Goal: Task Accomplishment & Management: Manage account settings

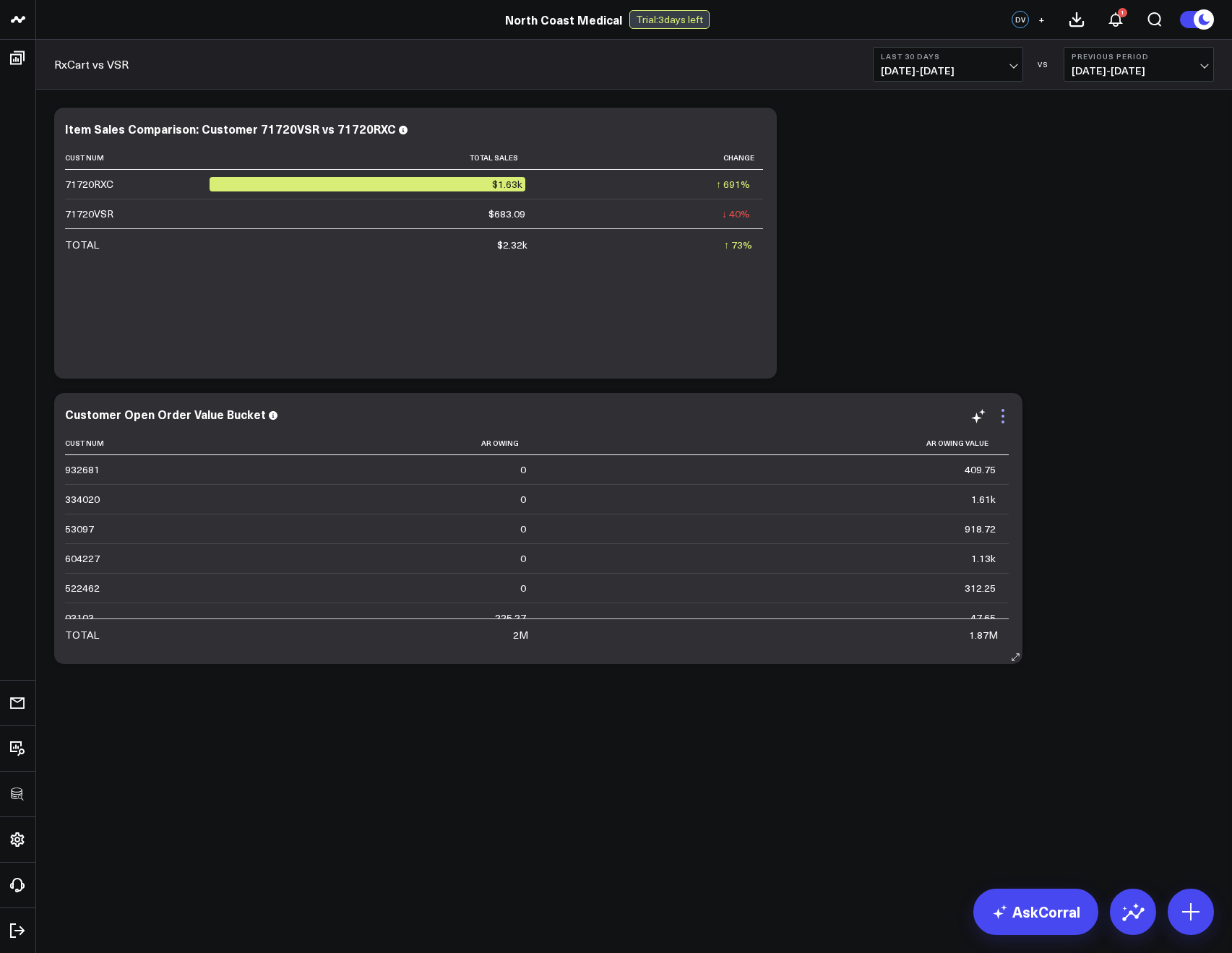
click at [1011, 419] on icon at bounding box center [1003, 416] width 18 height 18
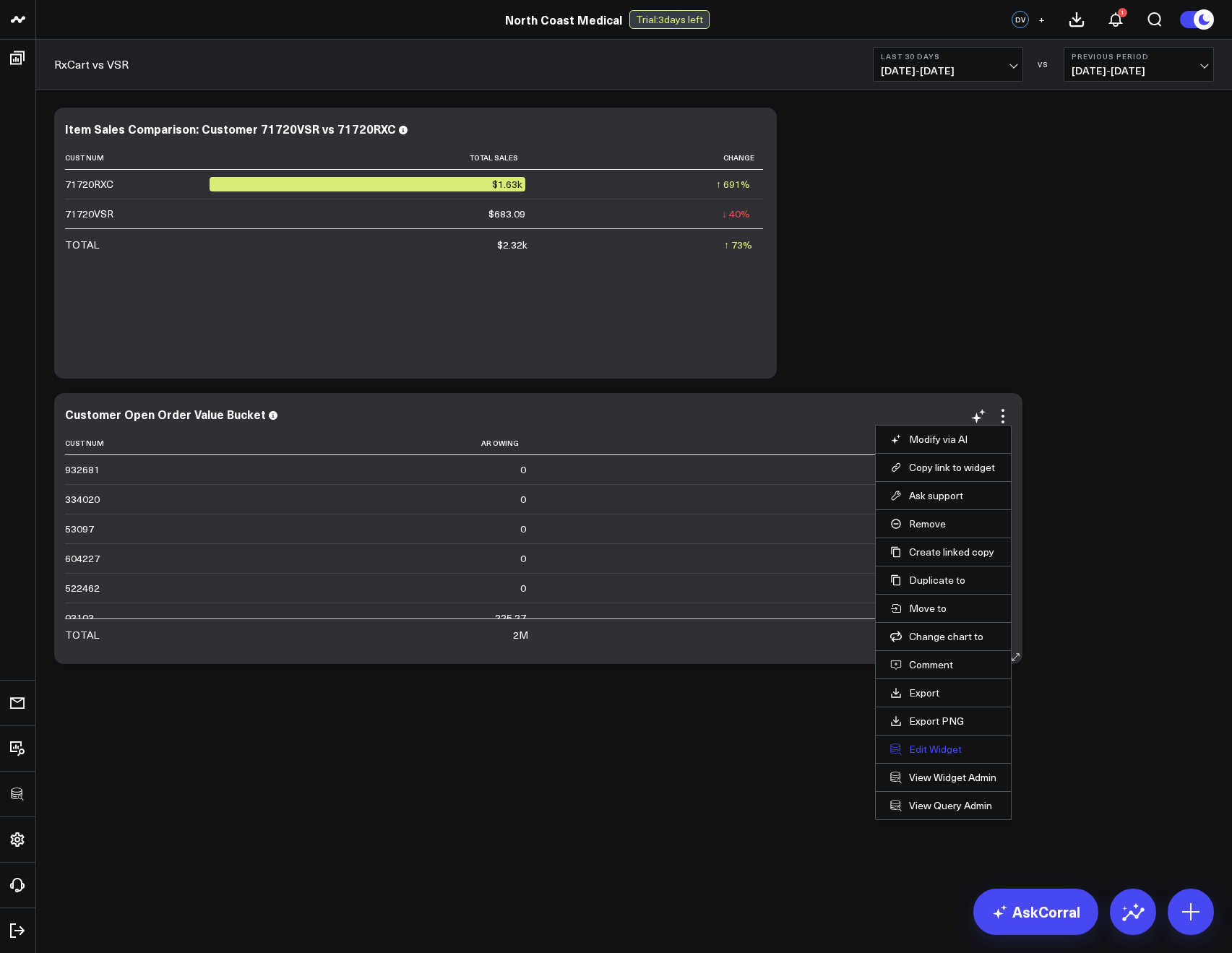
click at [933, 750] on button "Edit Widget" at bounding box center [943, 749] width 107 height 13
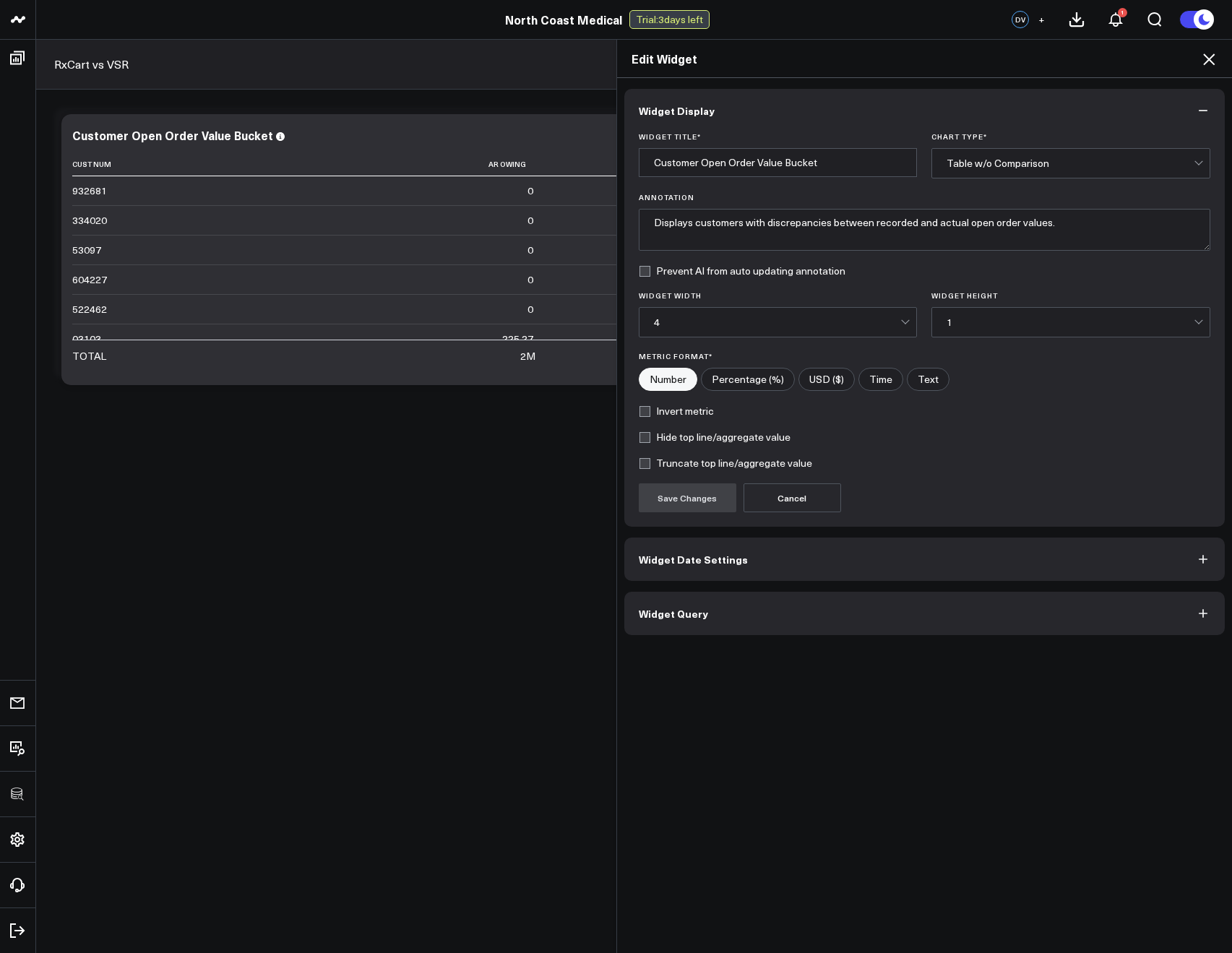
click at [727, 611] on button "Widget Query" at bounding box center [924, 614] width 601 height 43
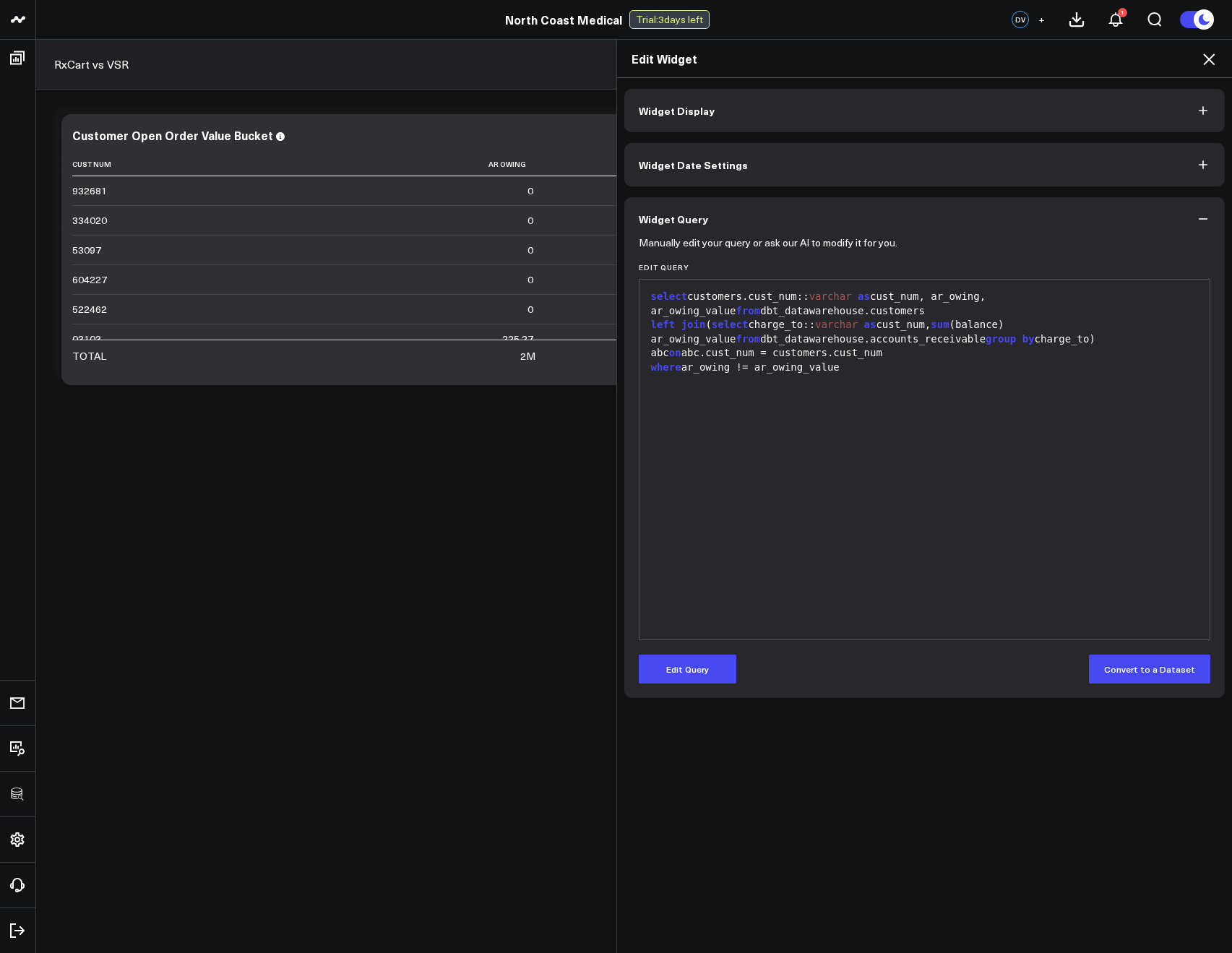
click at [1205, 66] on icon at bounding box center [1209, 59] width 18 height 18
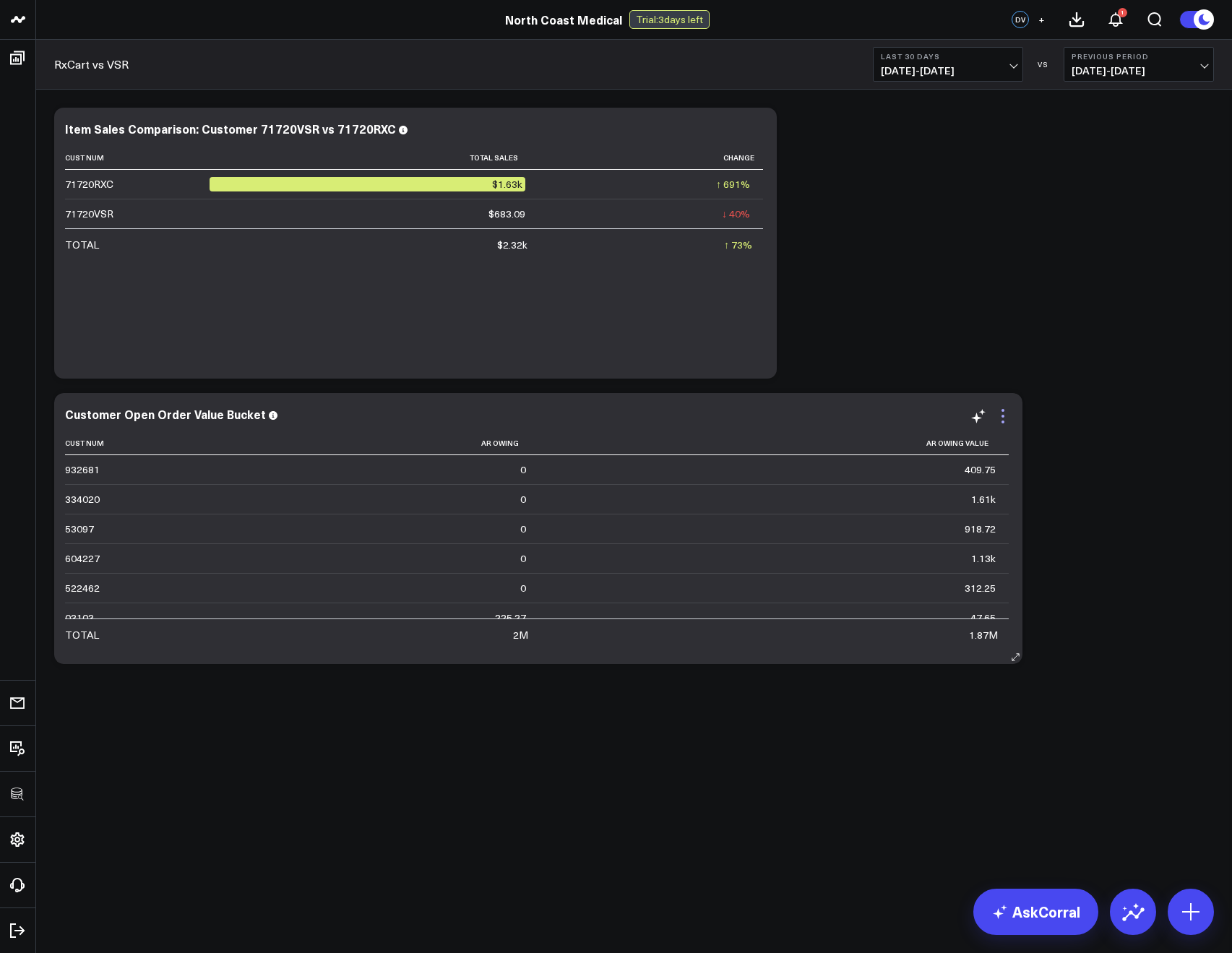
click at [1001, 412] on icon at bounding box center [1003, 416] width 18 height 18
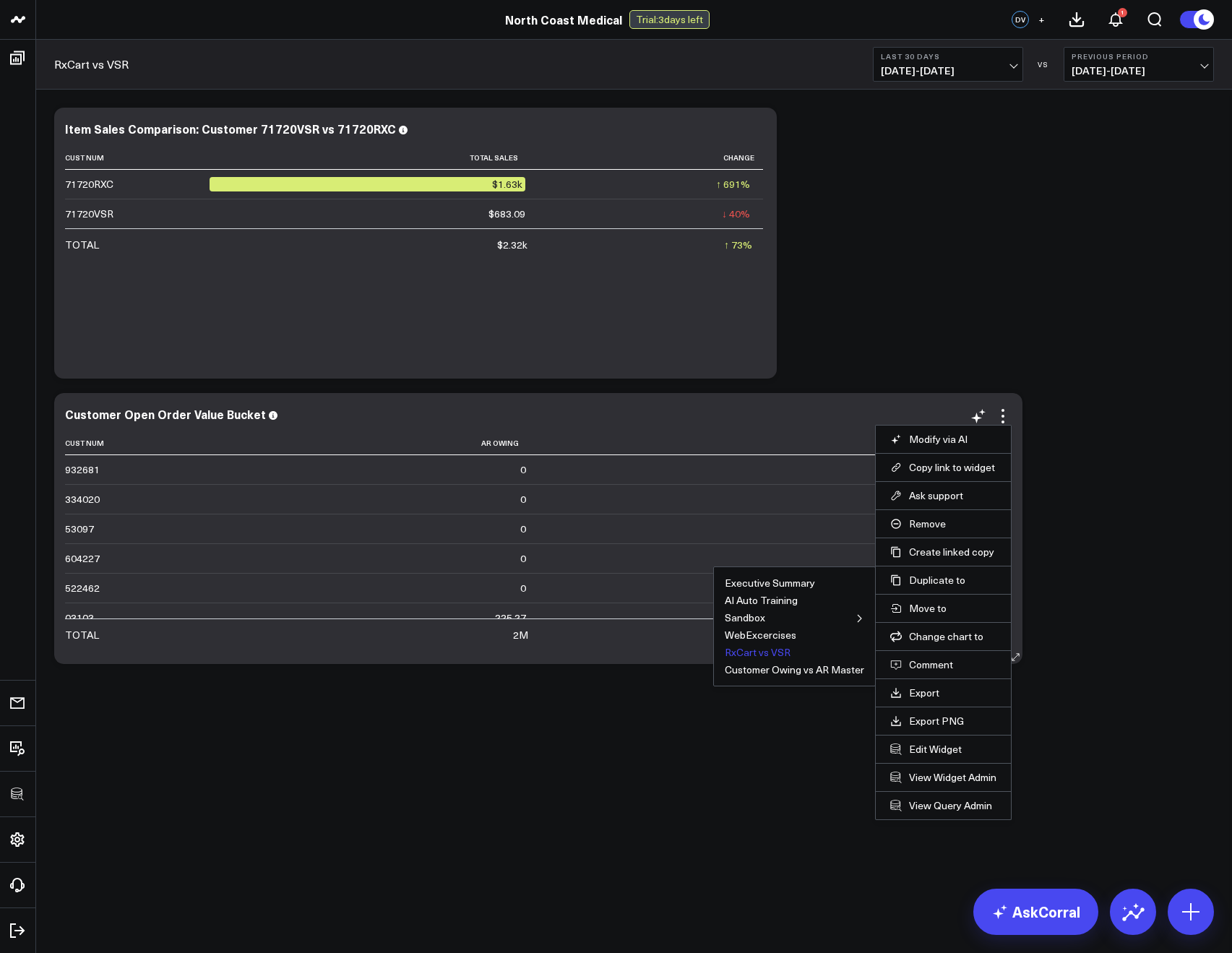
click at [761, 652] on button "RxCart vs VSR" at bounding box center [758, 652] width 66 height 10
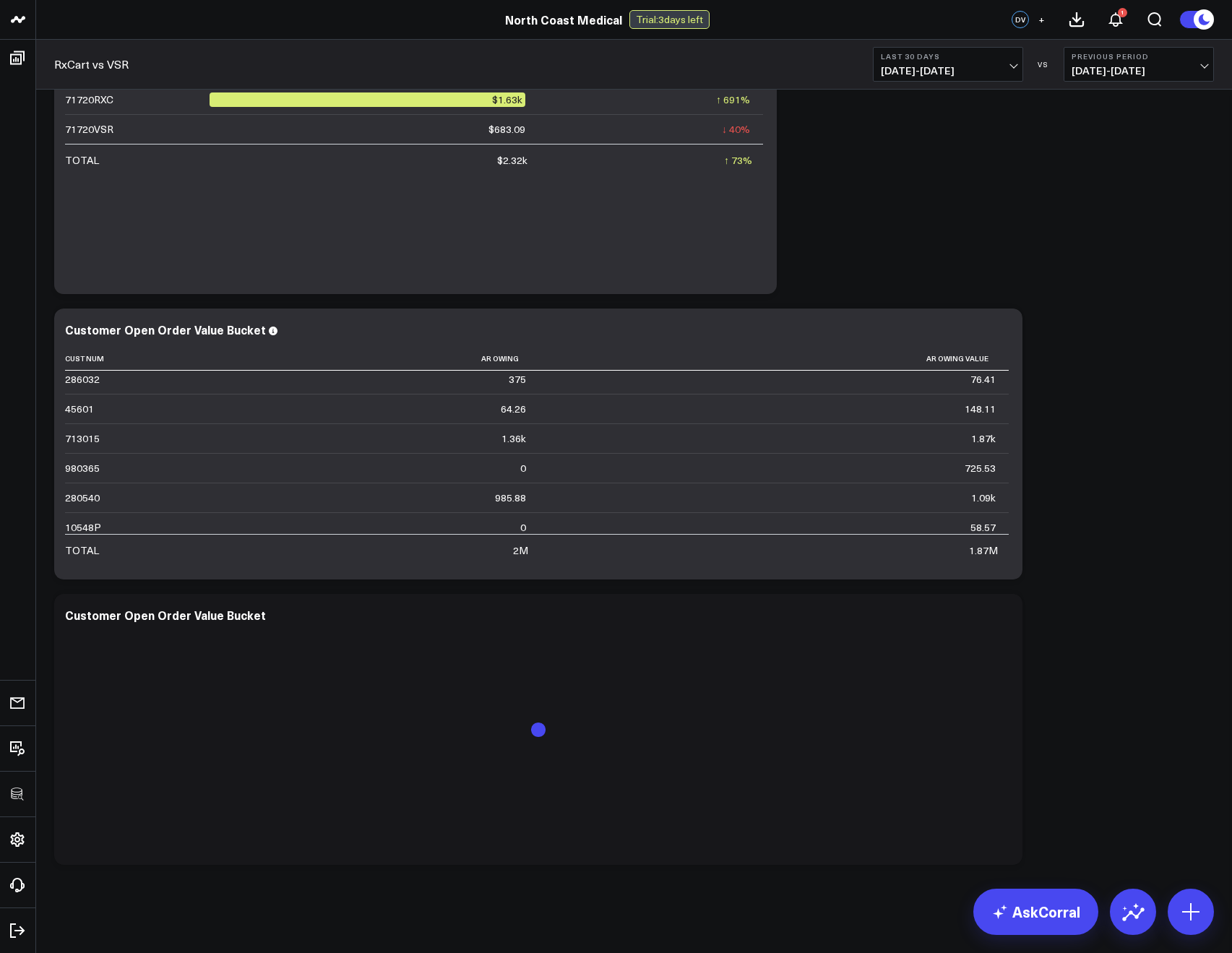
scroll to position [91, 0]
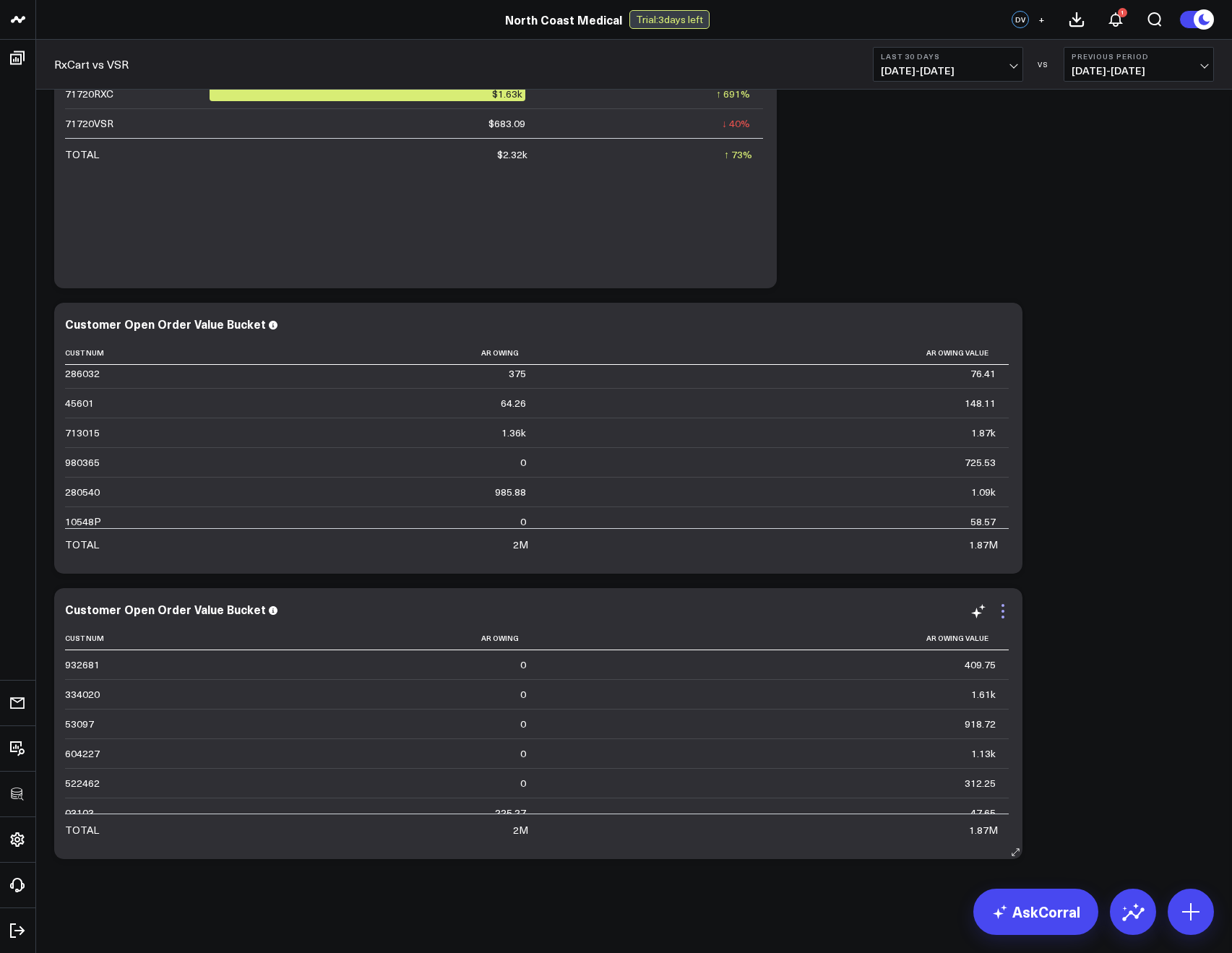
click at [1003, 609] on icon at bounding box center [1003, 612] width 18 height 18
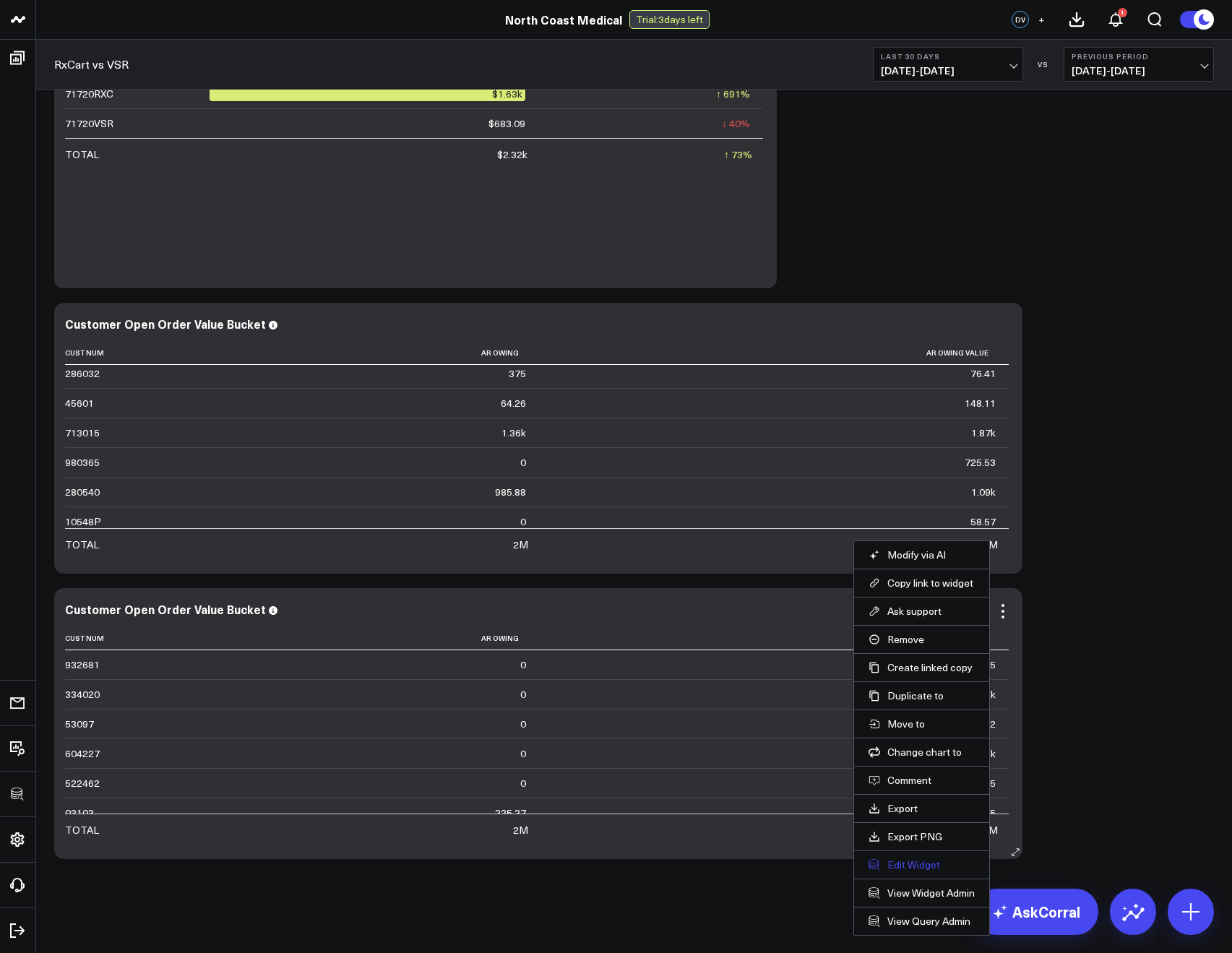
click at [909, 866] on button "Edit Widget" at bounding box center [921, 864] width 107 height 13
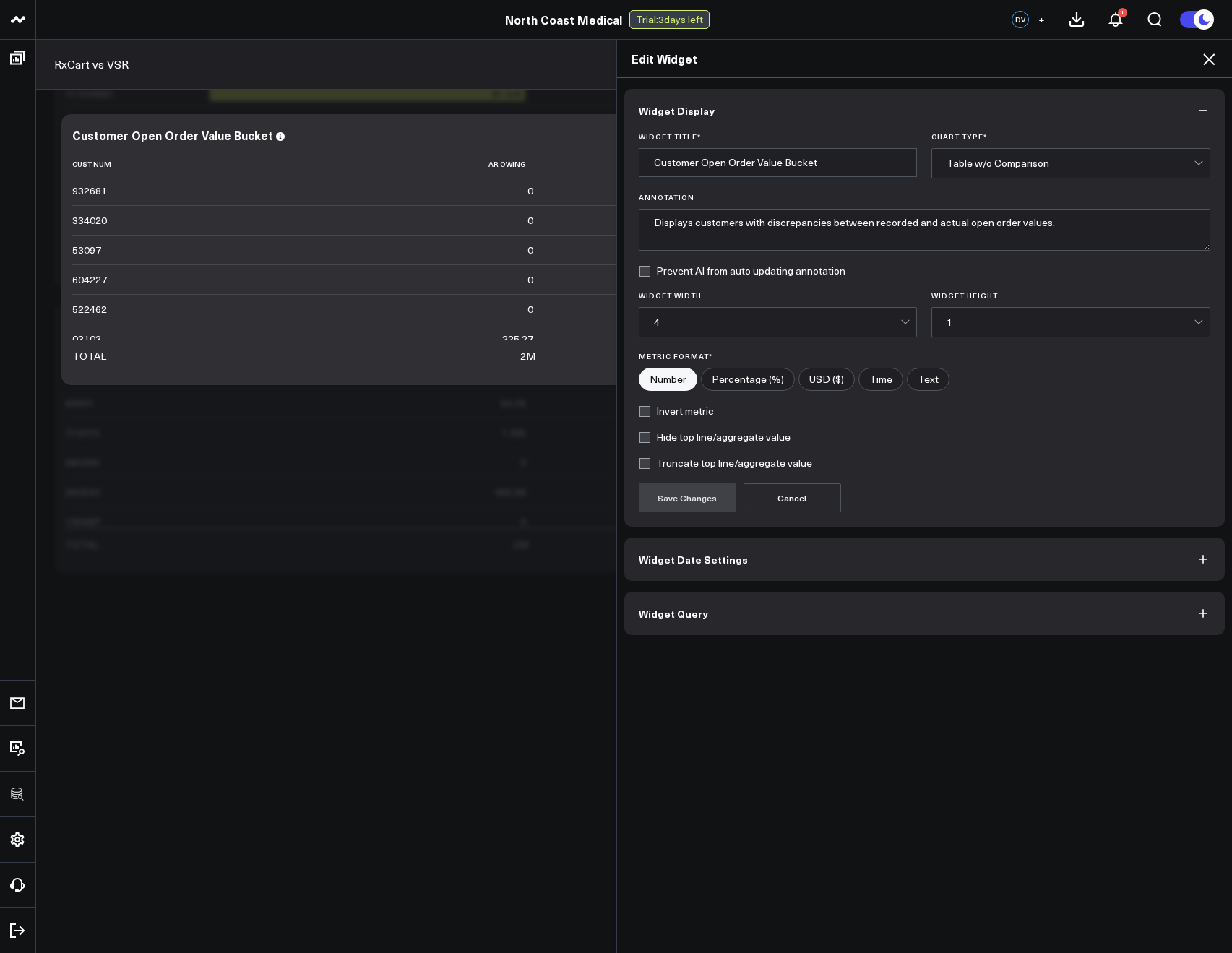
click at [709, 615] on button "Widget Query" at bounding box center [924, 614] width 601 height 43
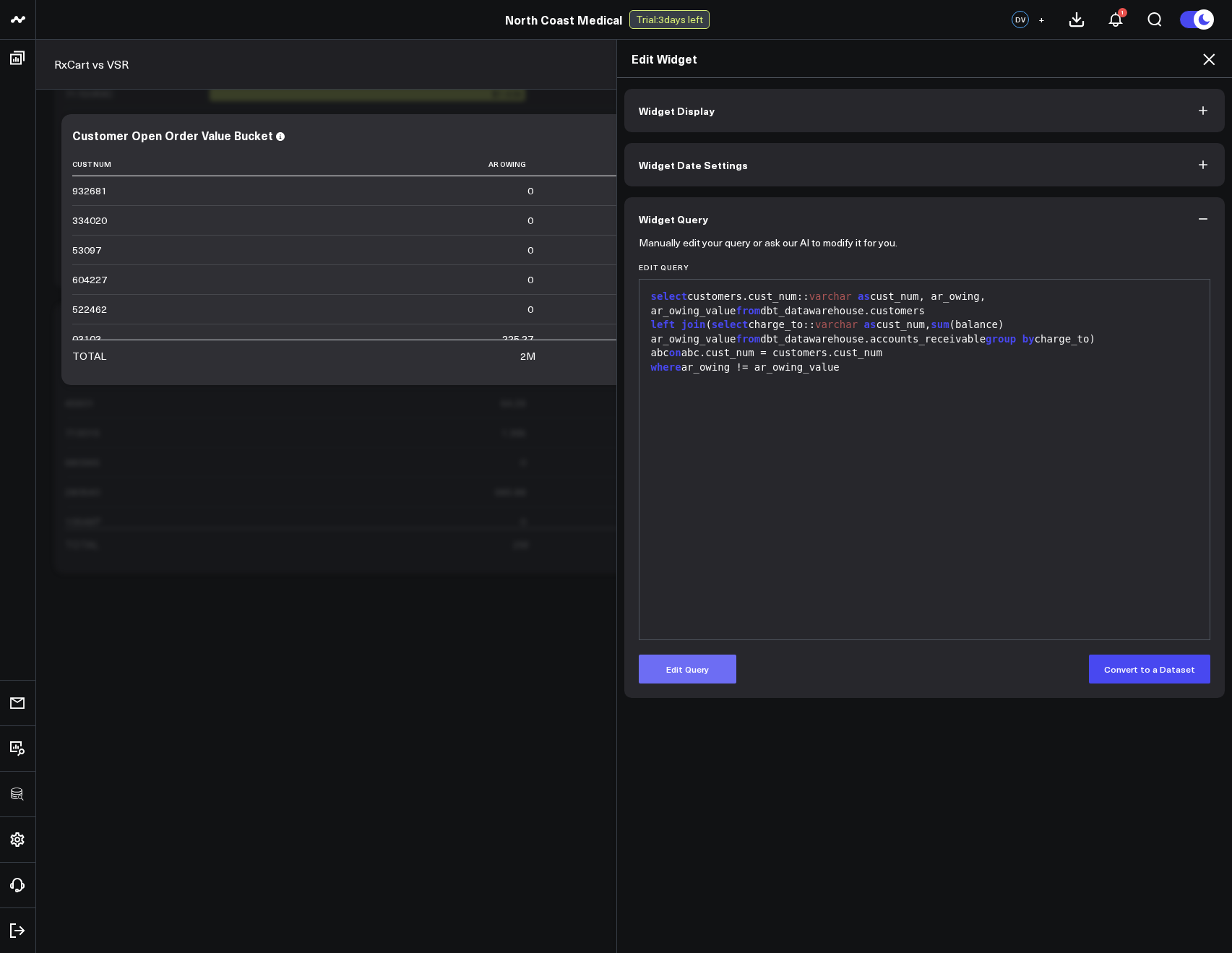
click at [701, 662] on button "Edit Query" at bounding box center [688, 669] width 98 height 29
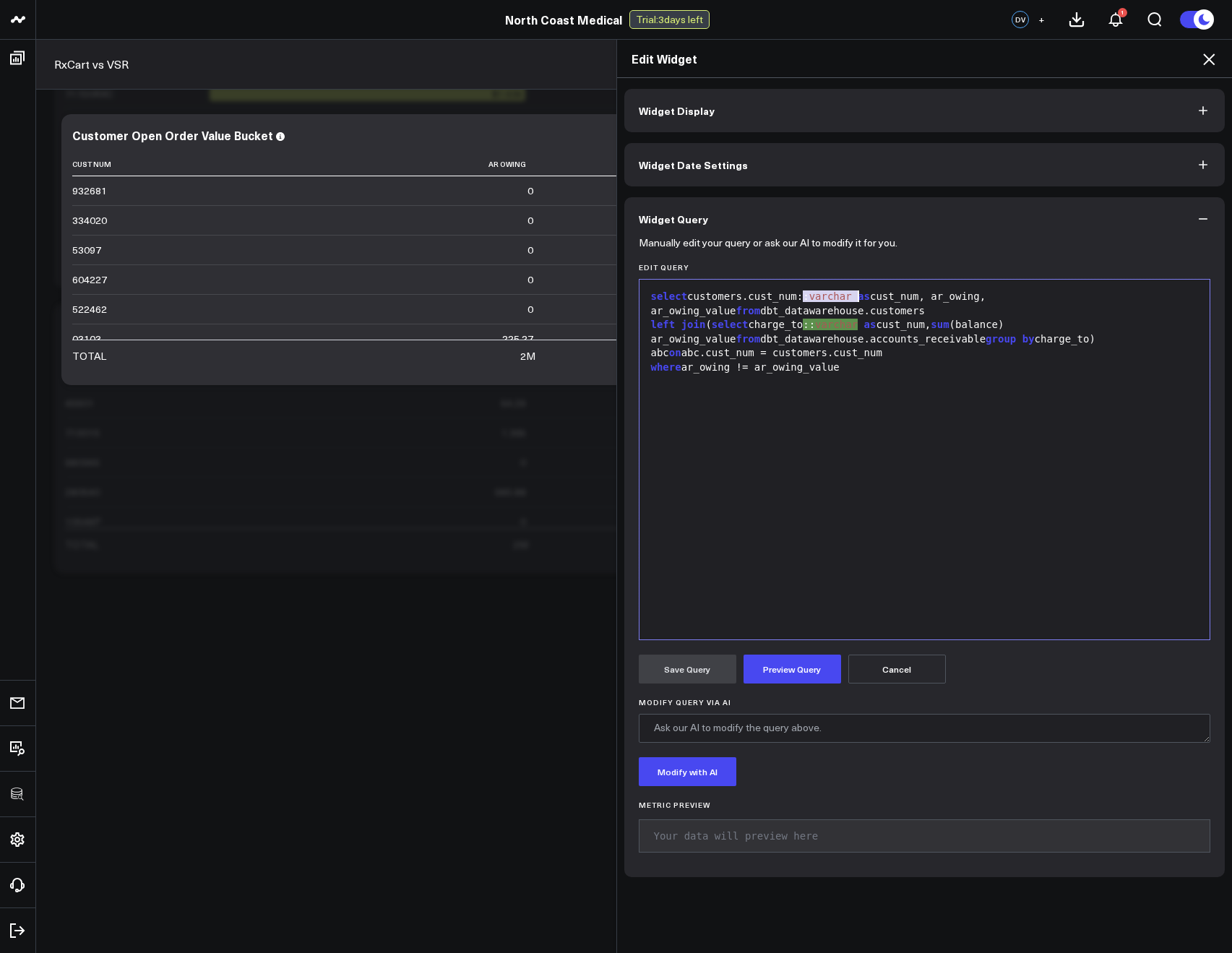
drag, startPoint x: 798, startPoint y: 295, endPoint x: 849, endPoint y: 290, distance: 51.2
click at [849, 290] on div "select customers.cust_num:: varchar as cust_num, ar_owing, ar_owing_value from …" at bounding box center [925, 304] width 556 height 29
drag, startPoint x: 711, startPoint y: 325, endPoint x: 821, endPoint y: 326, distance: 110.0
click at [821, 326] on div "left join ( select charge_to:: varchar as cust_num, sum (balance) ar_owing_valu…" at bounding box center [925, 338] width 556 height 42
click at [821, 326] on span "varchar" at bounding box center [835, 325] width 42 height 12
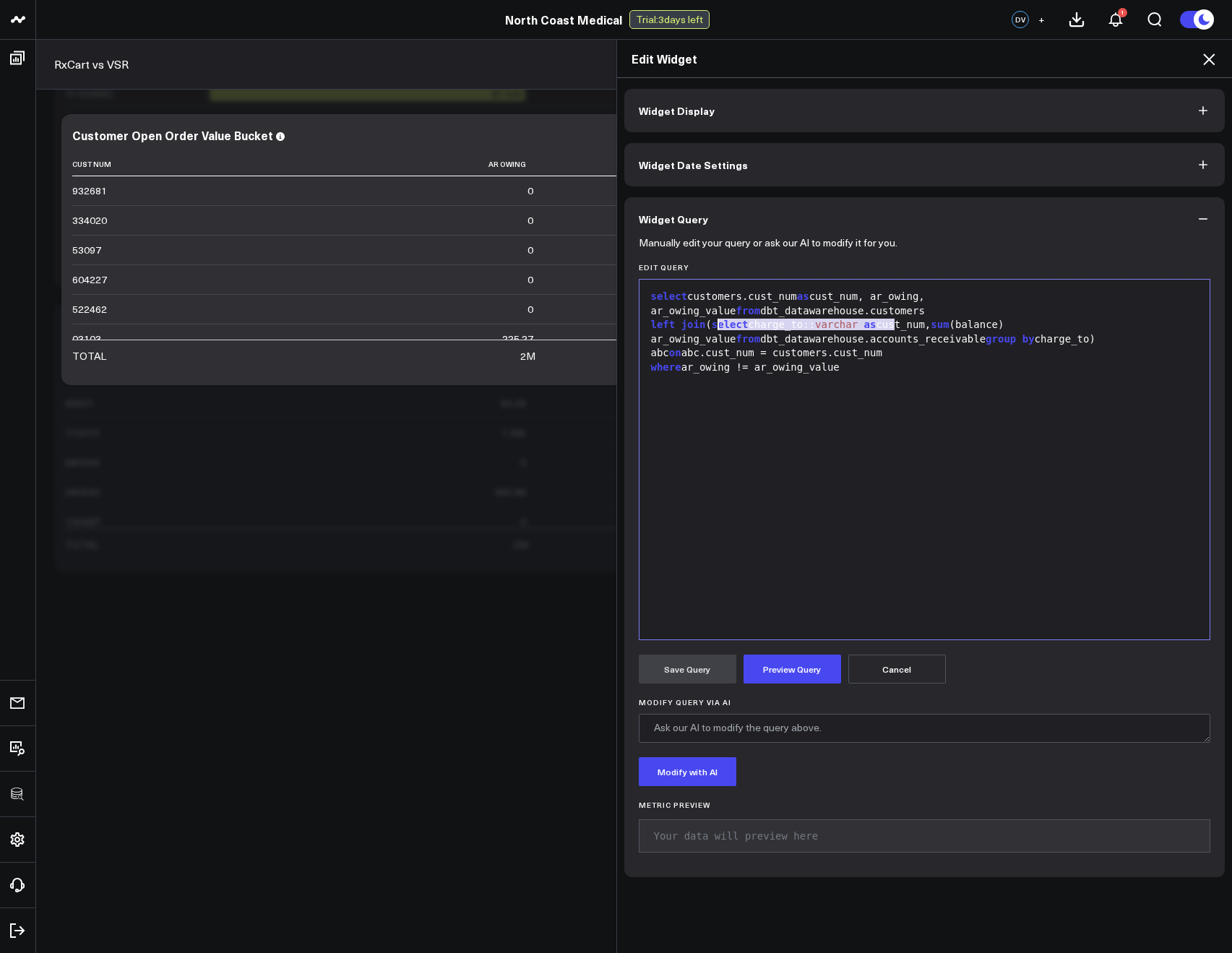
drag, startPoint x: 890, startPoint y: 321, endPoint x: 714, endPoint y: 329, distance: 176.2
click at [714, 329] on div "left join ( select charge_to:: varchar as cust_num, sum (balance) ar_owing_valu…" at bounding box center [925, 338] width 556 height 42
click at [889, 374] on div "select customers.cust_num as cust_num, ar_owing, ar_owing_value from dbt_datawa…" at bounding box center [925, 460] width 556 height 345
click at [770, 671] on button "Preview Query" at bounding box center [792, 669] width 98 height 29
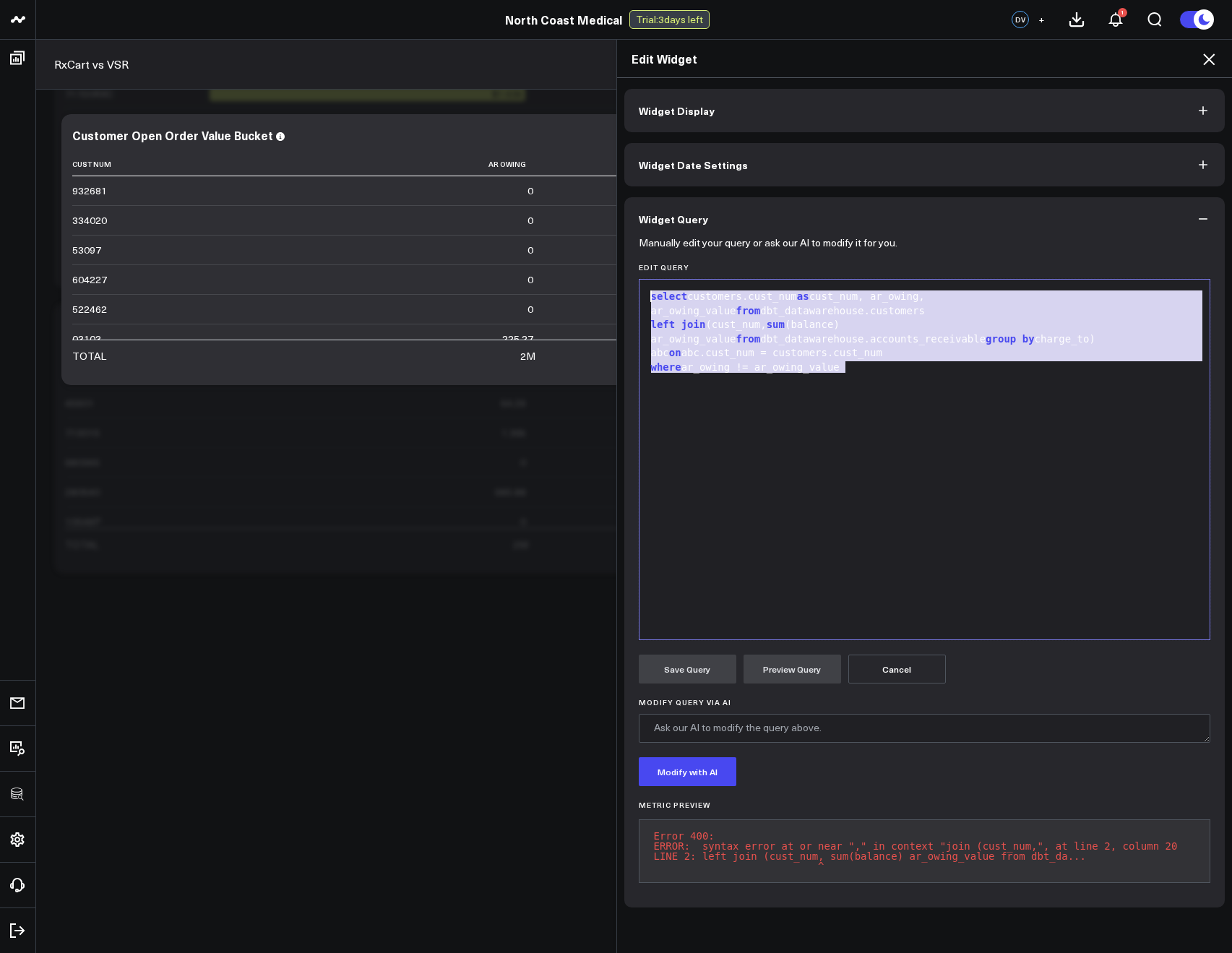
drag, startPoint x: 887, startPoint y: 376, endPoint x: 625, endPoint y: 285, distance: 277.4
click at [625, 285] on div "Manually edit your query or ask our AI to modify it for you. Edit Query Selecti…" at bounding box center [924, 574] width 601 height 667
copy div "select customers.cust_num as cust_num, ar_owing, ar_owing_value from dbt_datawa…"
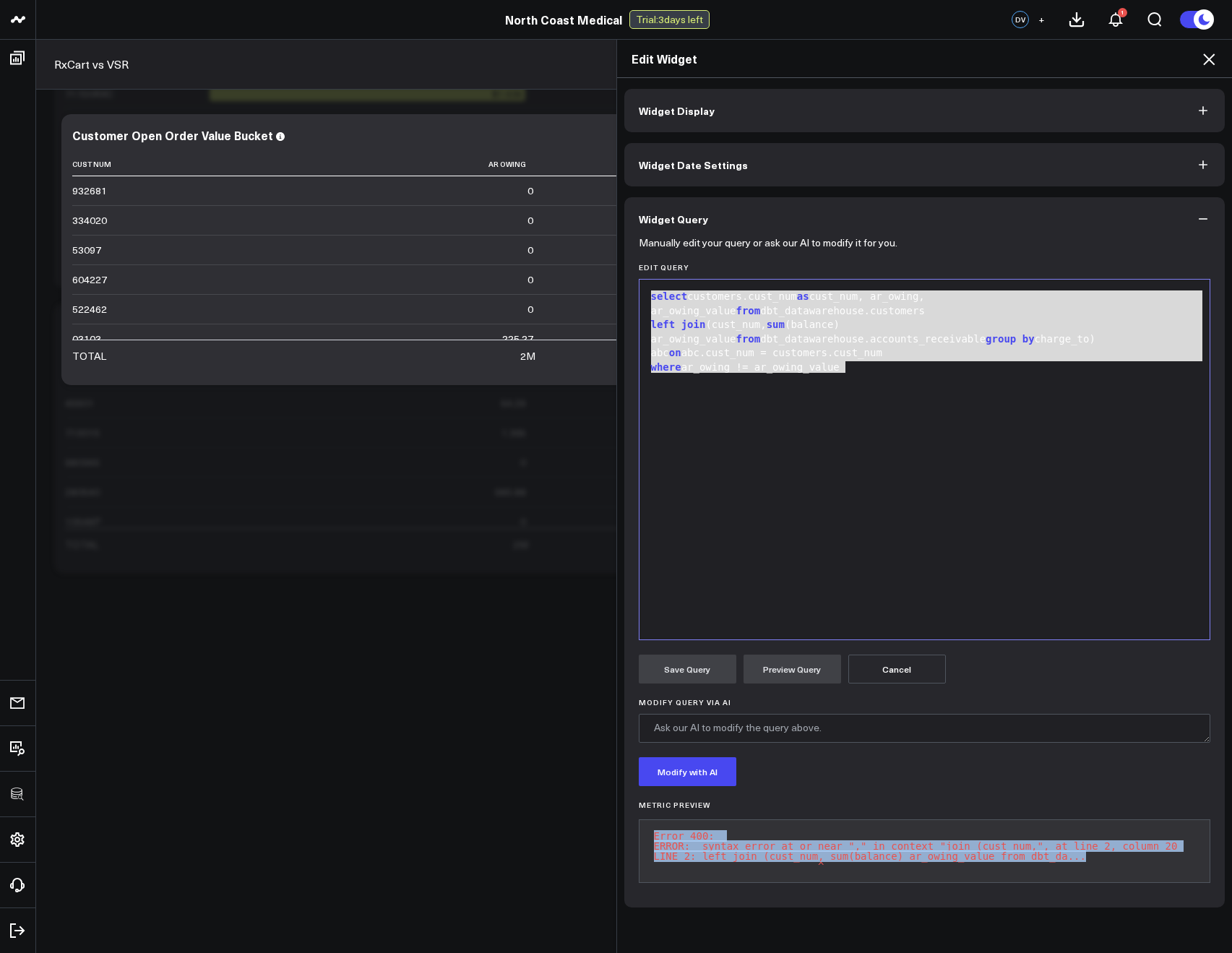
drag, startPoint x: 1066, startPoint y: 850, endPoint x: 627, endPoint y: 834, distance: 439.3
click at [627, 834] on div "Manually edit your query or ask our AI to modify it for you. Edit Query Selecti…" at bounding box center [924, 574] width 601 height 667
copy pre "Error 400: ERROR: syntax error at or near "," in context "join (cust_num,", at …"
click at [804, 432] on div "select customers.cust_num as cust_num, ar_owing, ar_owing_value from dbt_datawa…" at bounding box center [925, 460] width 556 height 345
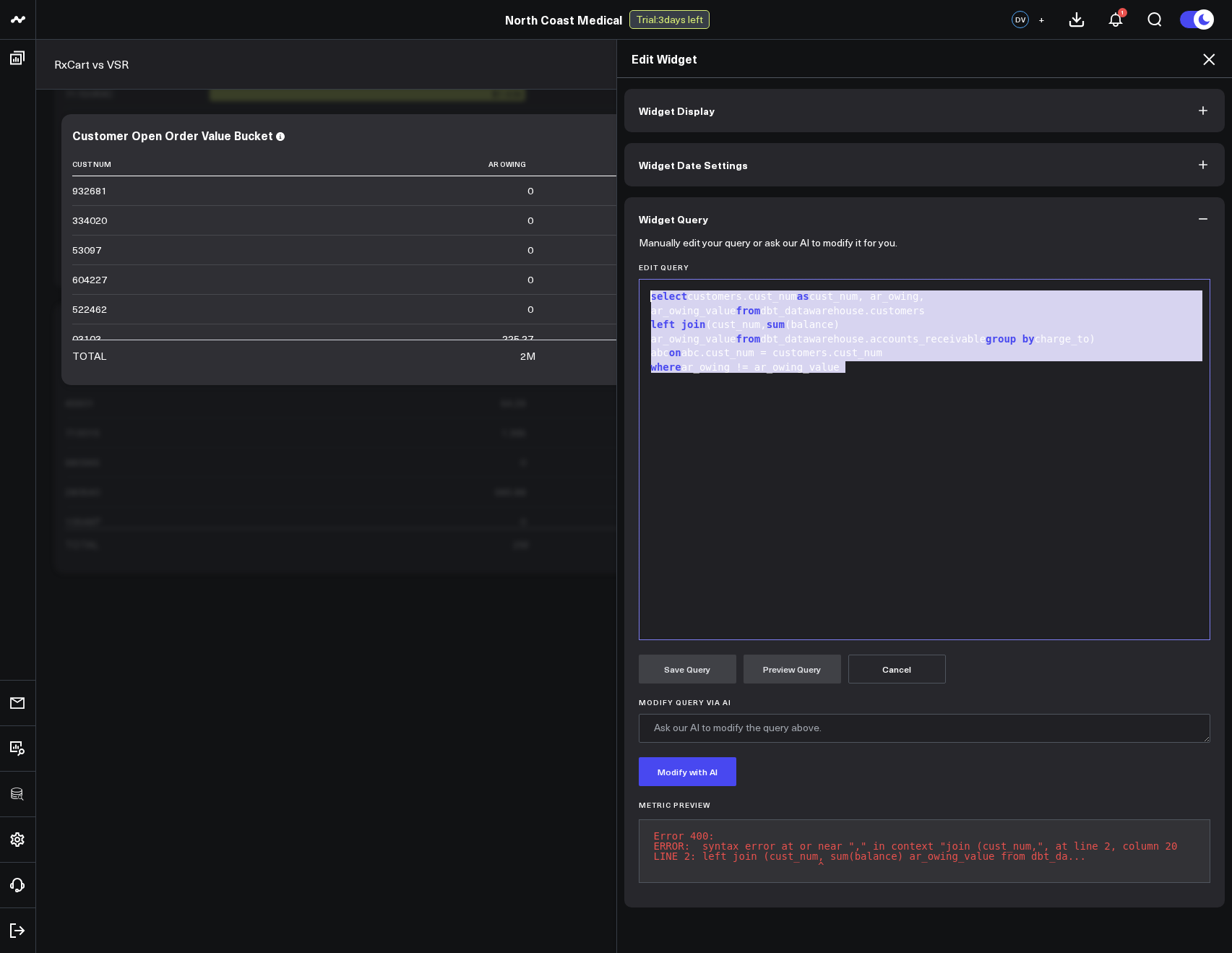
drag, startPoint x: 882, startPoint y: 375, endPoint x: 569, endPoint y: 270, distance: 330.1
click at [570, 270] on div "Edit Widget Widget Display Widget Date Settings Widget Query Manually edit your…" at bounding box center [616, 496] width 1232 height 915
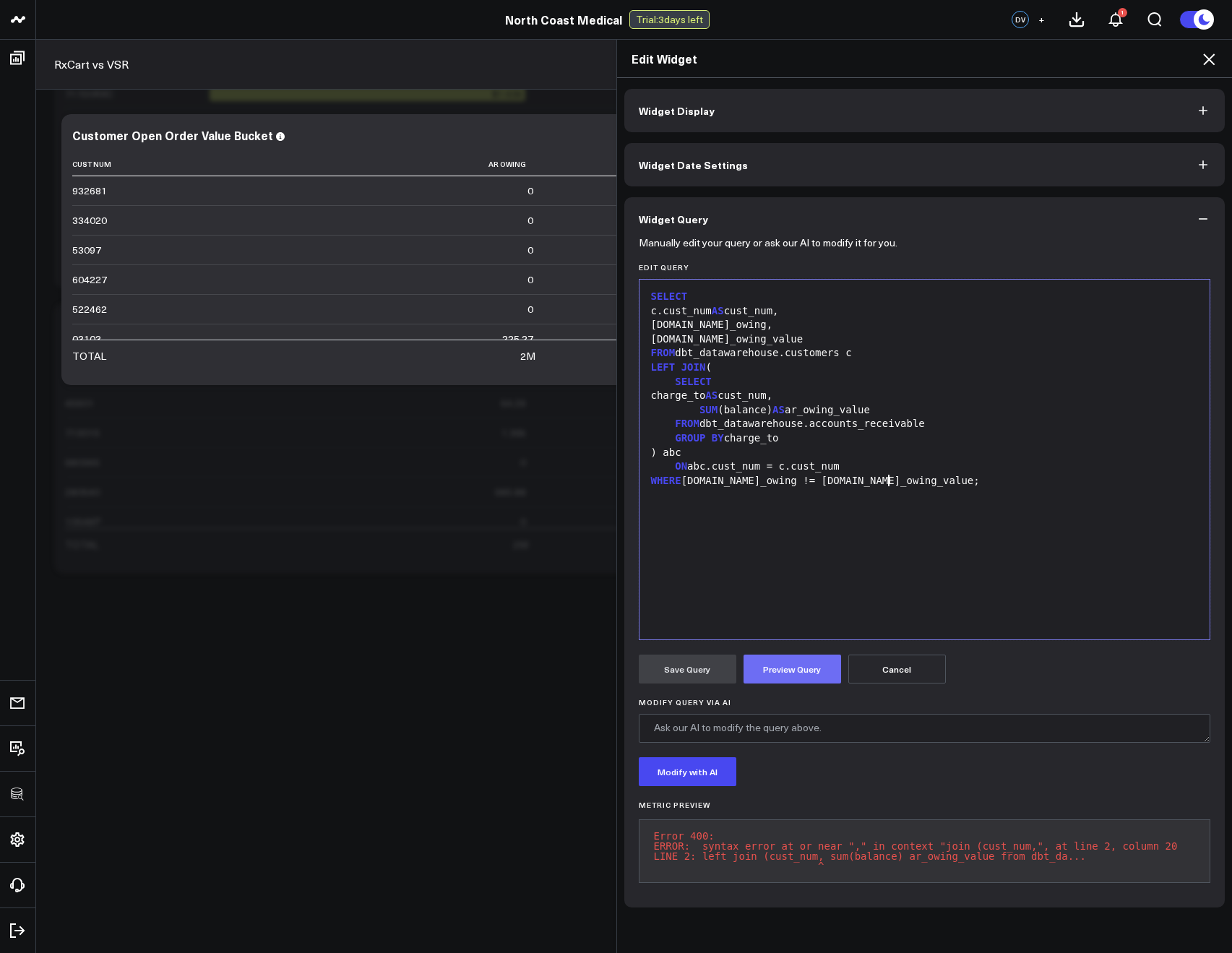
click at [780, 666] on button "Preview Query" at bounding box center [792, 669] width 98 height 29
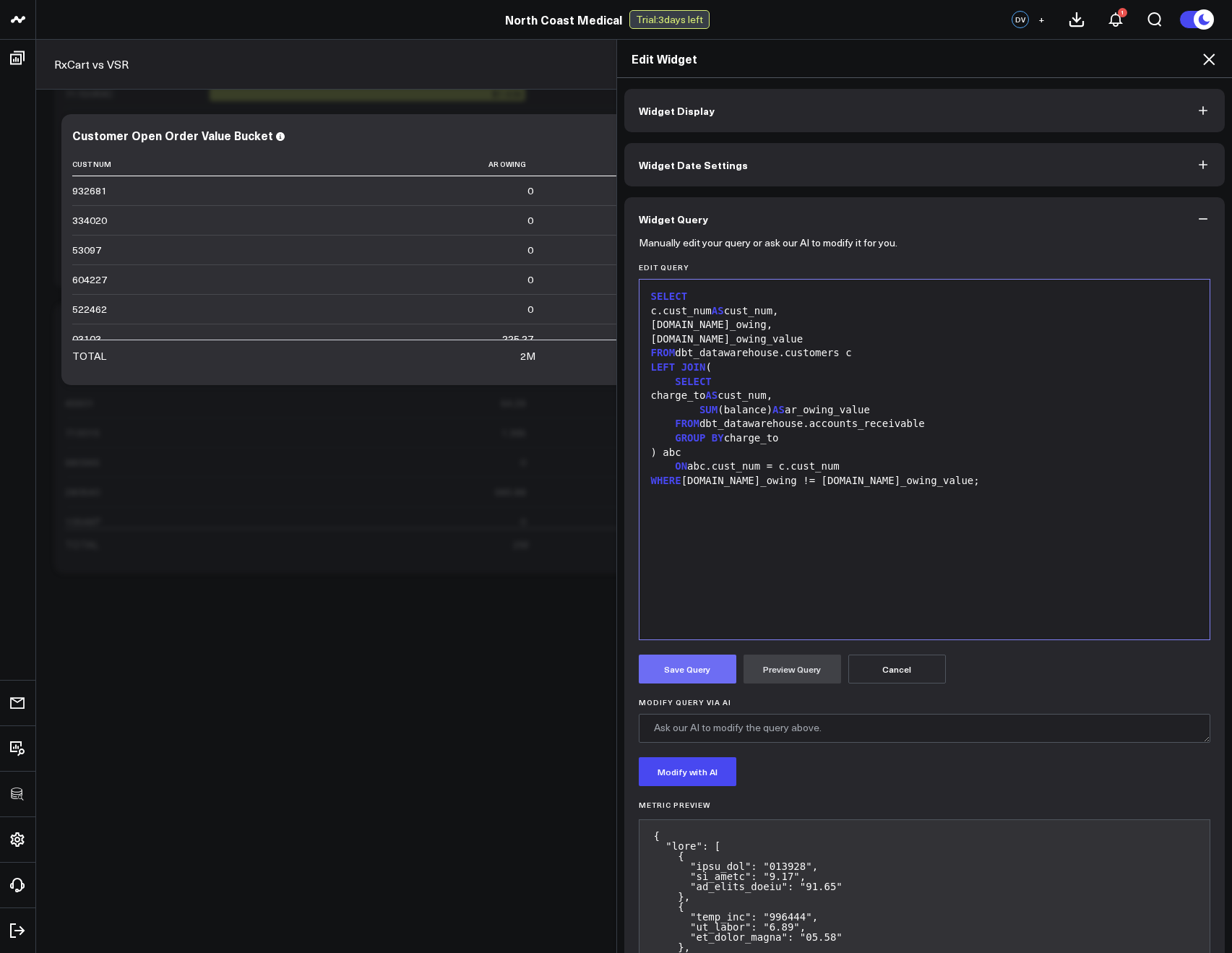
click at [706, 668] on button "Save Query" at bounding box center [688, 669] width 98 height 29
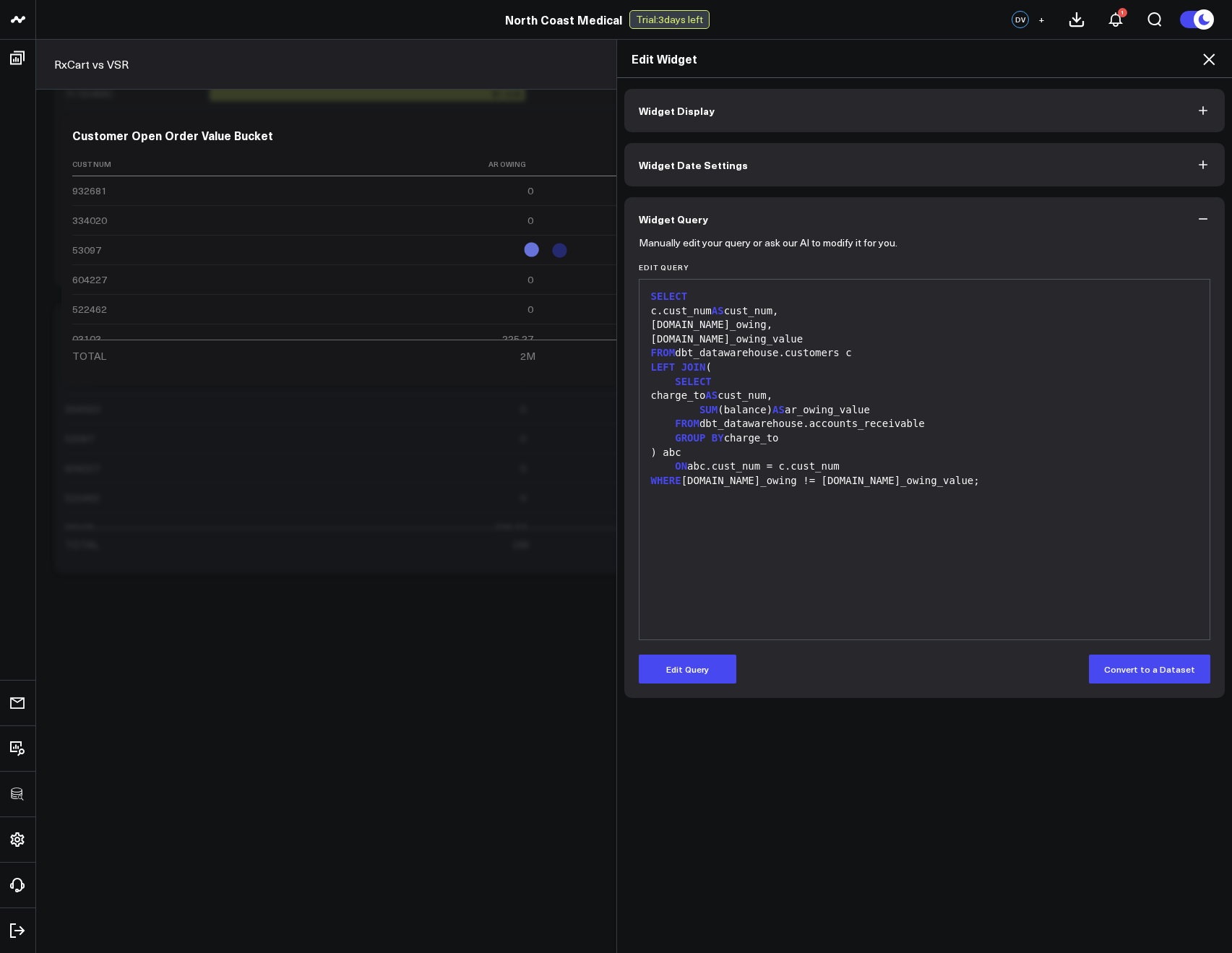
click at [1204, 61] on icon at bounding box center [1209, 59] width 18 height 18
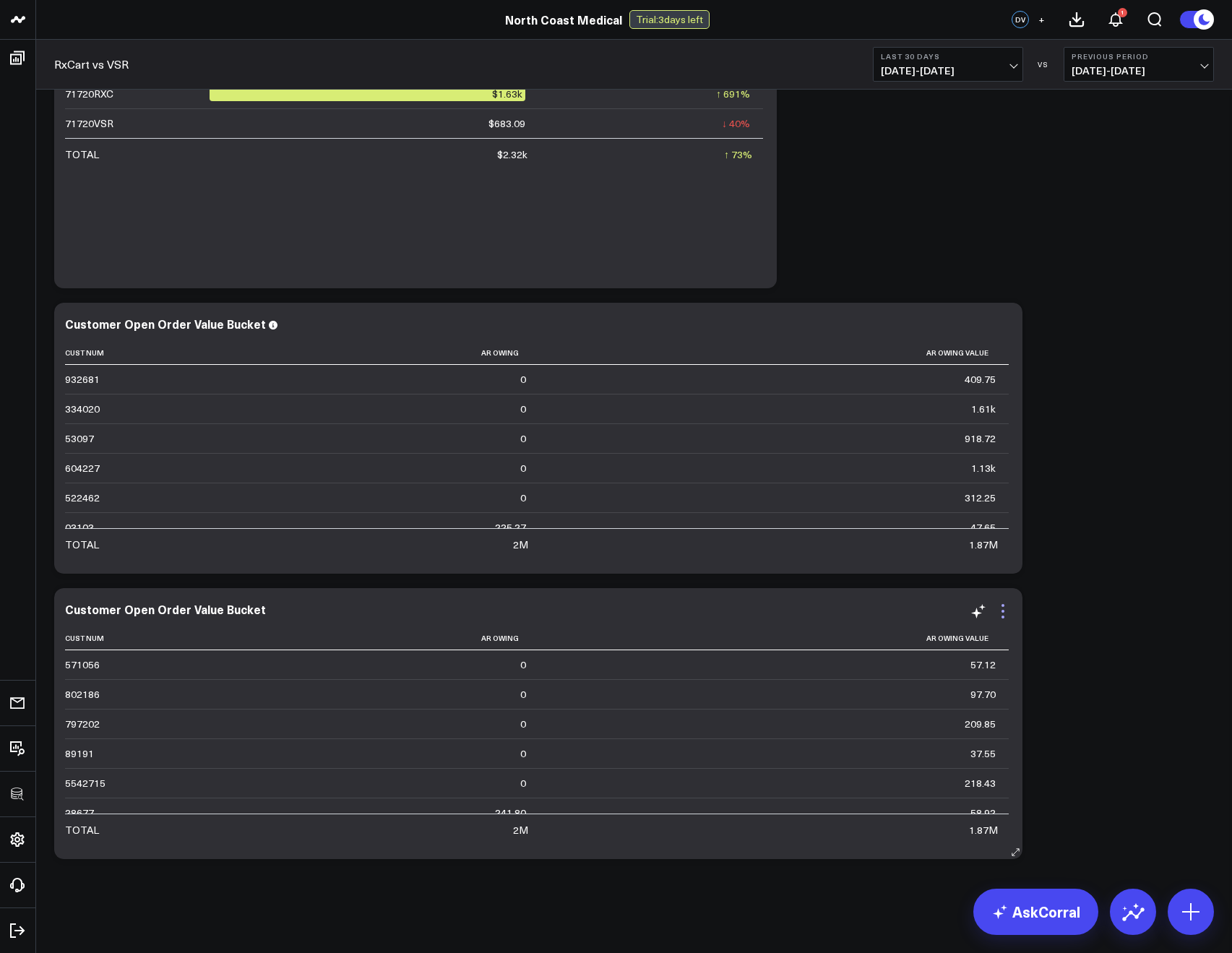
click at [1000, 610] on icon at bounding box center [1003, 612] width 18 height 18
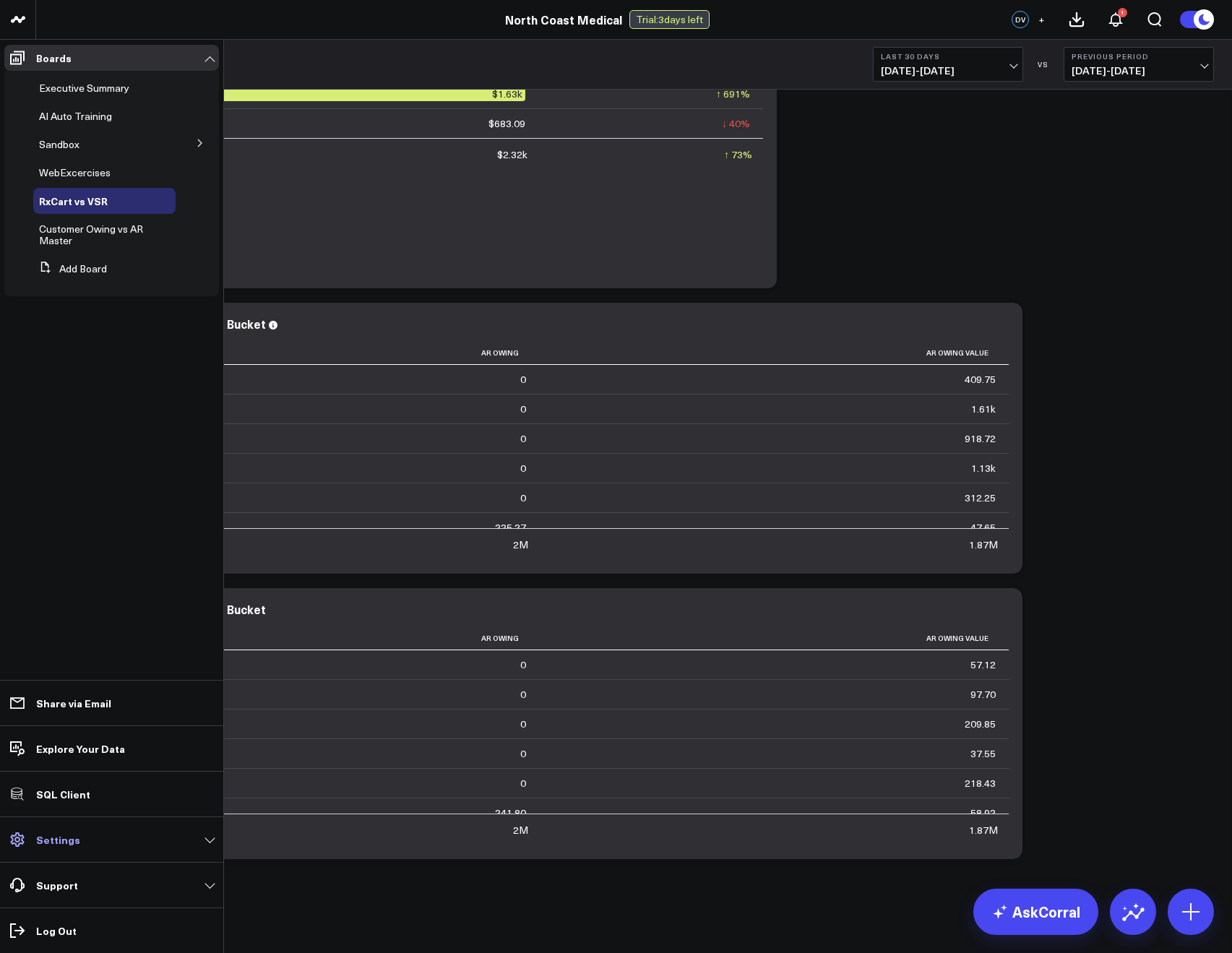
click at [64, 836] on p "Settings" at bounding box center [58, 840] width 44 height 12
click at [44, 834] on p "Settings" at bounding box center [58, 840] width 44 height 12
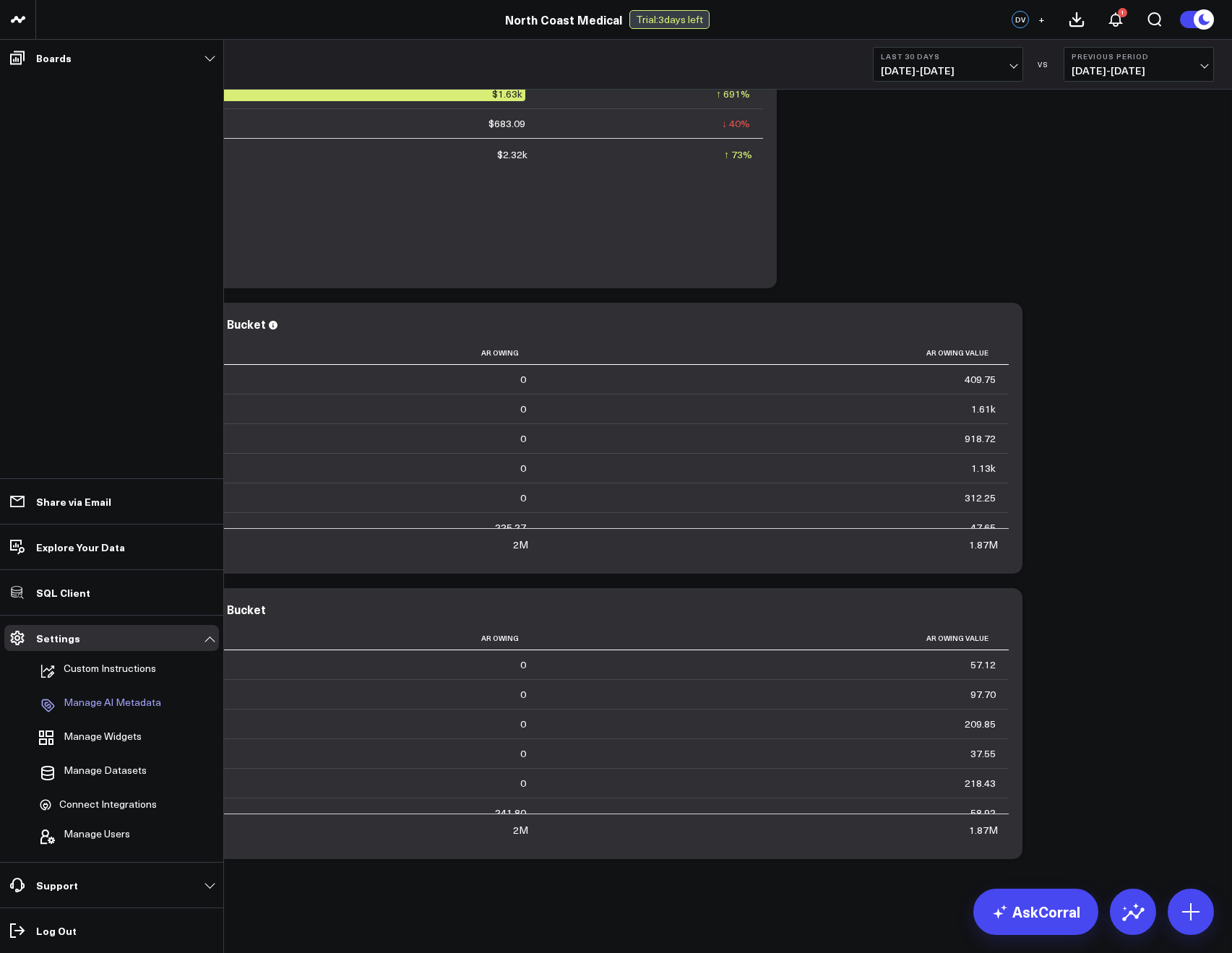
click at [99, 706] on p "Manage AI Metadata" at bounding box center [111, 705] width 98 height 18
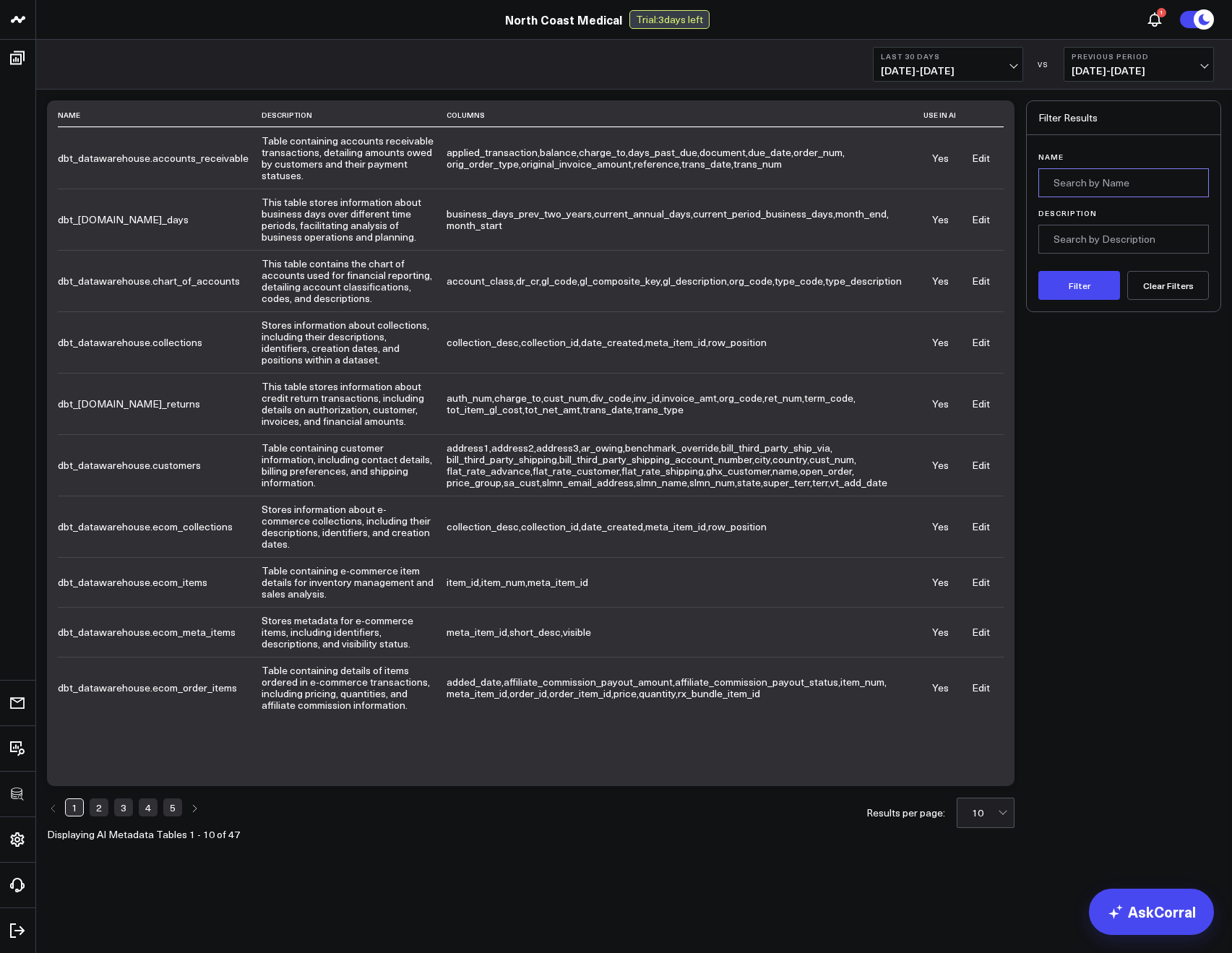
click at [1065, 186] on input "Name" at bounding box center [1123, 183] width 171 height 29
type input "customers"
click at [1039, 271] on button "Filter" at bounding box center [1079, 285] width 82 height 29
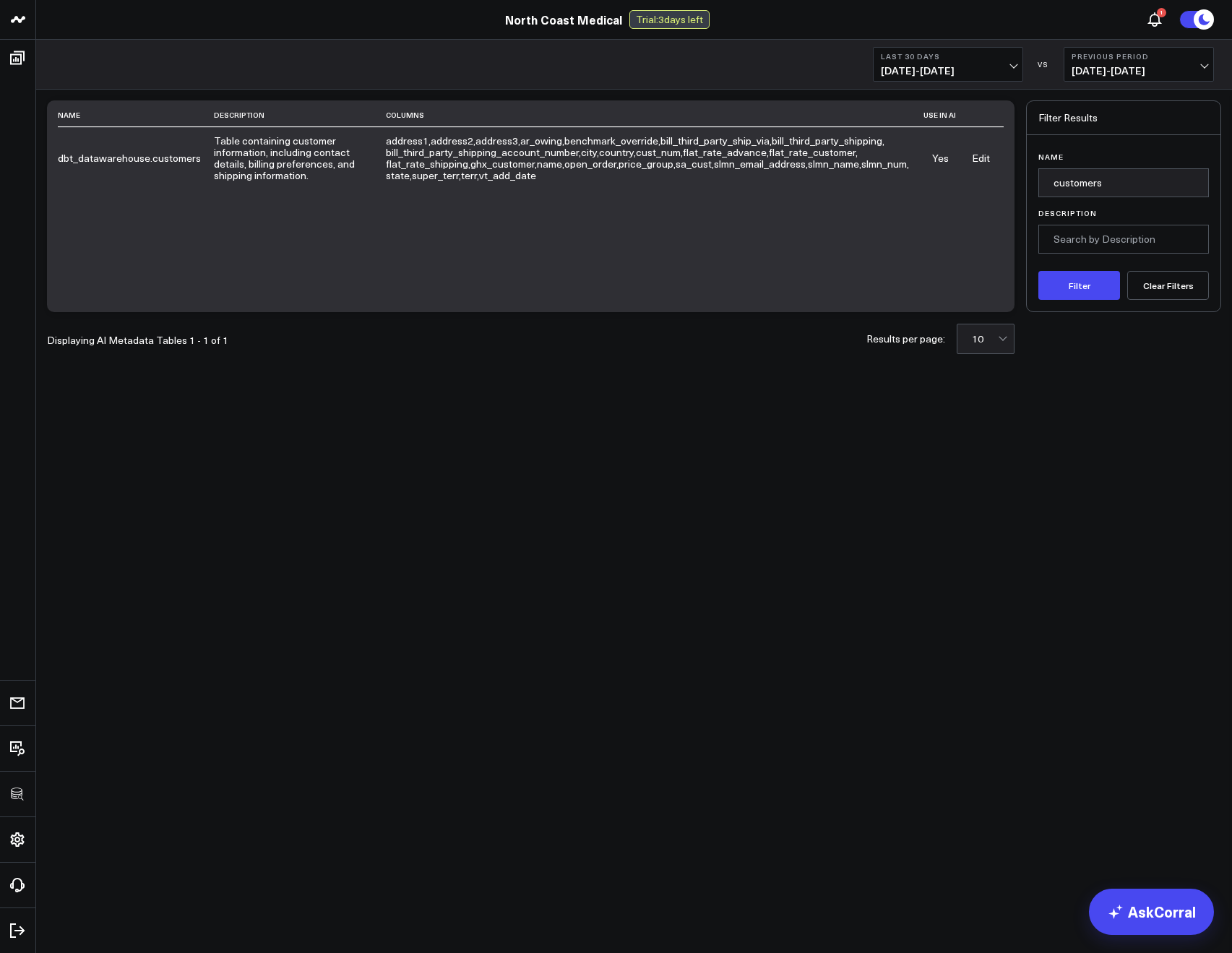
click at [977, 163] on link "Edit" at bounding box center [980, 158] width 18 height 14
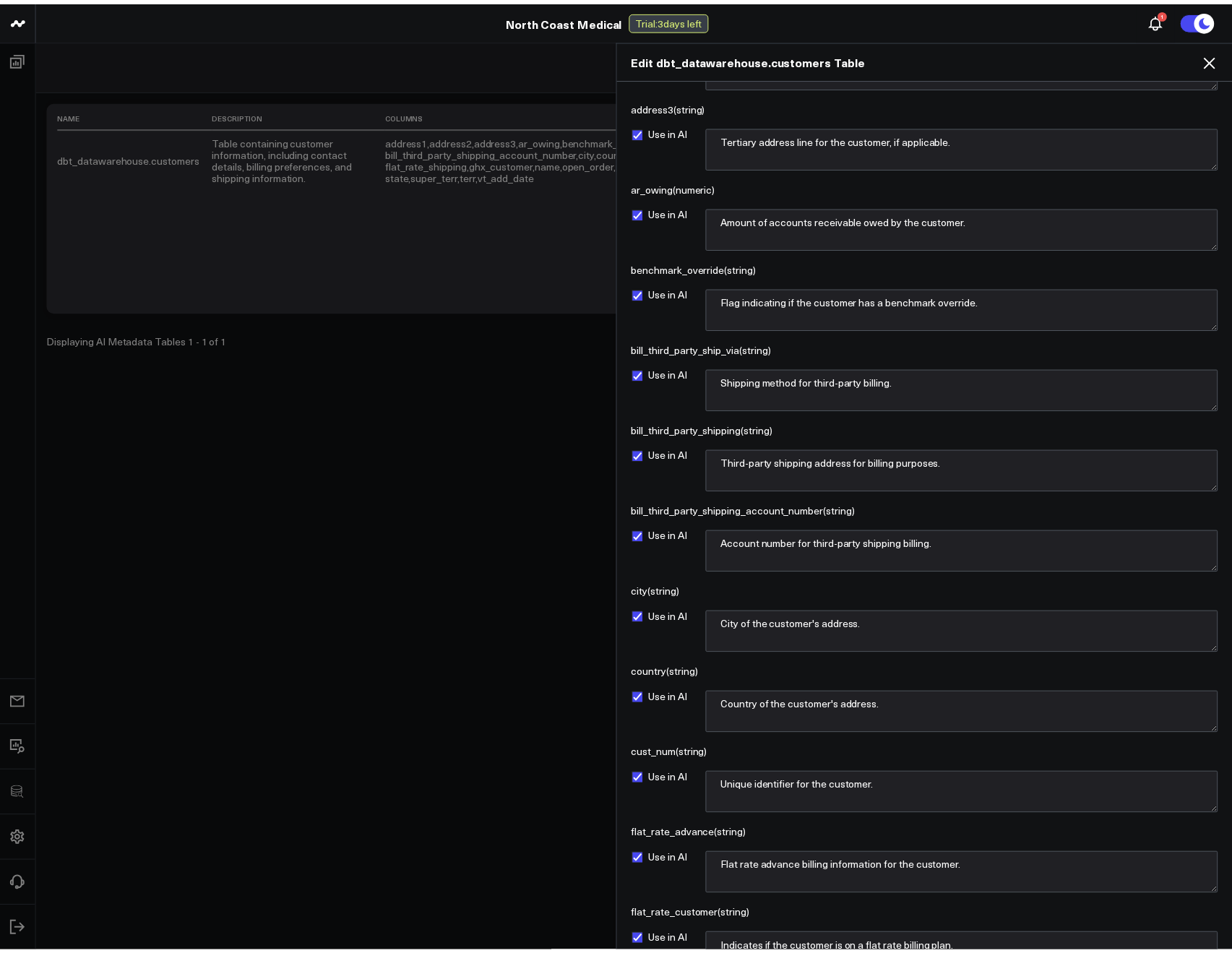
scroll to position [281, 0]
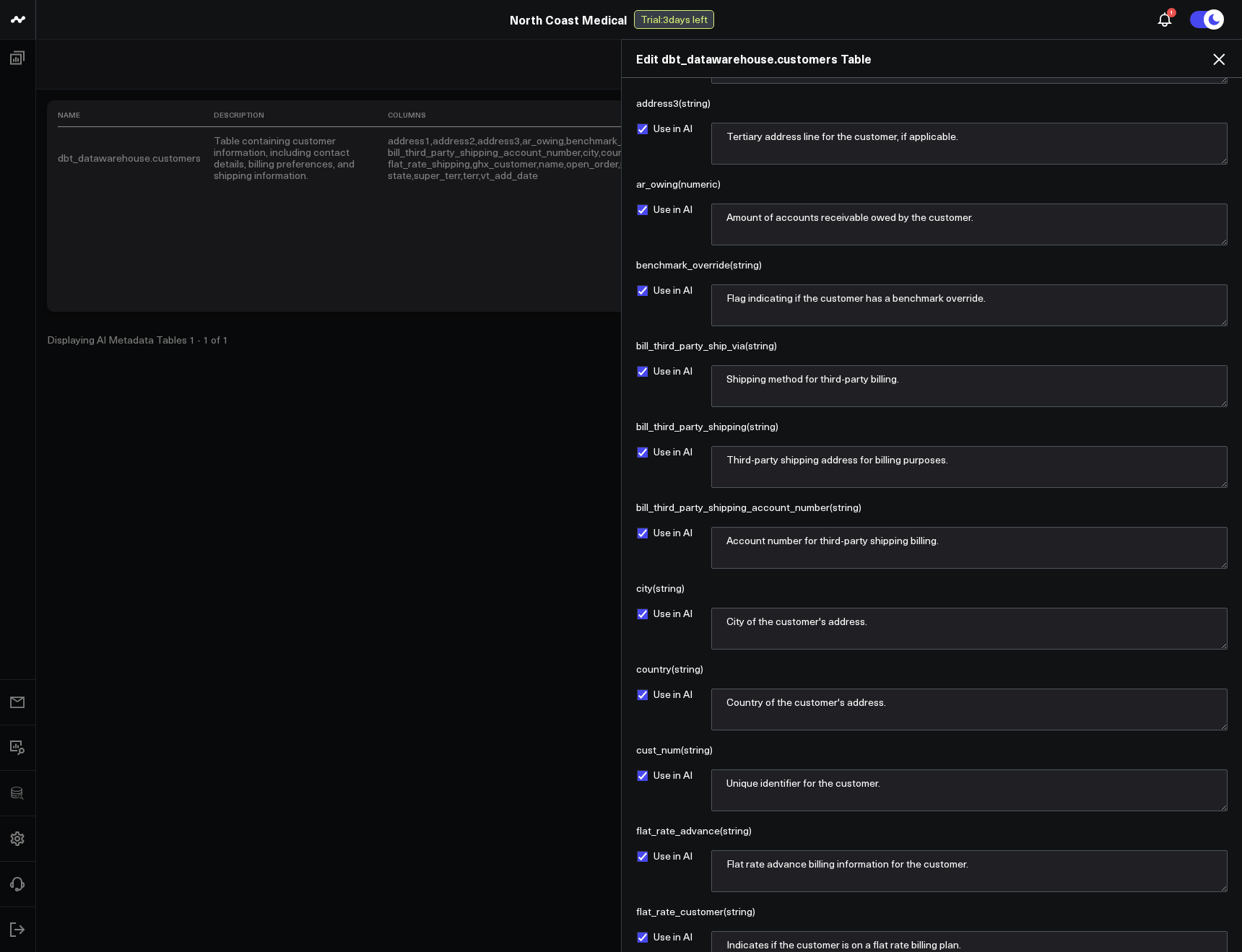
click at [1217, 63] on icon at bounding box center [1219, 59] width 18 height 18
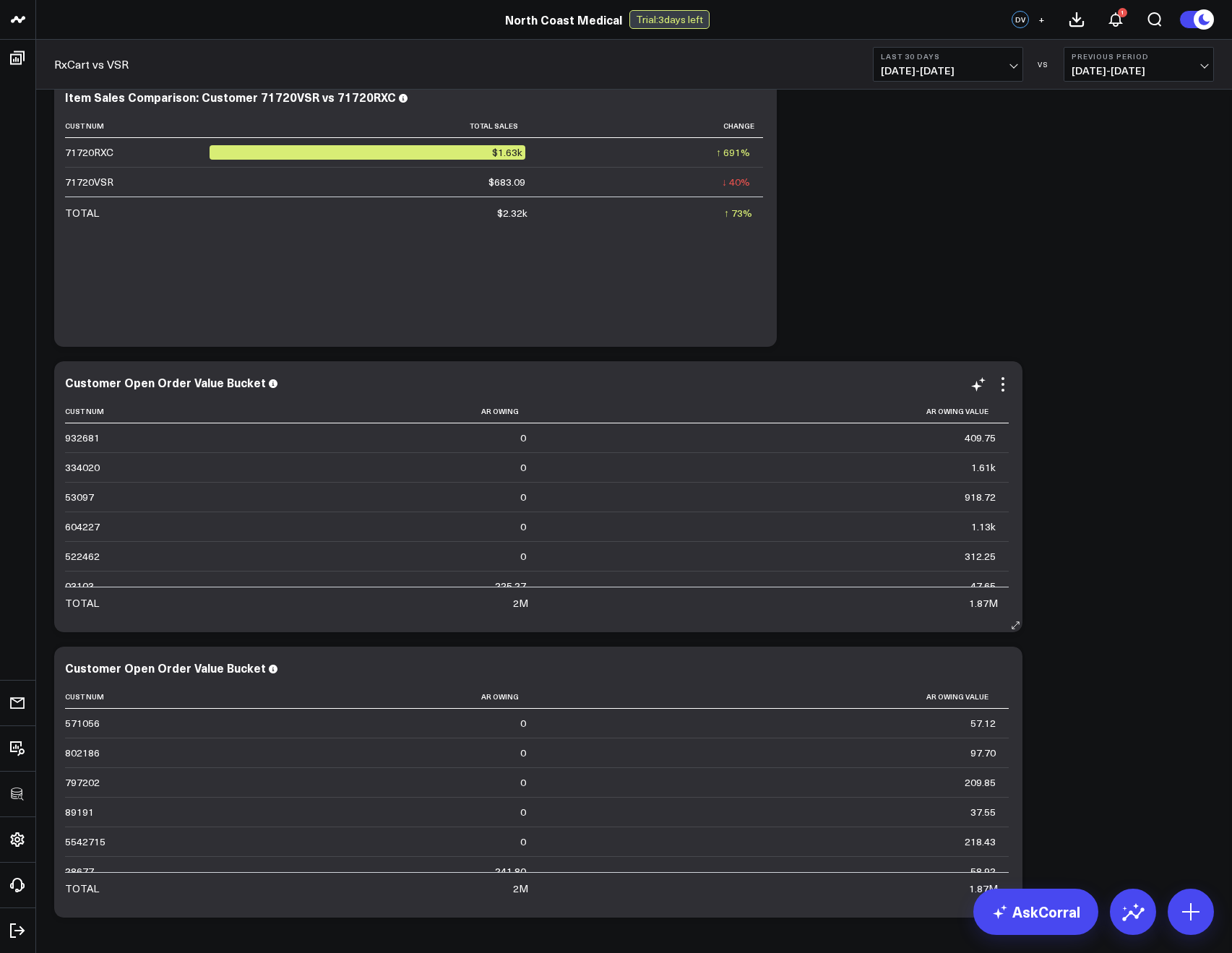
scroll to position [91, 0]
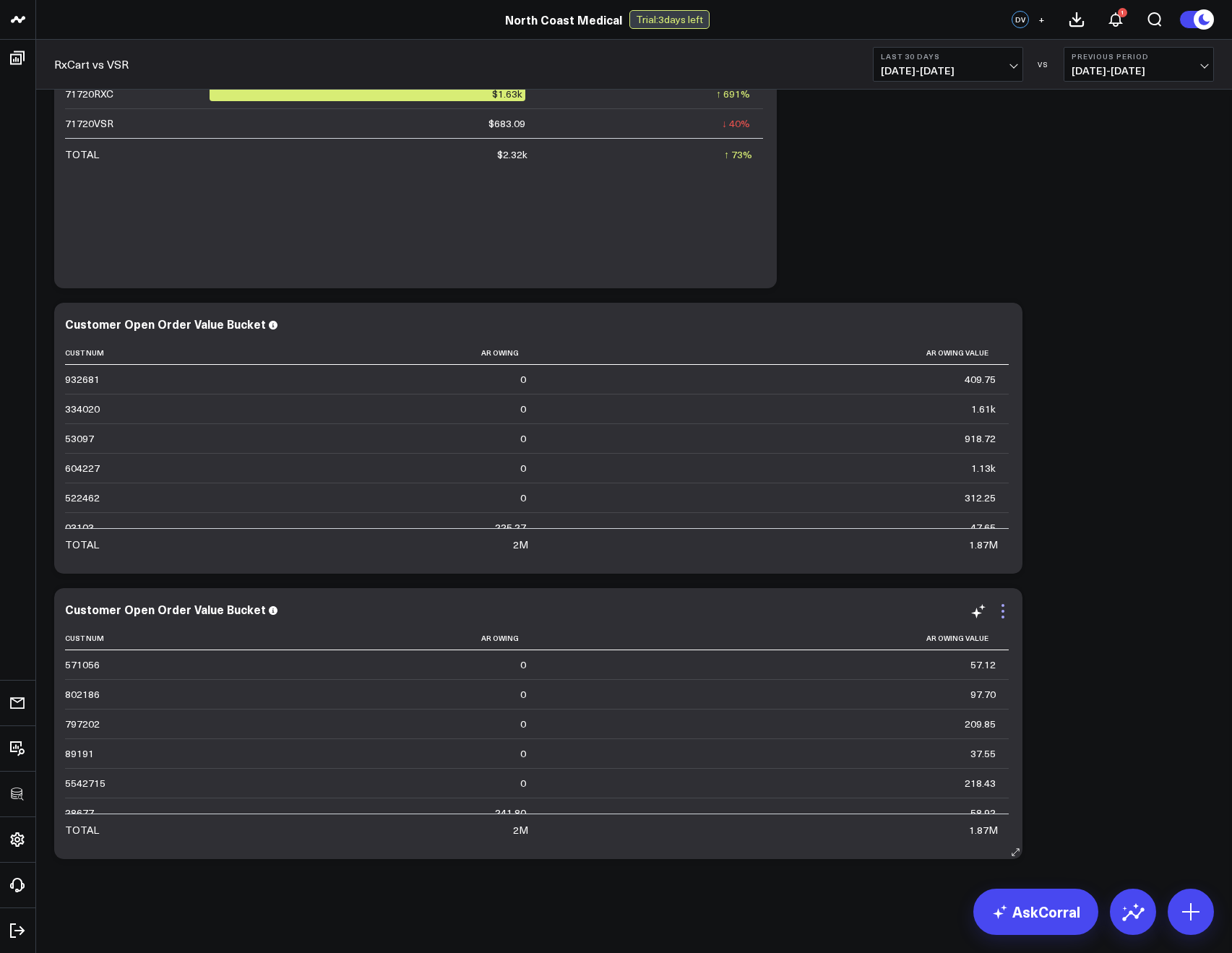
click at [1000, 608] on icon at bounding box center [1003, 612] width 18 height 18
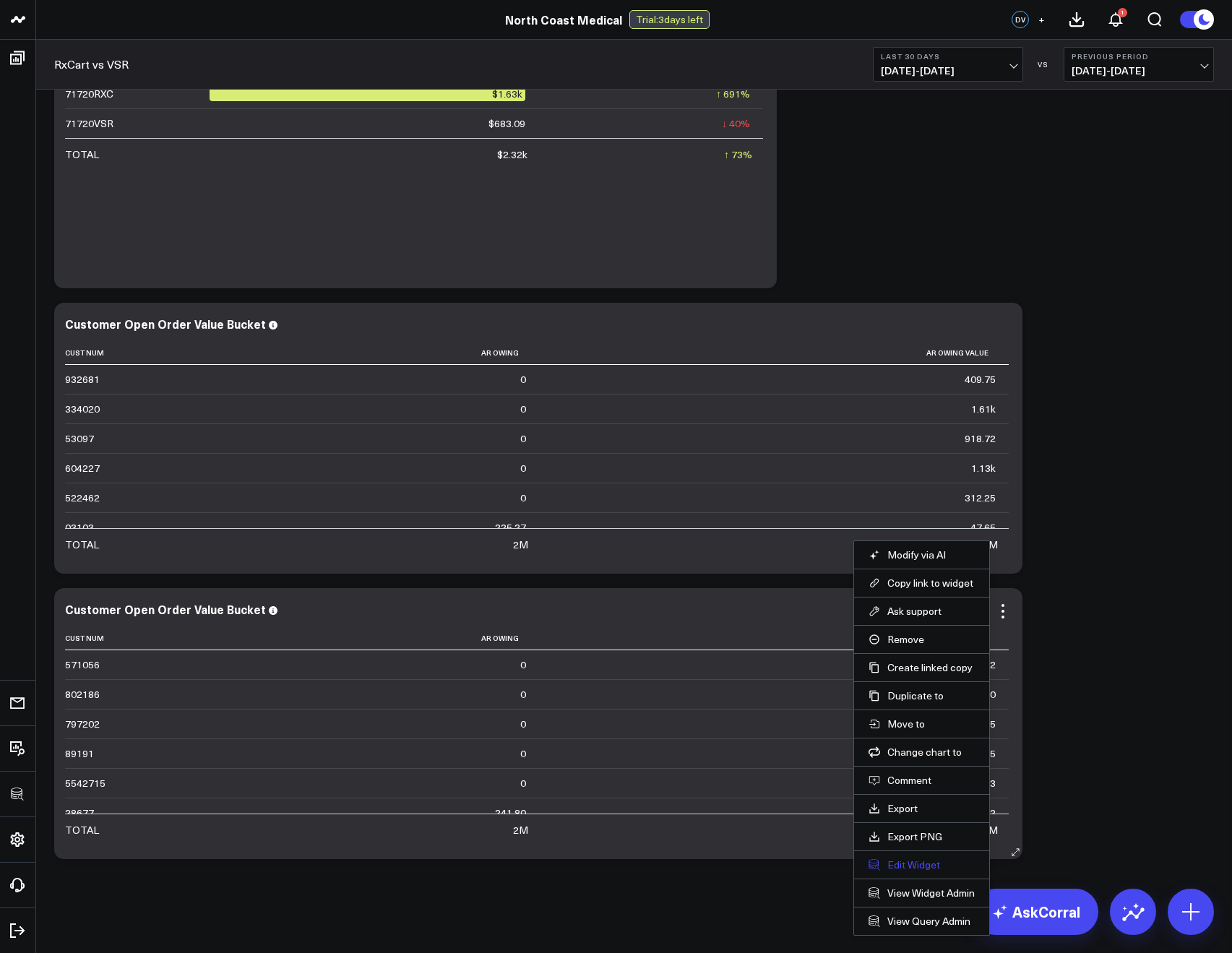
click at [890, 868] on button "Edit Widget" at bounding box center [921, 864] width 107 height 13
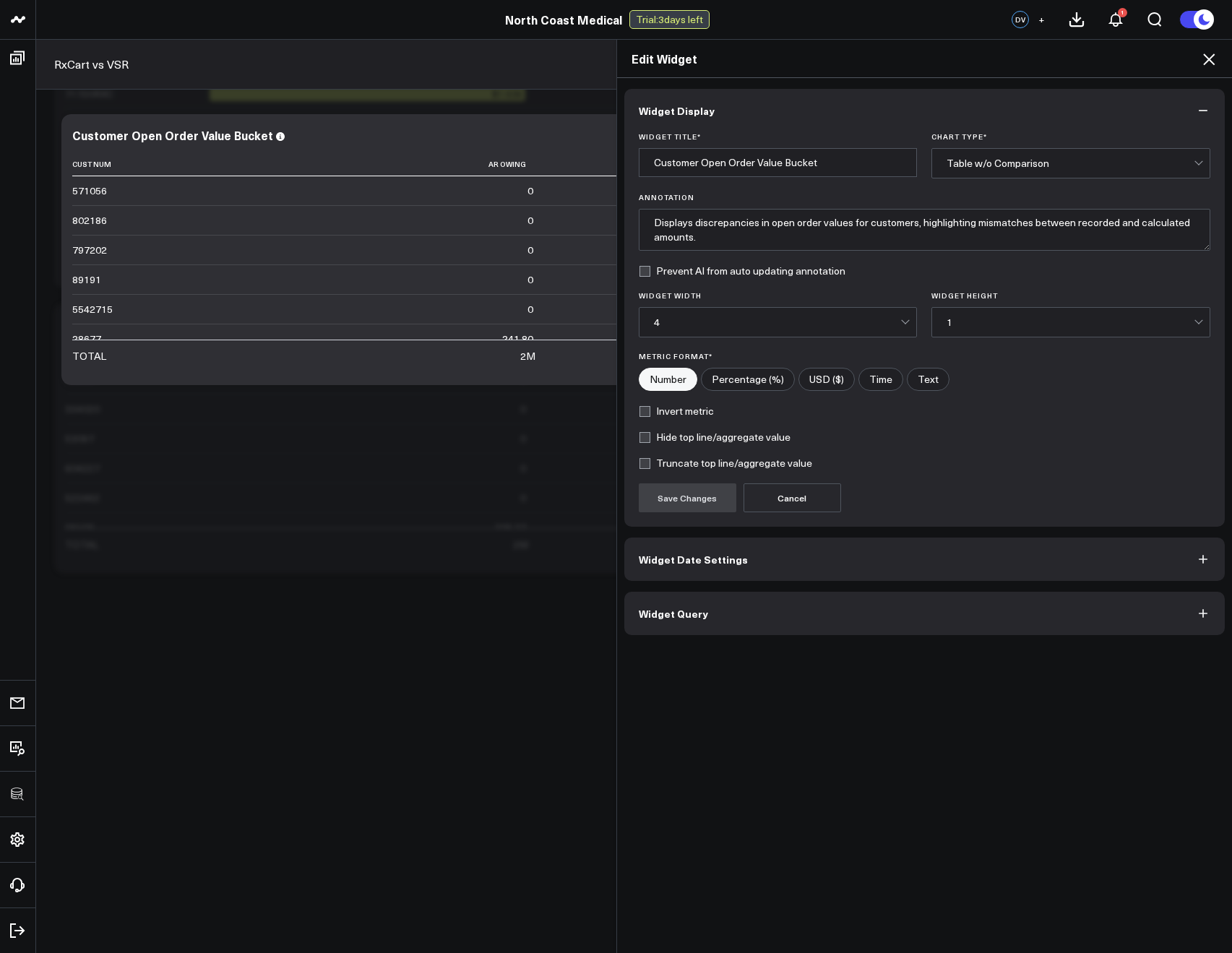
click at [723, 616] on button "Widget Query" at bounding box center [924, 614] width 601 height 43
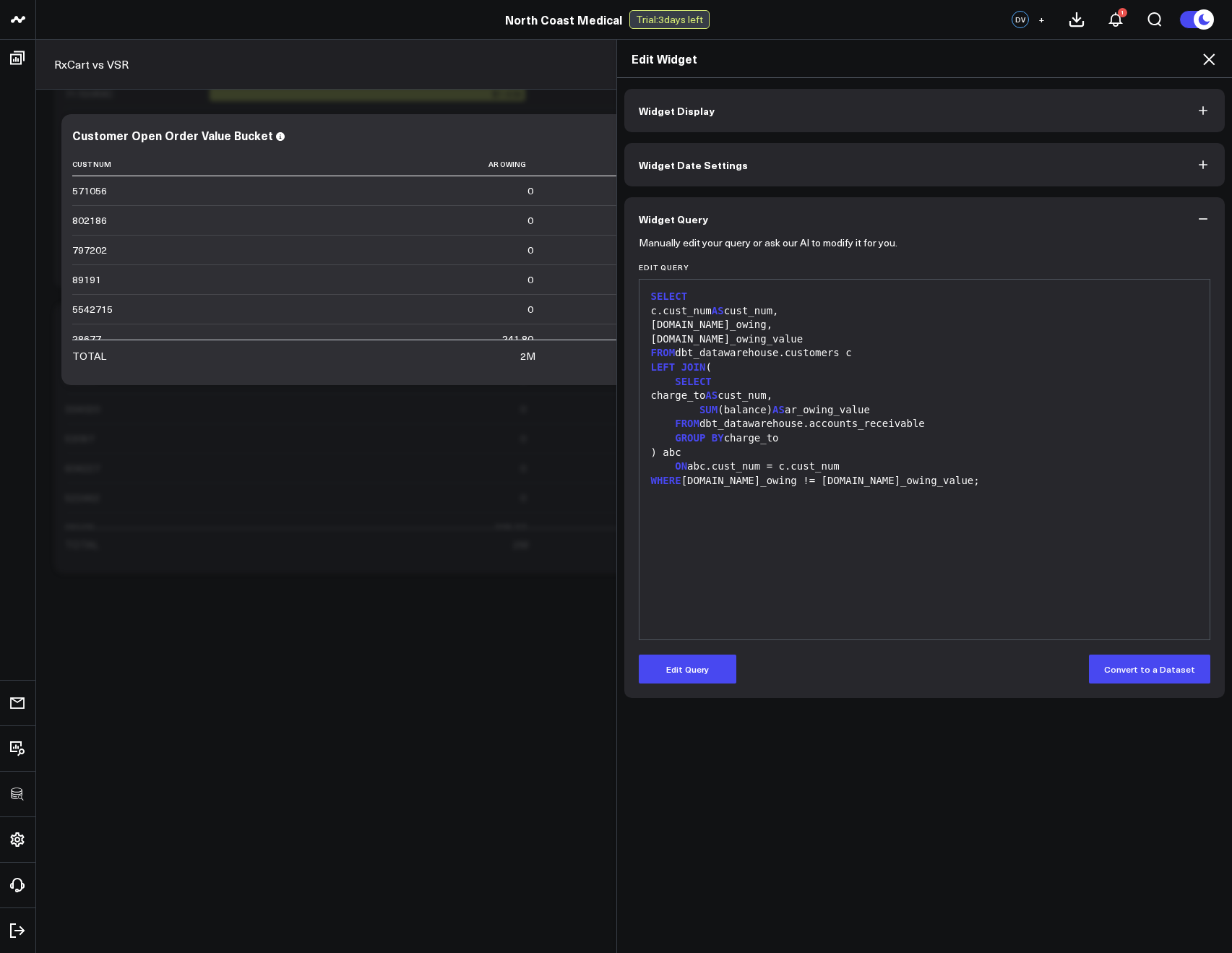
click at [1206, 63] on icon at bounding box center [1209, 59] width 18 height 18
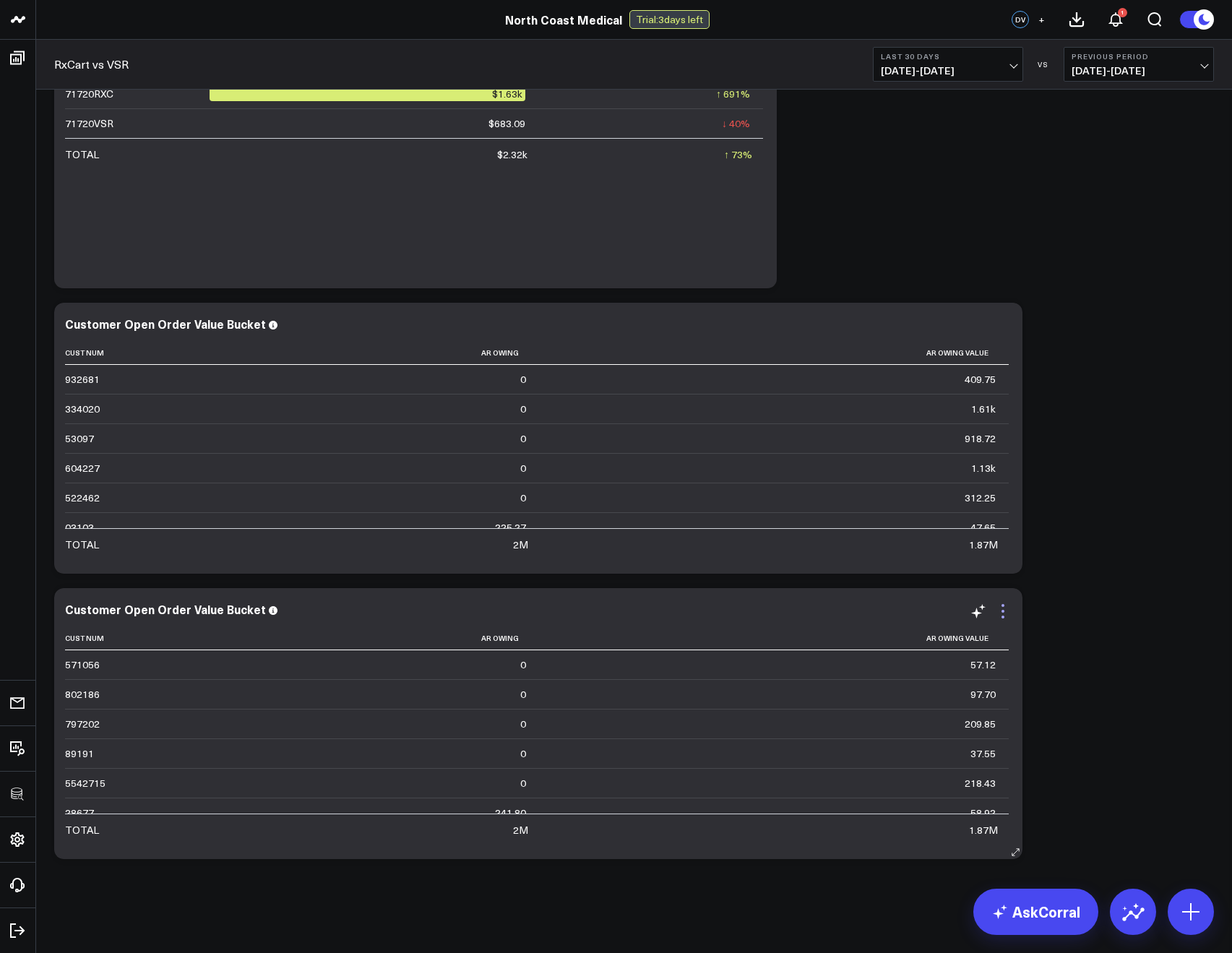
click at [1009, 598] on div "Customer Open Order Value Bucket Cust Num Ar Owing Ar Owing Value 571056 0 57.1…" at bounding box center [539, 723] width 969 height 271
click at [1006, 606] on icon at bounding box center [1003, 612] width 18 height 18
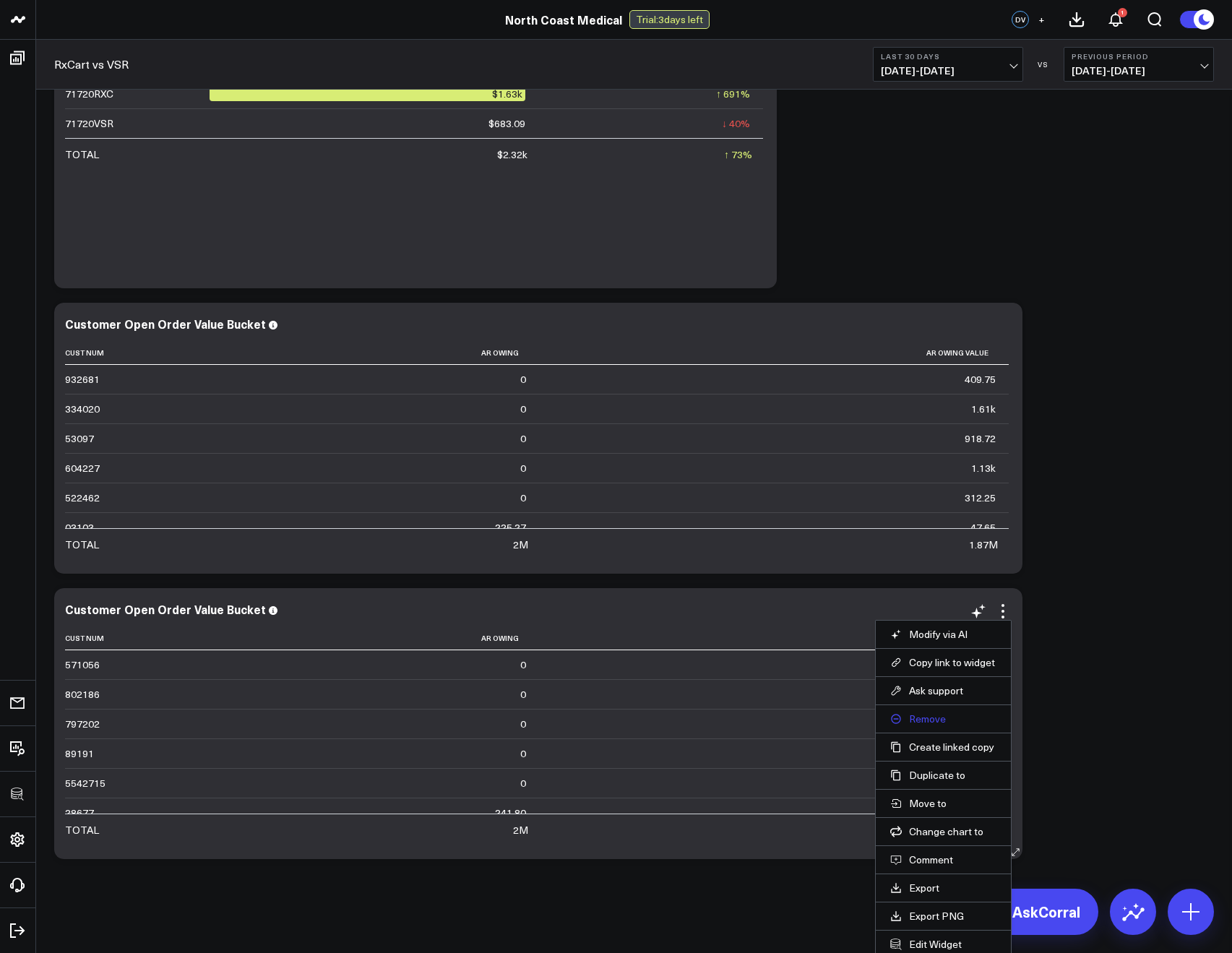
click at [917, 720] on button "Remove" at bounding box center [943, 718] width 107 height 13
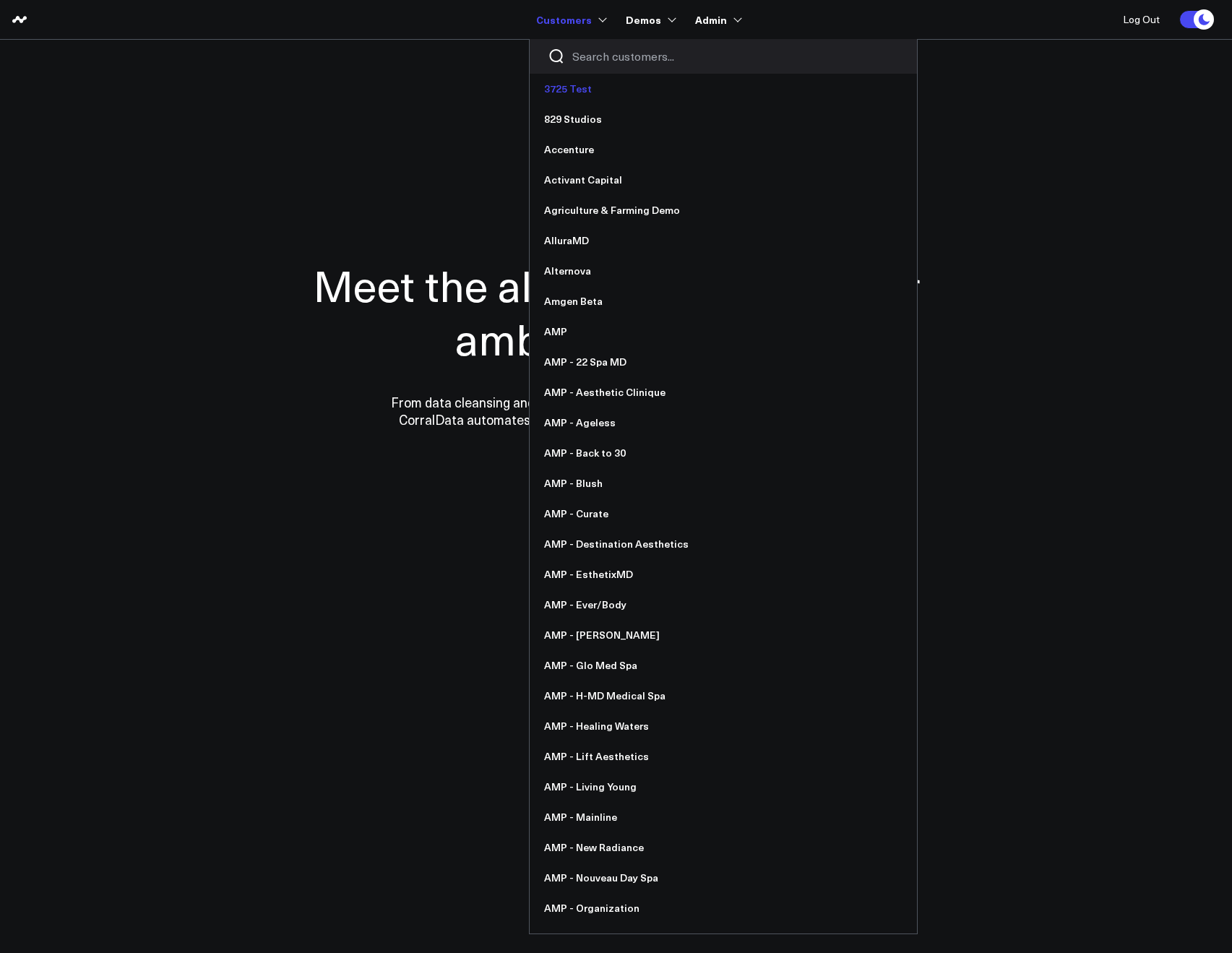
click at [619, 78] on link "3725 Test" at bounding box center [723, 89] width 388 height 31
click at [612, 69] on div at bounding box center [723, 56] width 388 height 35
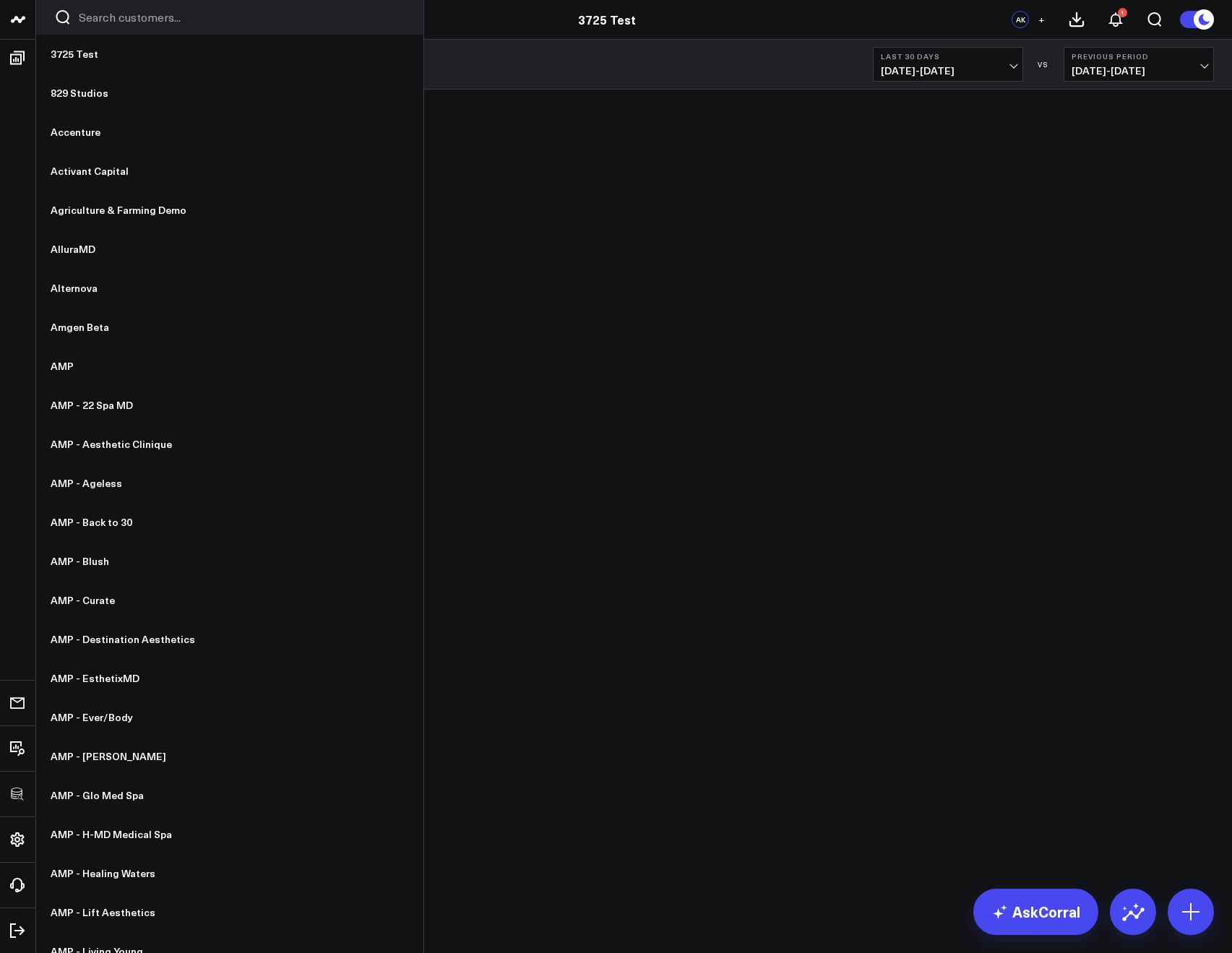
click at [109, 16] on input "Search customers input" at bounding box center [242, 18] width 326 height 16
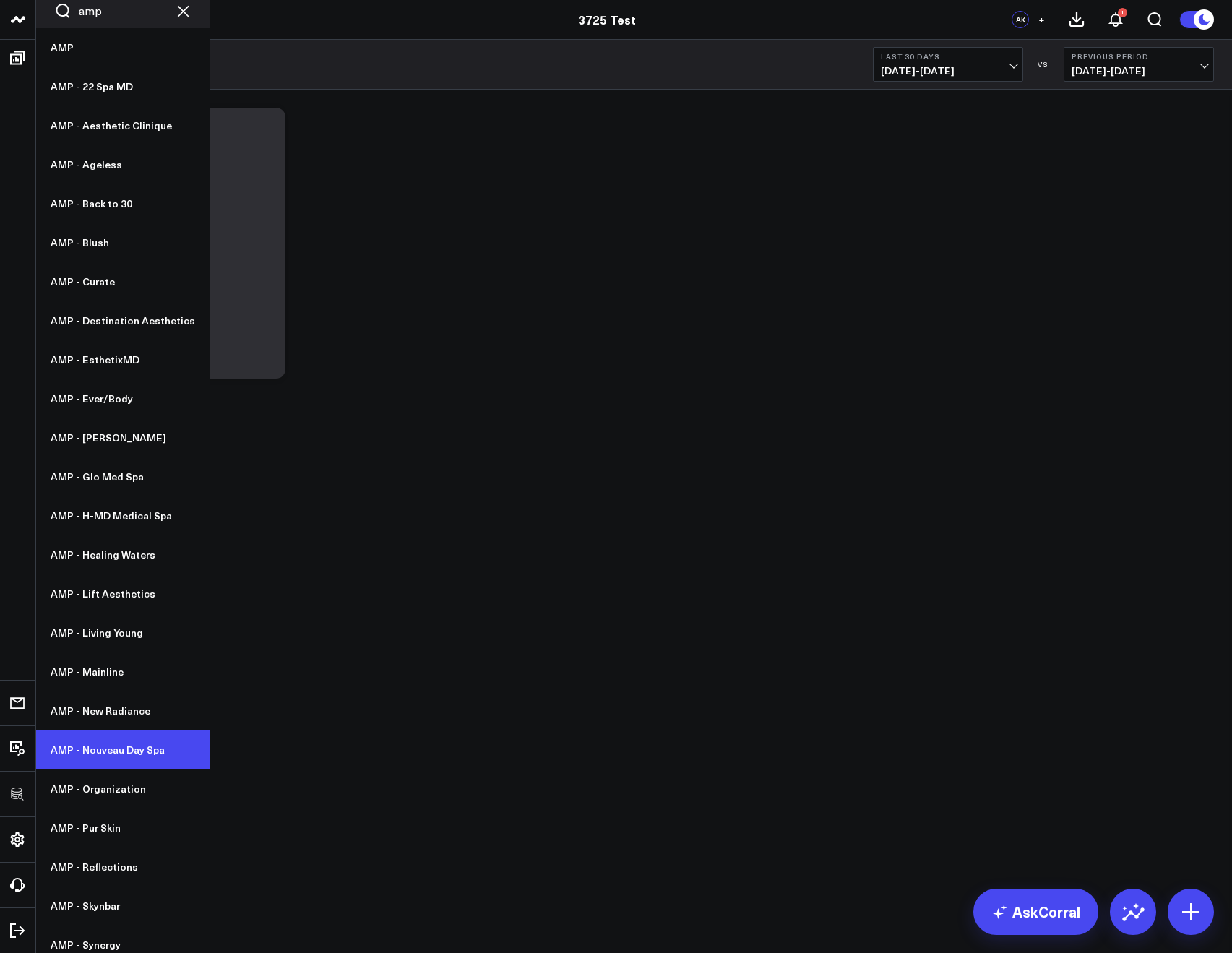
scroll to position [18, 0]
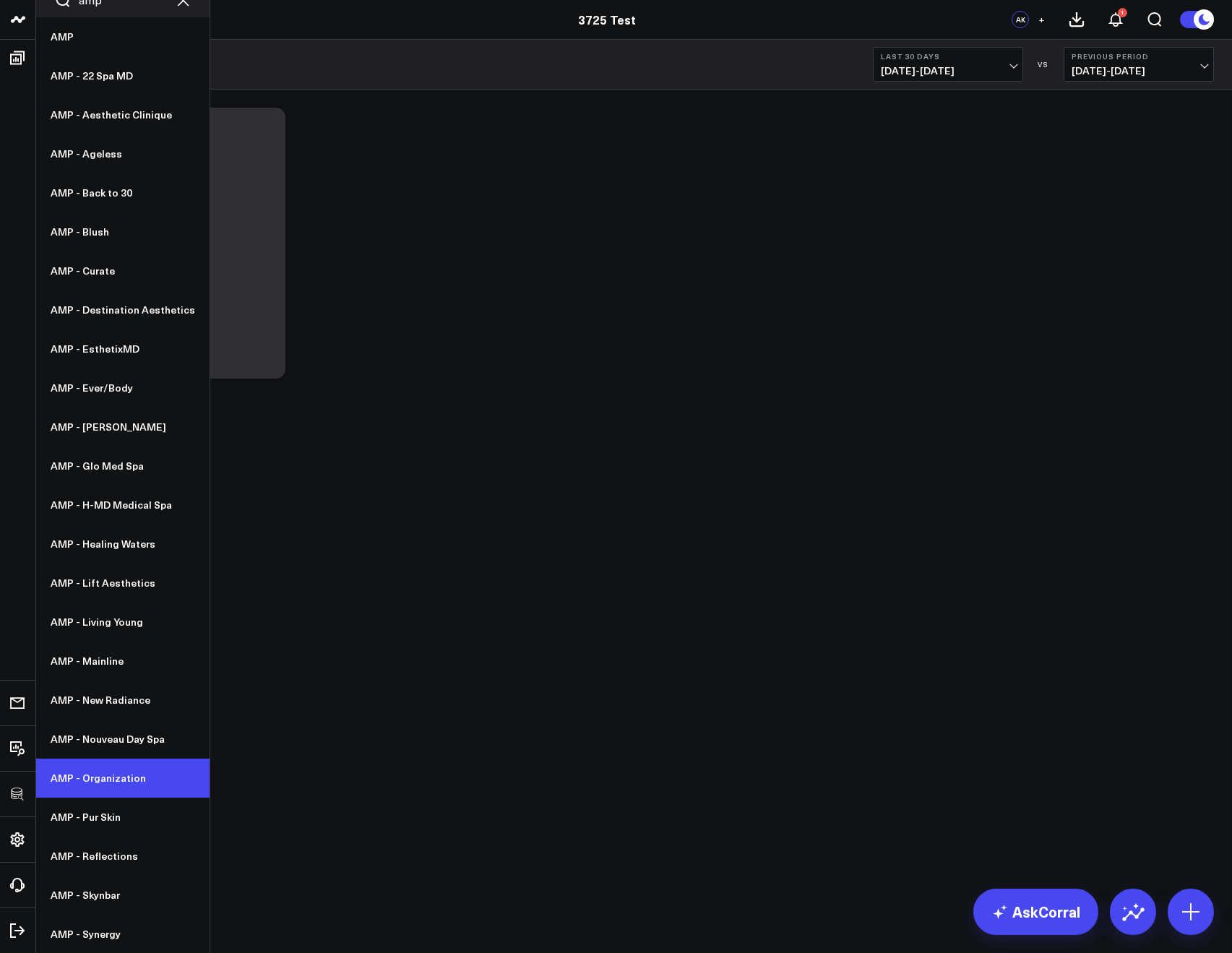
type input "amp"
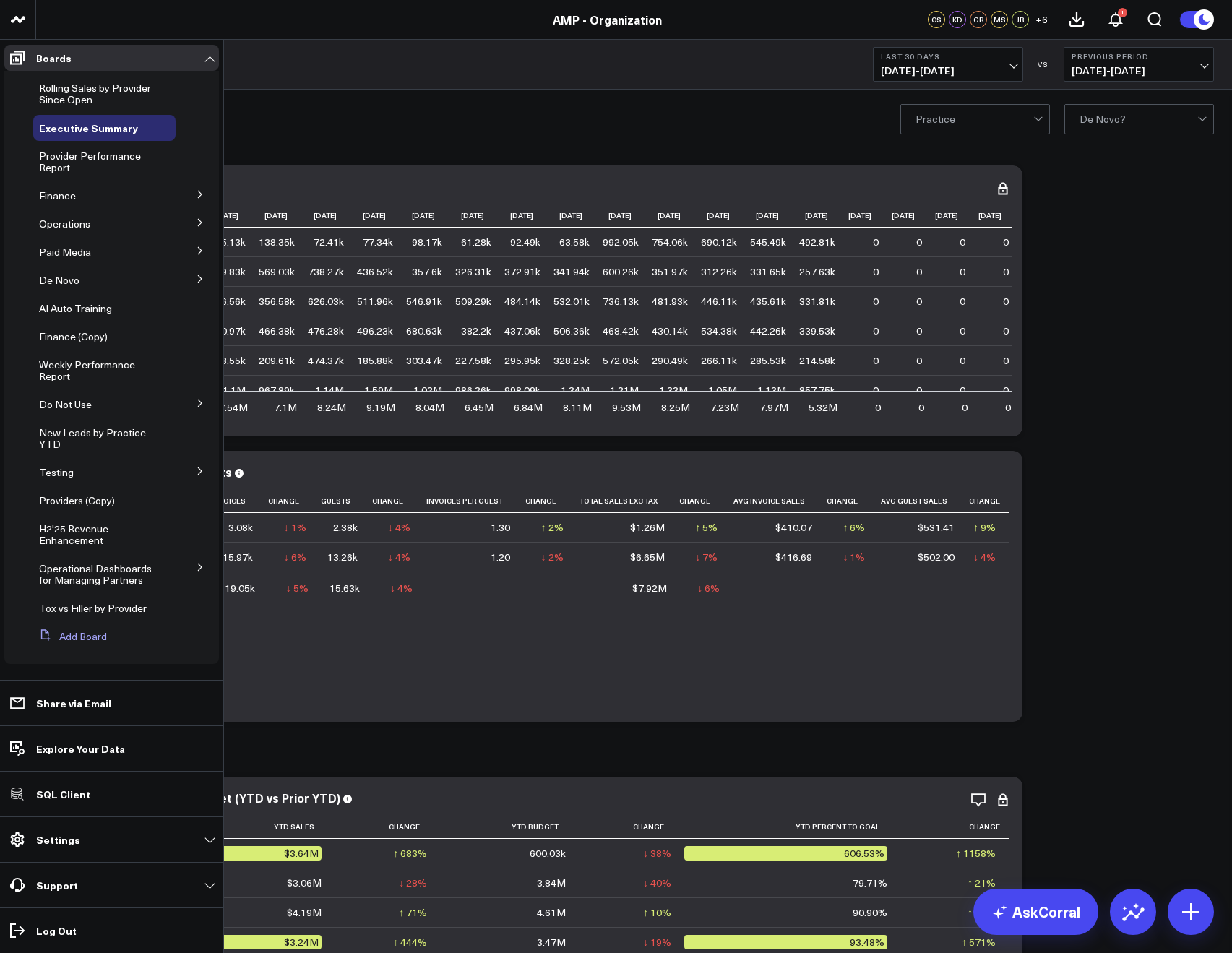
click at [70, 636] on button "Add Board" at bounding box center [70, 636] width 74 height 26
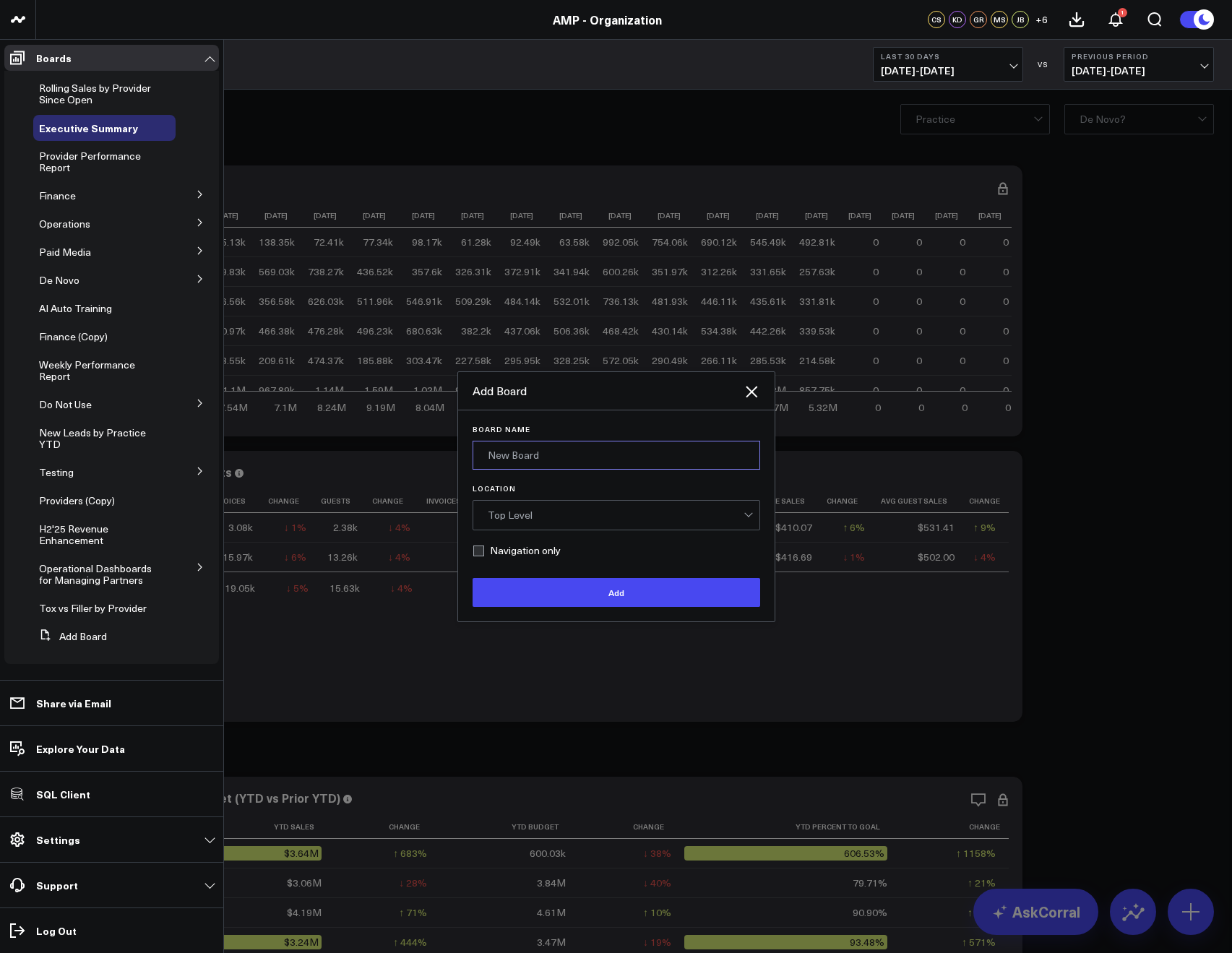
click at [512, 469] on input "Board Name" at bounding box center [616, 455] width 288 height 29
type input "[PERSON_NAME] Daily Test"
click at [582, 599] on button "Add" at bounding box center [616, 592] width 288 height 29
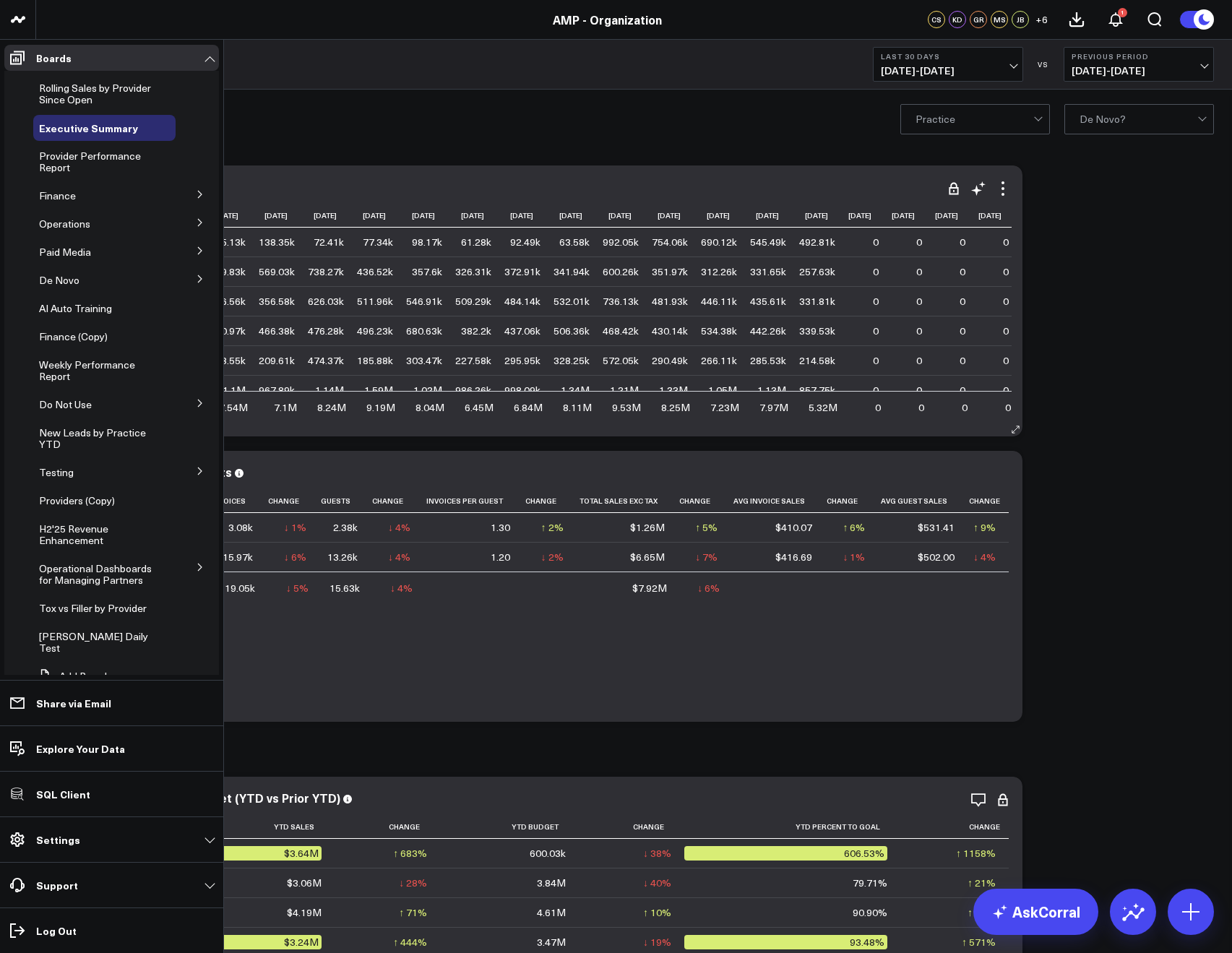
click at [613, 169] on div "Collections by Practice Name 2024-08-01 2024-09-01 2024-10-01 2024-11-01 2024-1…" at bounding box center [539, 301] width 969 height 271
click at [1006, 189] on icon at bounding box center [1003, 188] width 18 height 18
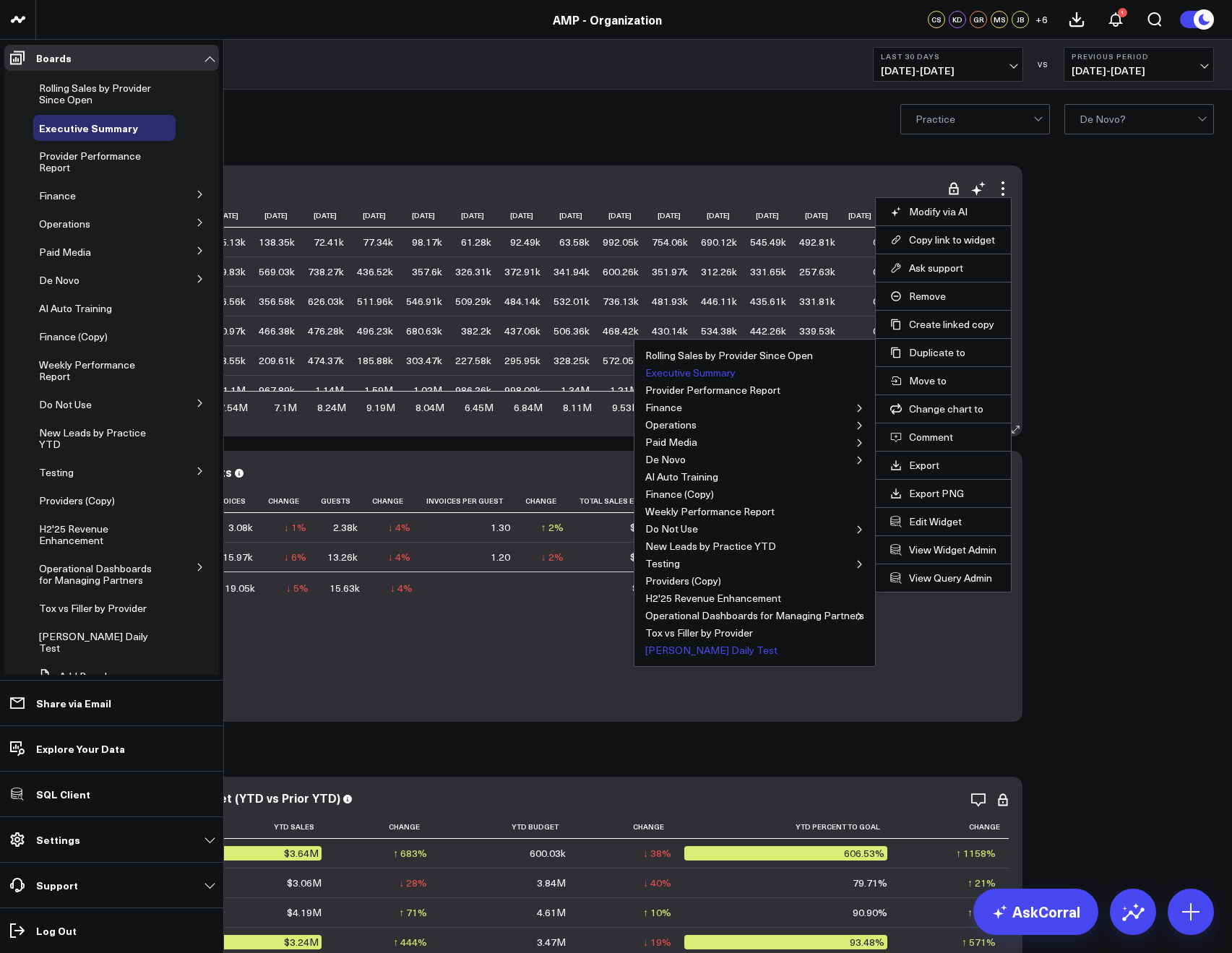
click at [688, 648] on button "[PERSON_NAME] Daily Test" at bounding box center [711, 650] width 132 height 10
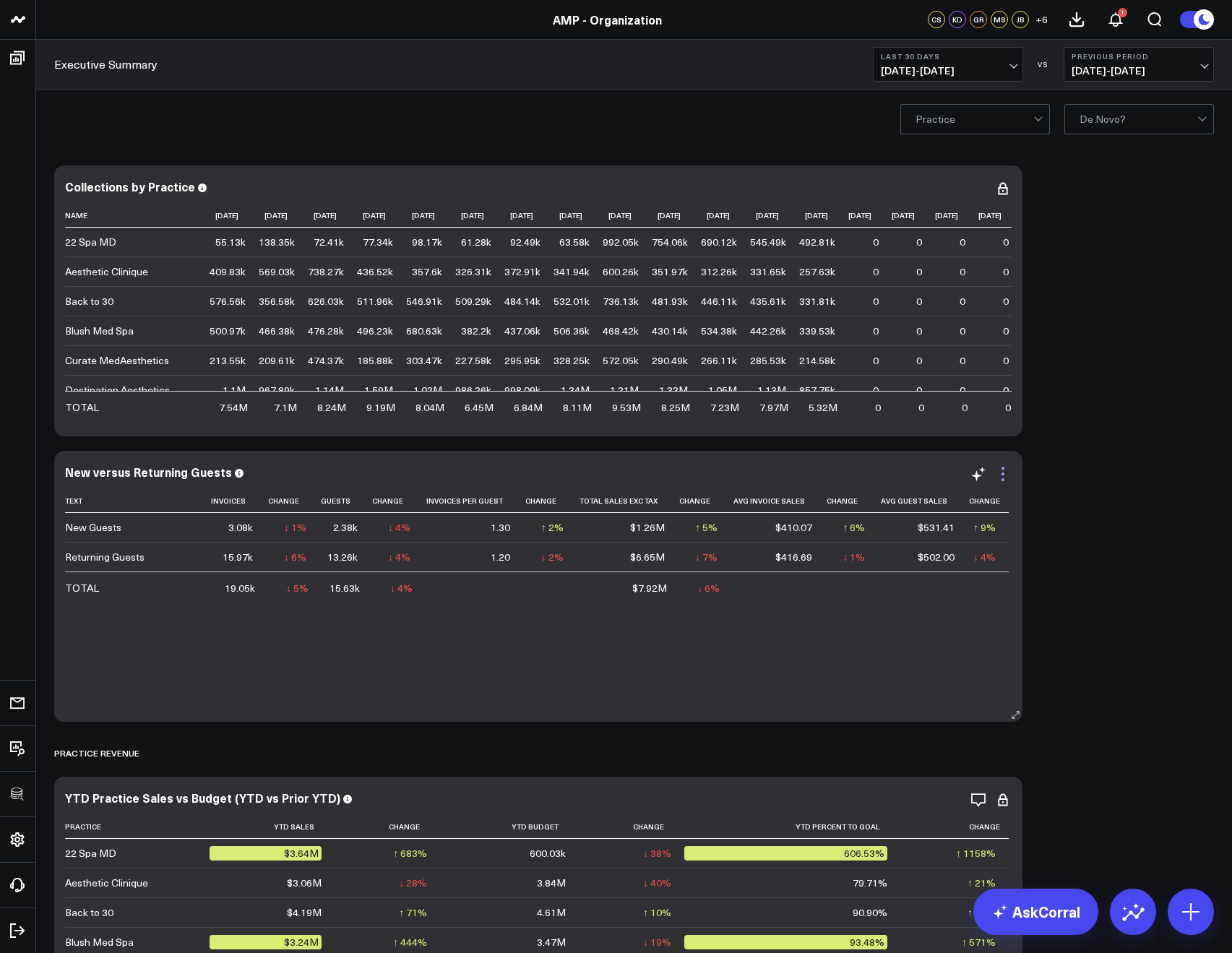
click at [1008, 476] on icon at bounding box center [1003, 475] width 18 height 18
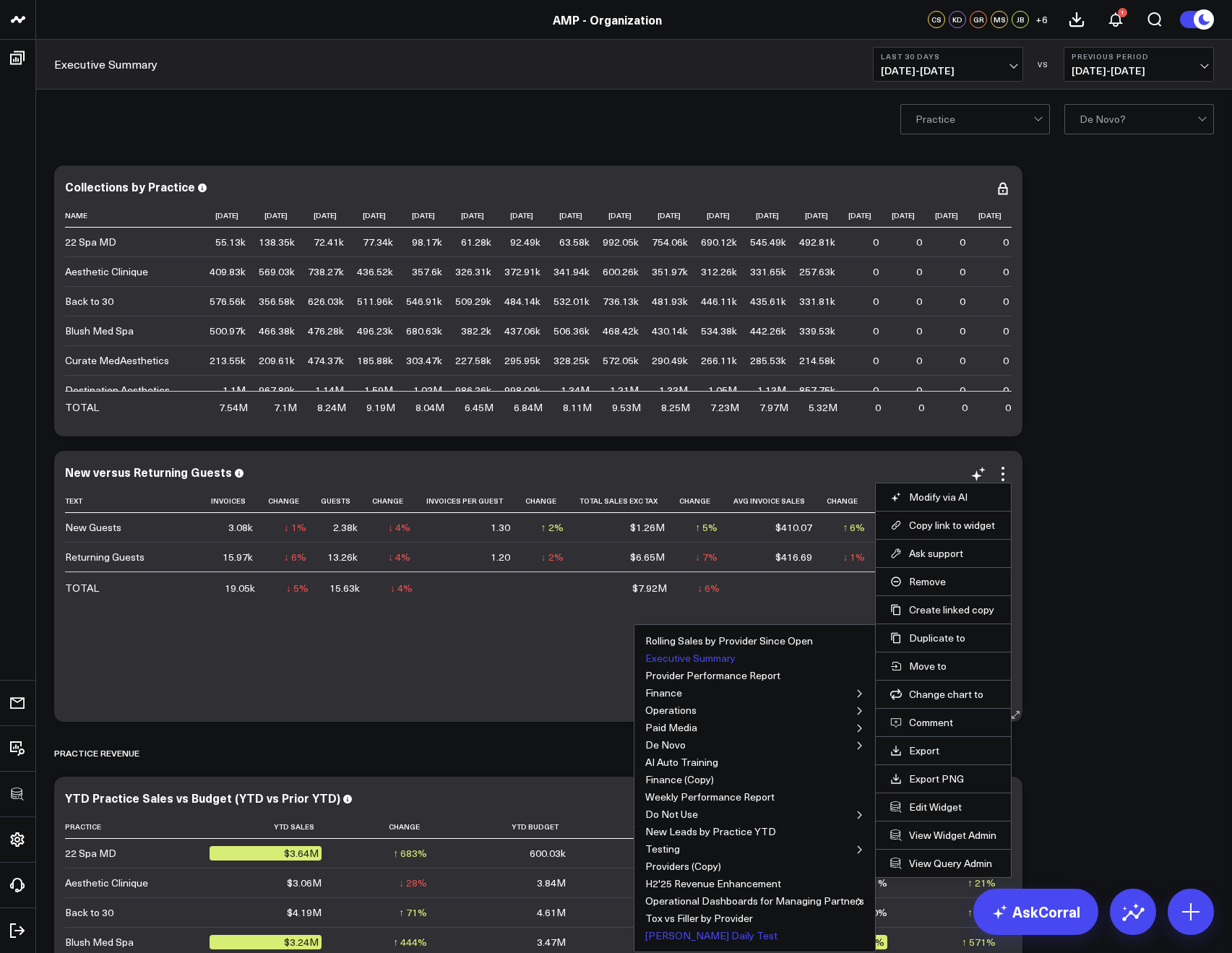
click at [701, 933] on button "Arthur Daily Test" at bounding box center [711, 935] width 132 height 10
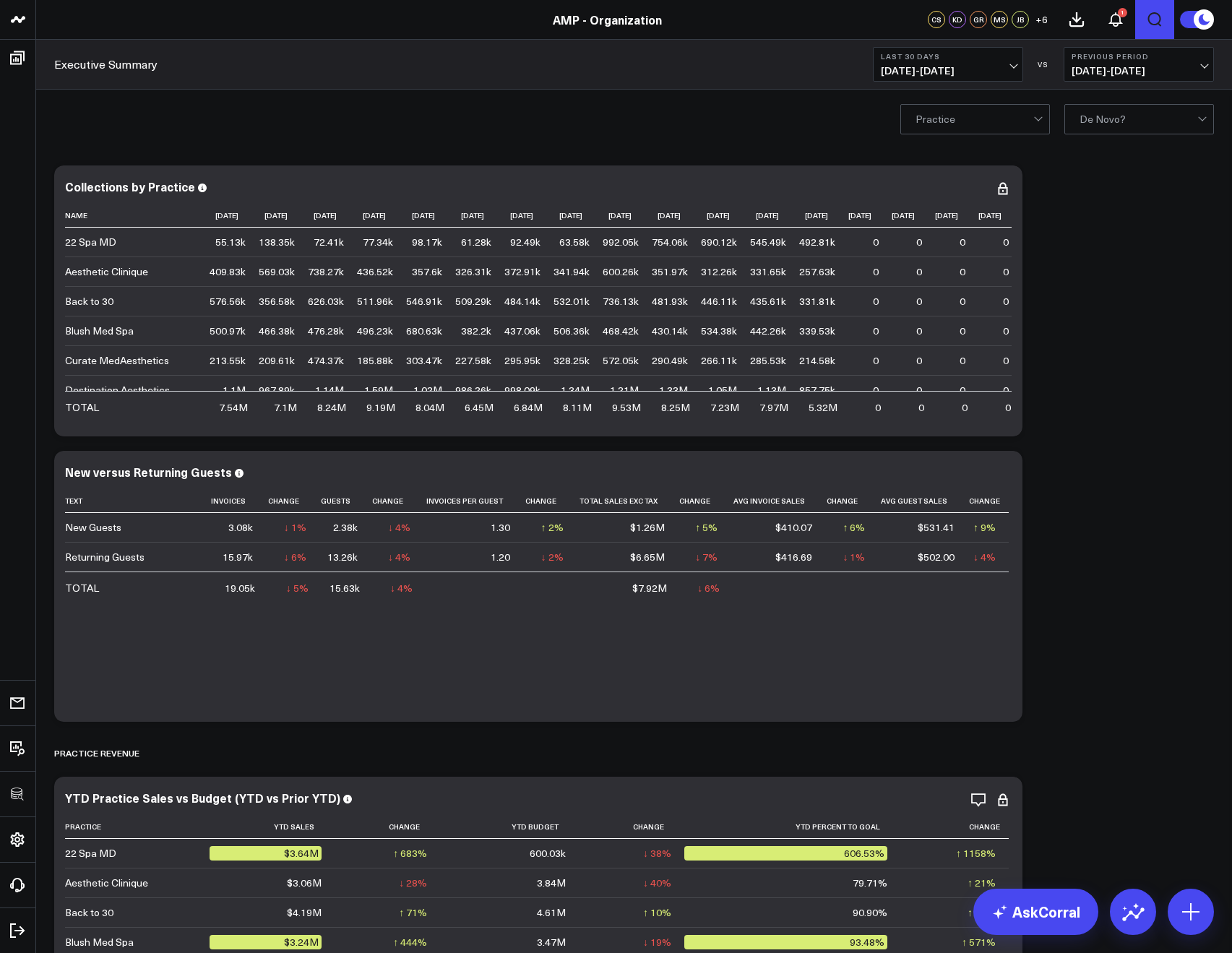
click at [1152, 26] on icon "Open search" at bounding box center [1155, 20] width 18 height 18
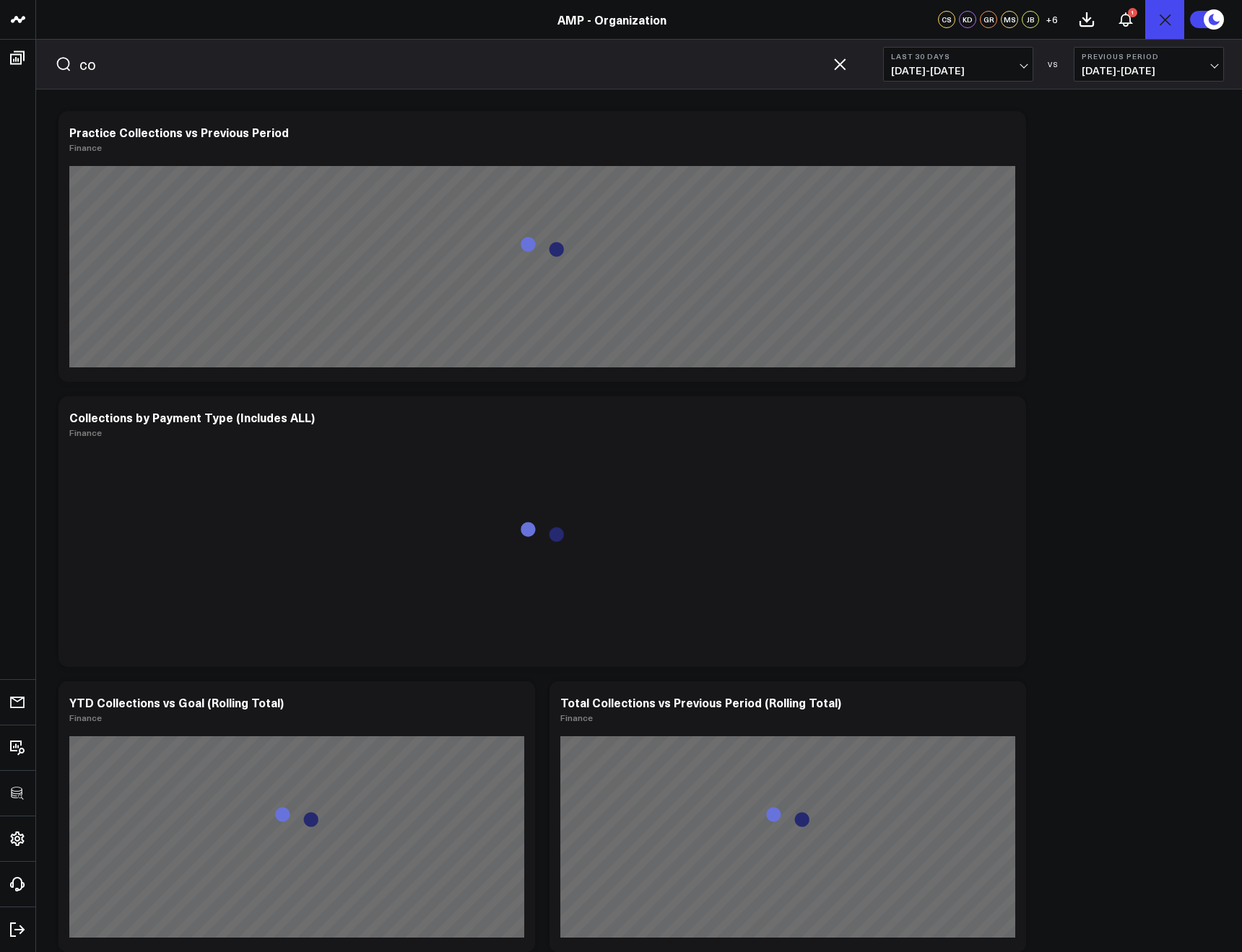
type input "c"
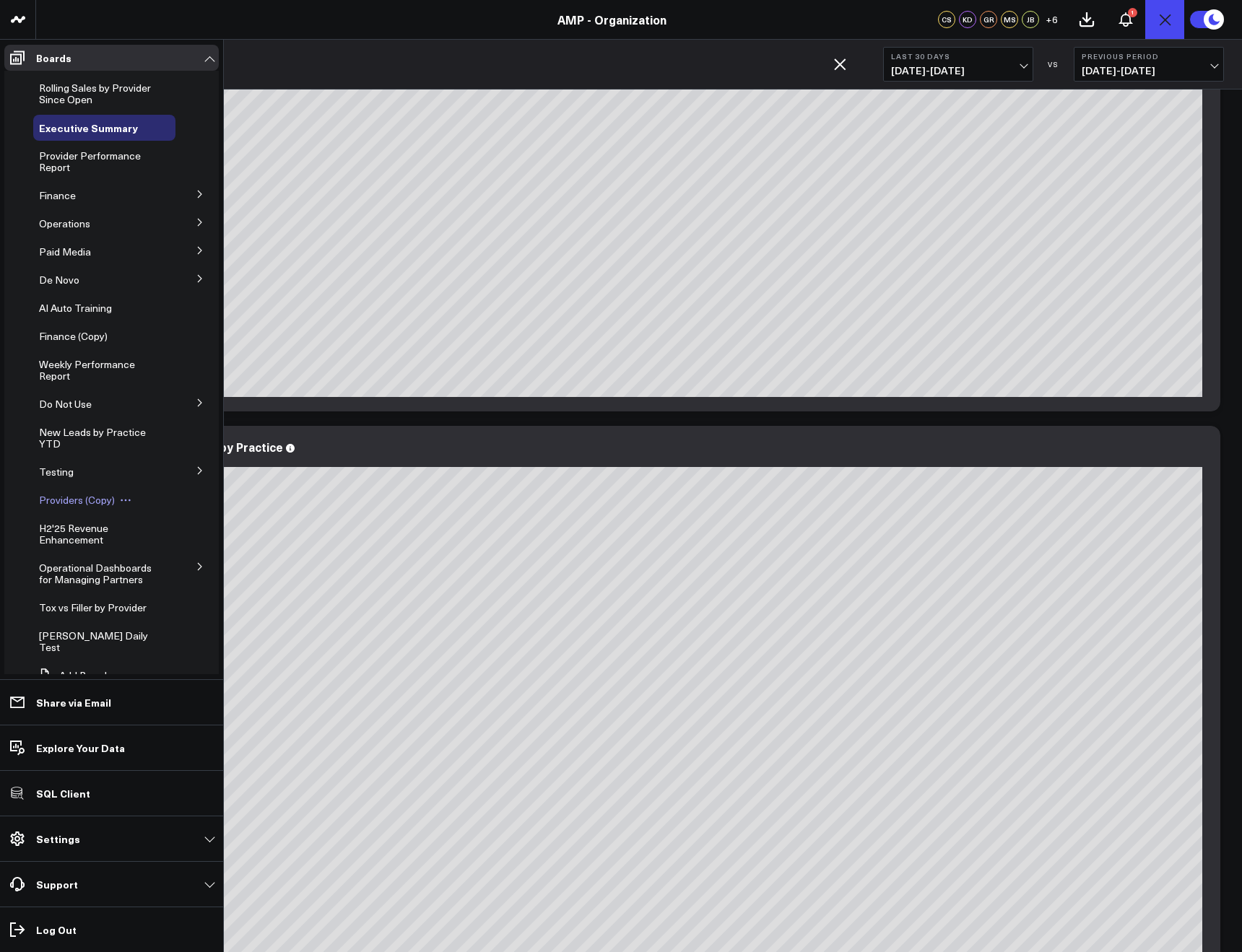
scroll to position [26, 0]
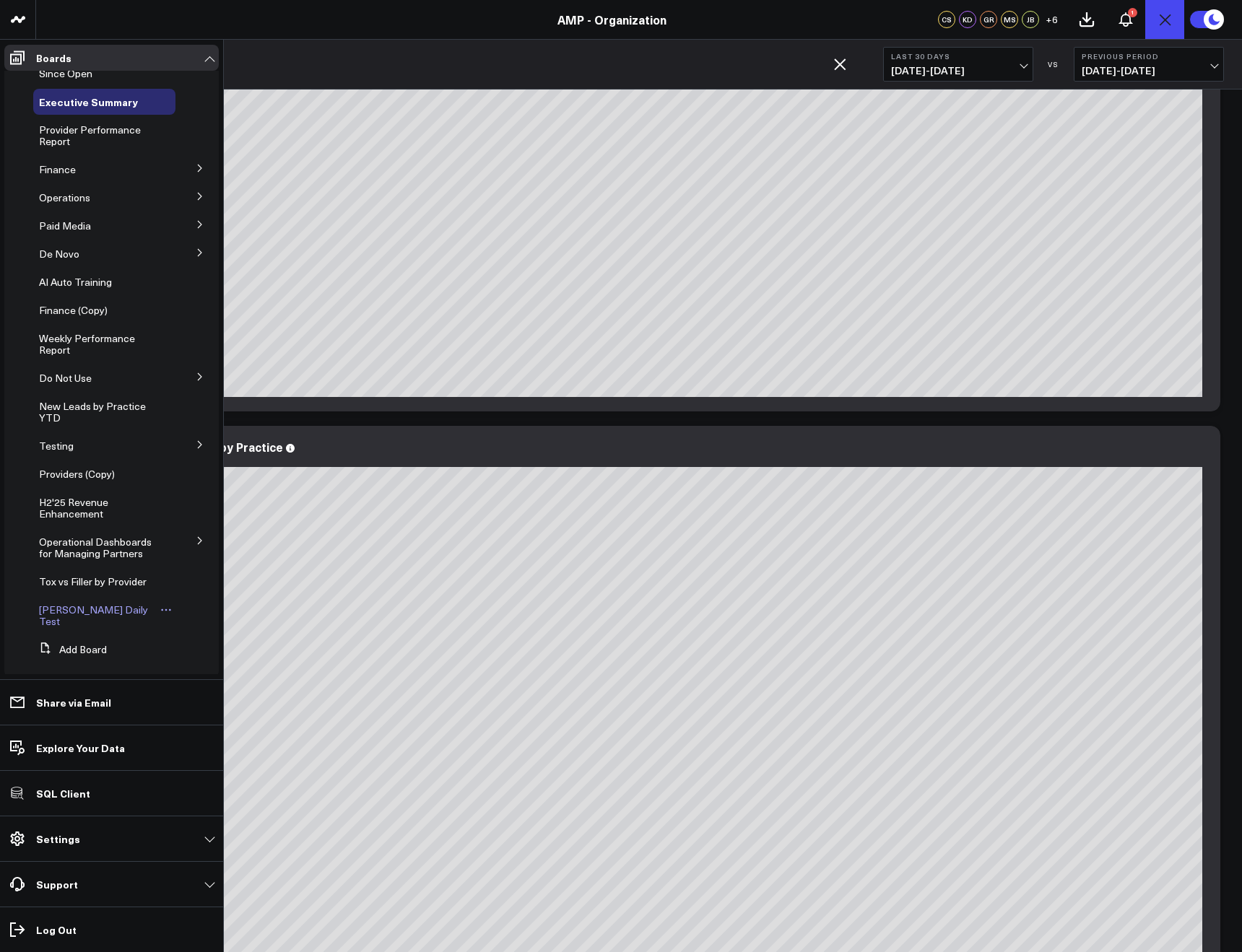
type input "sales by pract"
click at [56, 613] on span "Arthur Daily Test" at bounding box center [94, 616] width 109 height 26
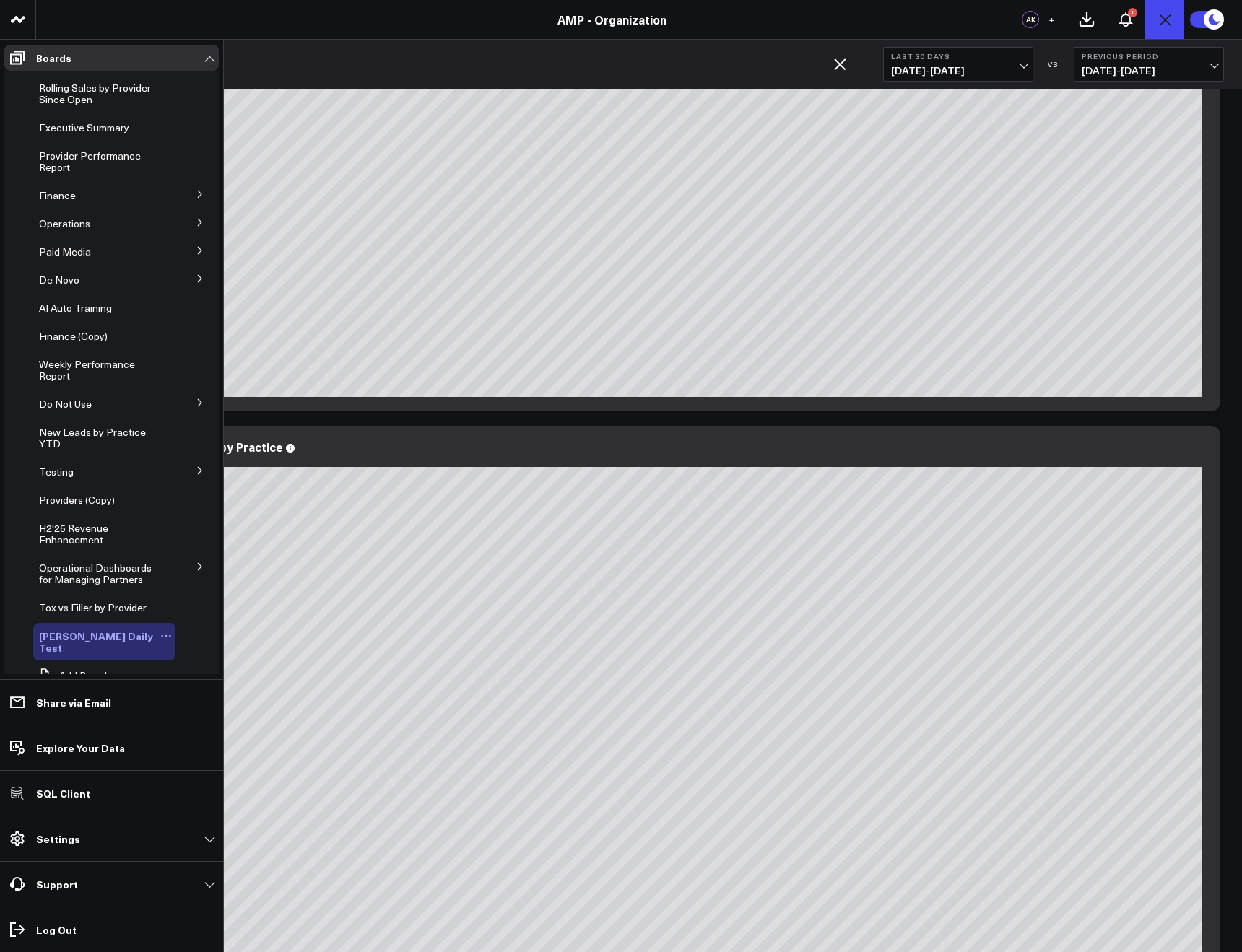
click at [77, 630] on span "Arthur Daily Test" at bounding box center [97, 642] width 114 height 26
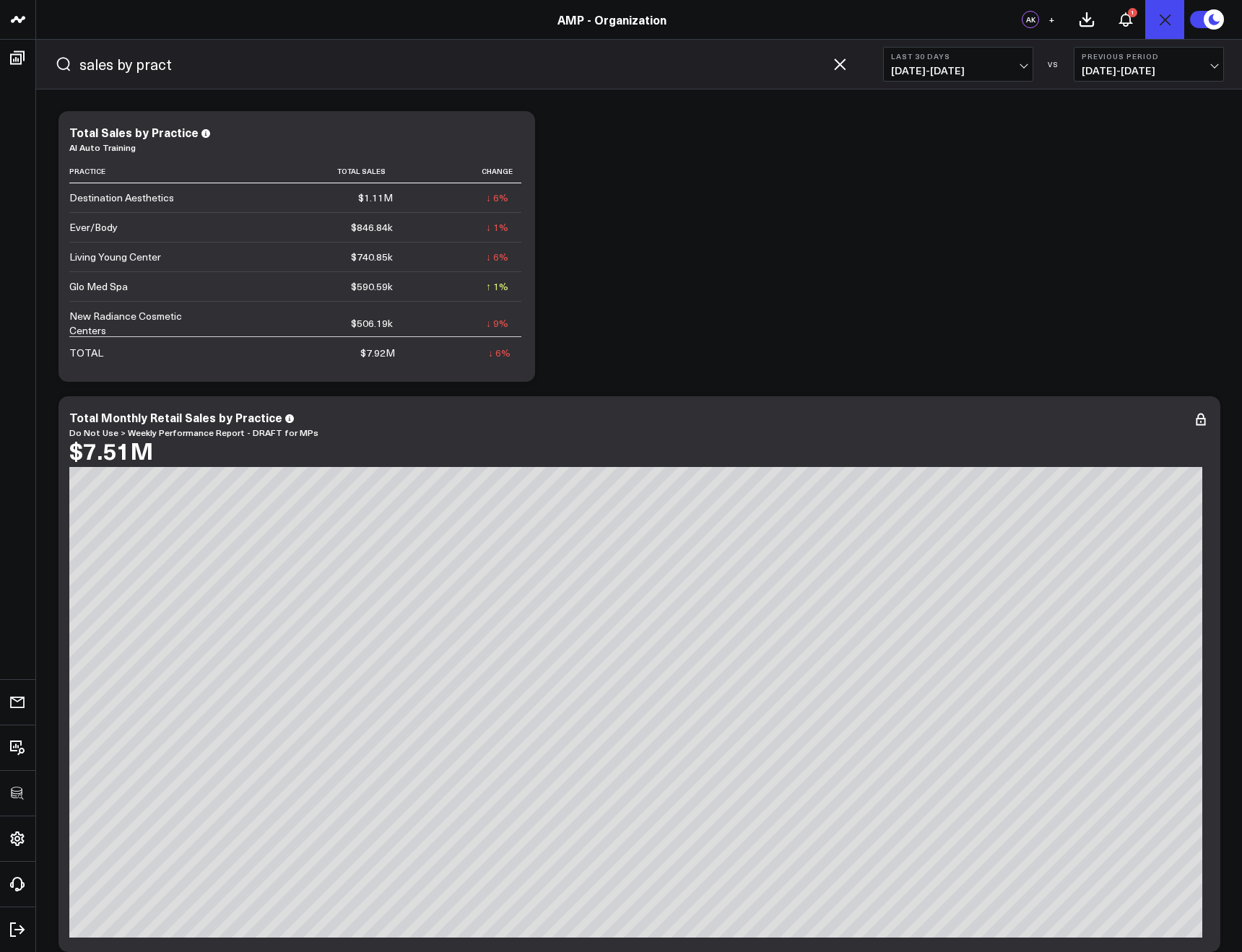
click at [1171, 17] on icon "Open search" at bounding box center [1165, 20] width 18 height 18
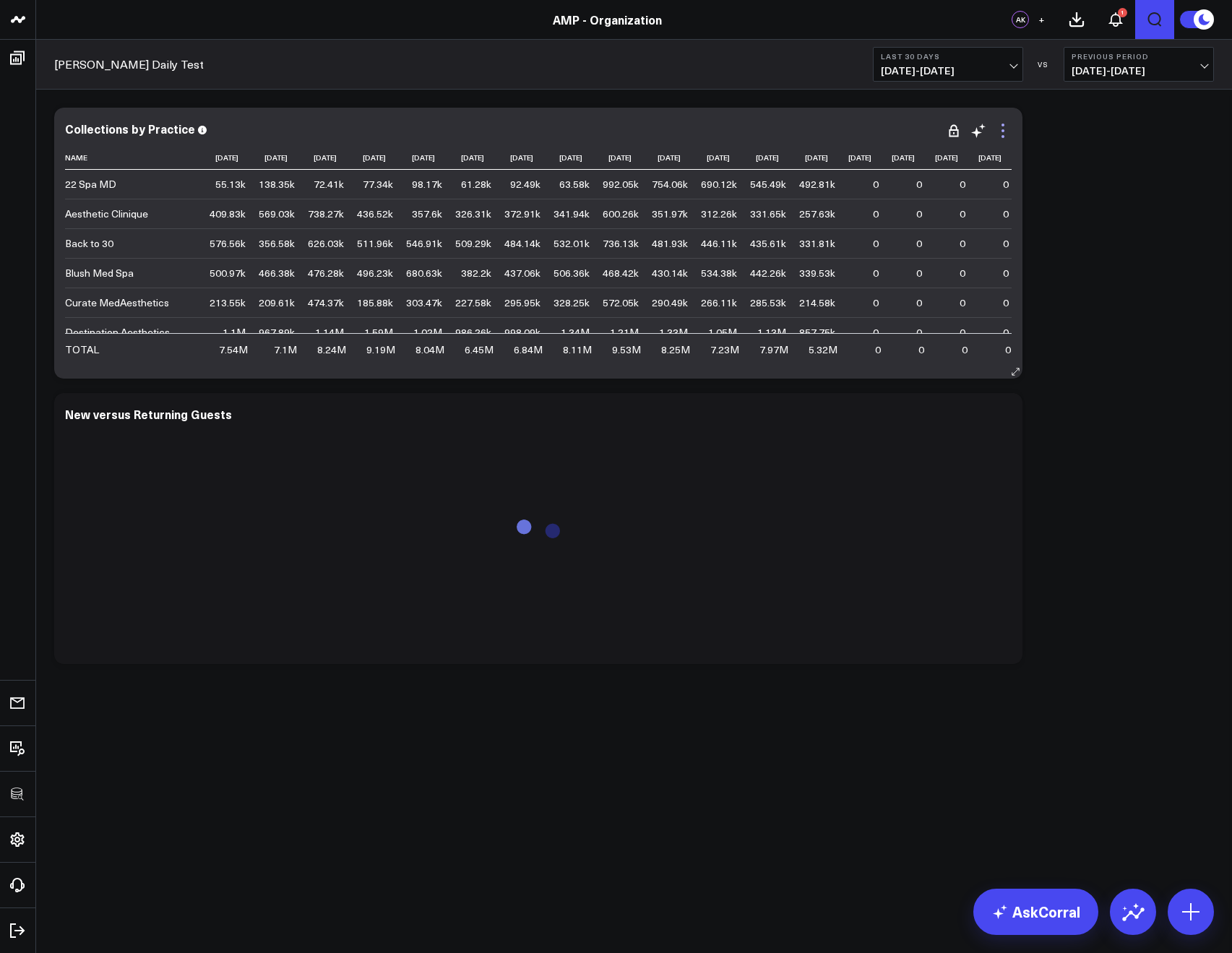
click at [1004, 130] on icon at bounding box center [1003, 131] width 18 height 18
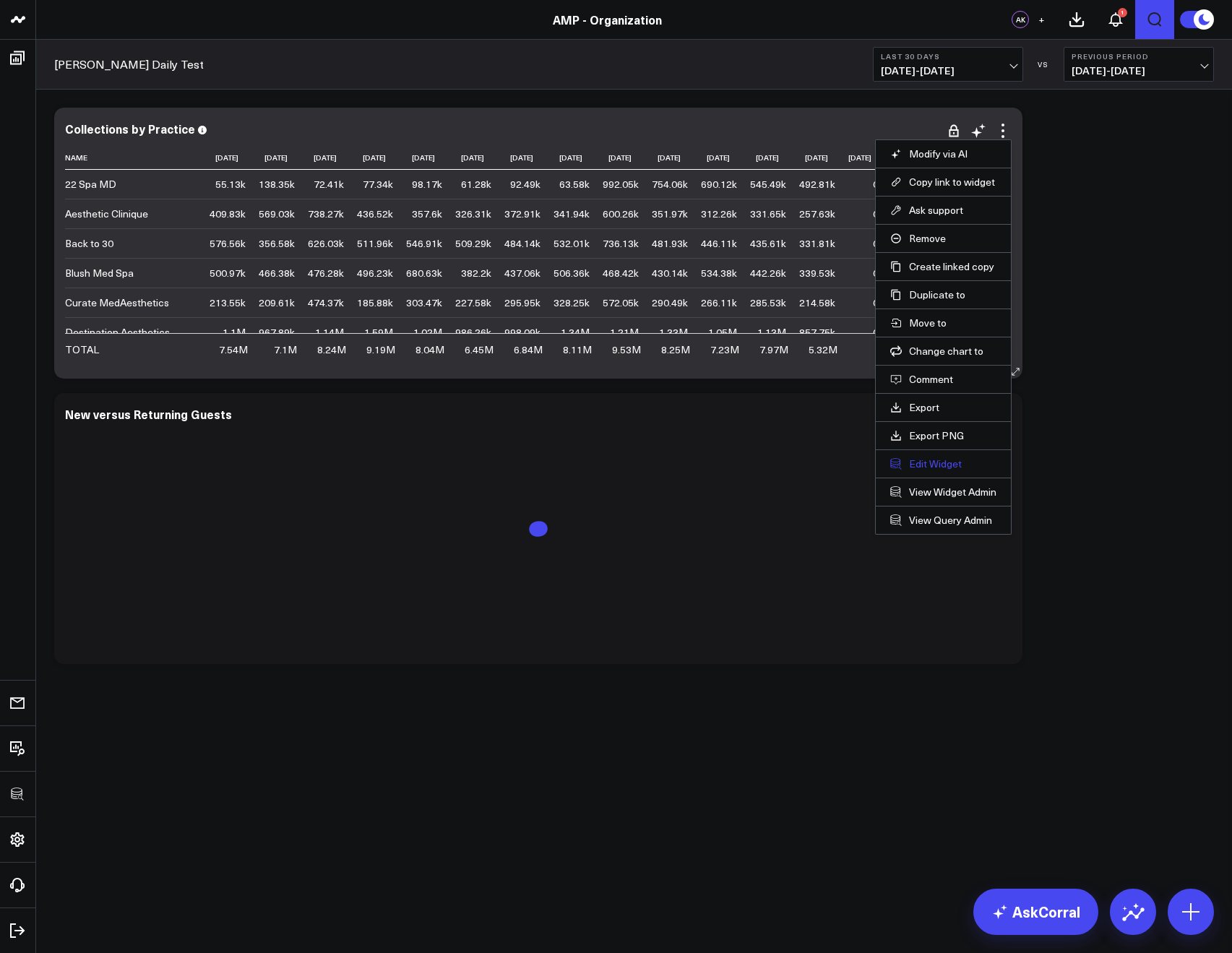
click at [920, 464] on button "Edit Widget" at bounding box center [943, 464] width 107 height 13
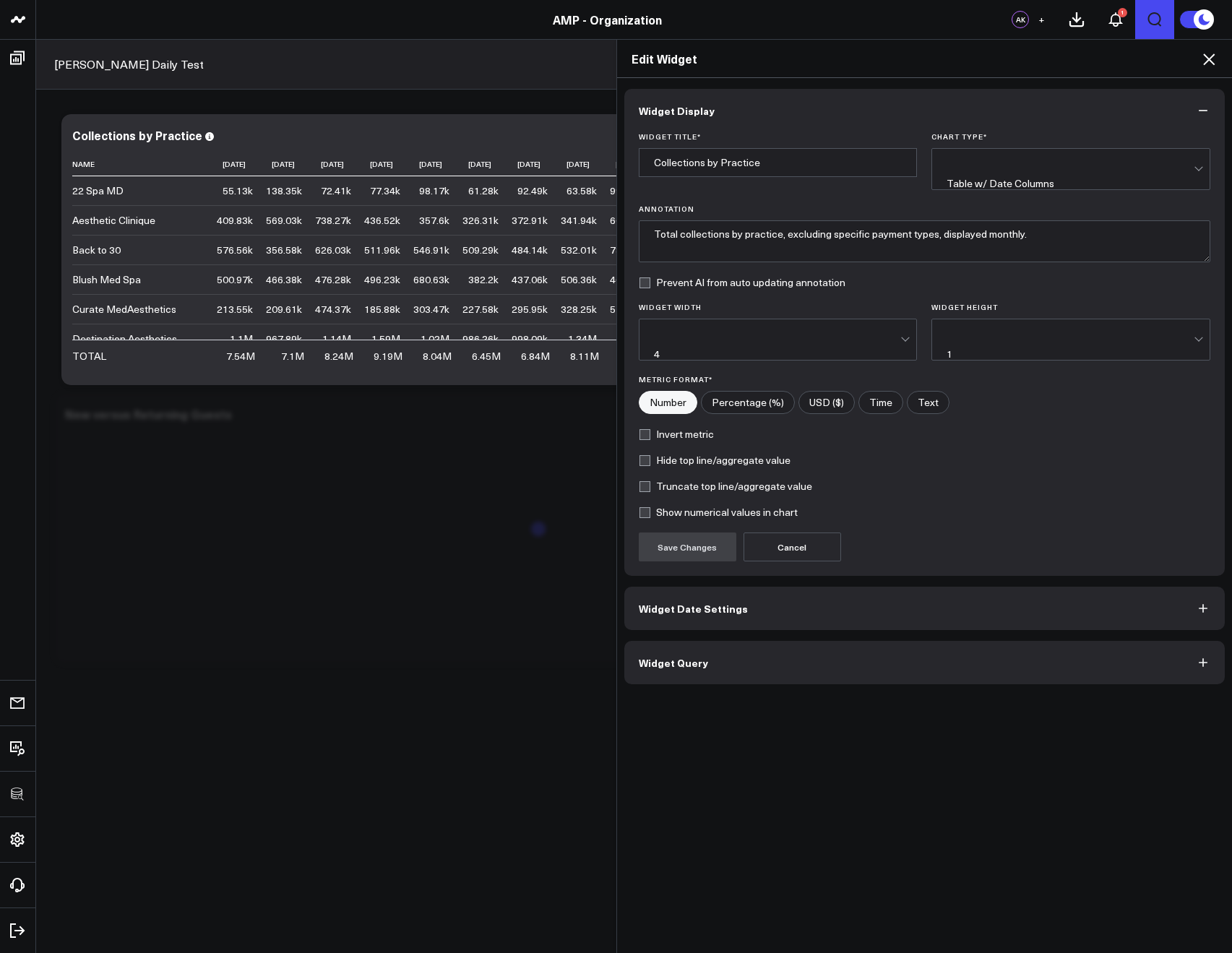
click at [688, 647] on button "Widget Query" at bounding box center [924, 663] width 601 height 43
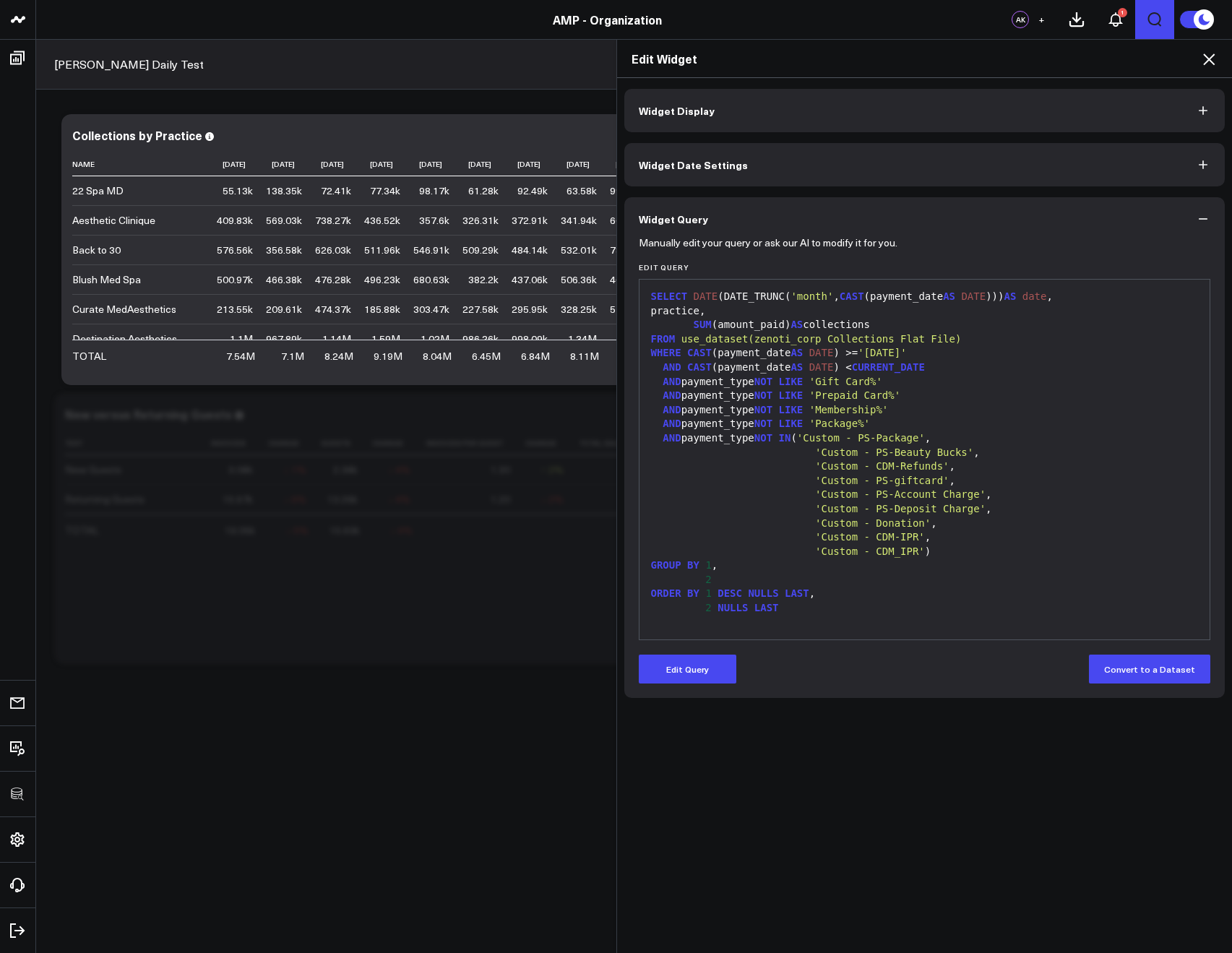
click at [659, 164] on span "Widget Date Settings" at bounding box center [693, 165] width 109 height 12
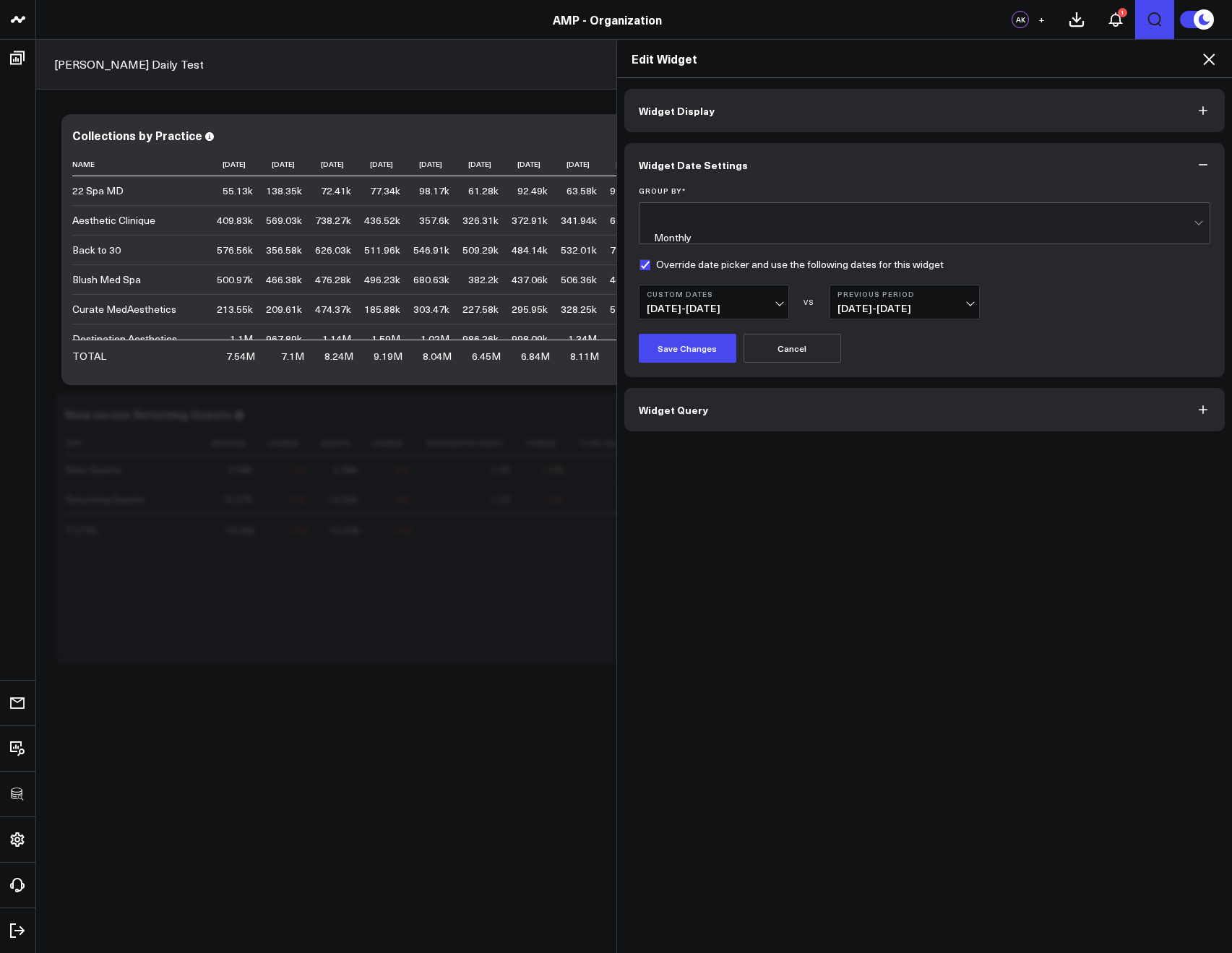
click at [639, 258] on label "Override date picker and use the following dates for this widget" at bounding box center [791, 264] width 305 height 12
click at [639, 258] on input "Override date picker and use the following dates for this widget" at bounding box center [645, 264] width 12 height 12
checkbox input "false"
click at [656, 333] on button "Save Changes" at bounding box center [688, 347] width 98 height 29
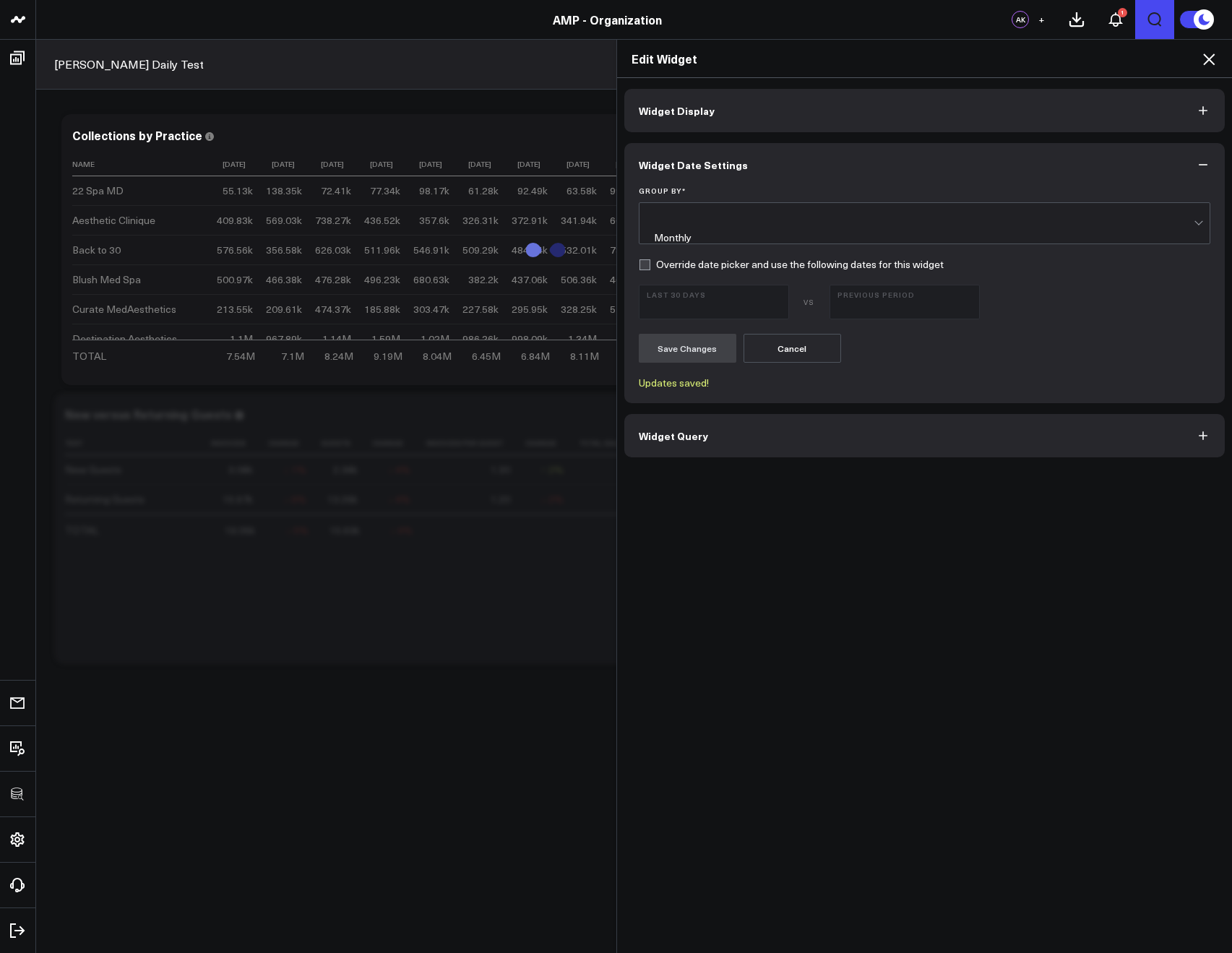
click at [1218, 60] on div "Edit Widget" at bounding box center [925, 58] width 616 height 38
click at [1215, 59] on icon at bounding box center [1209, 59] width 18 height 18
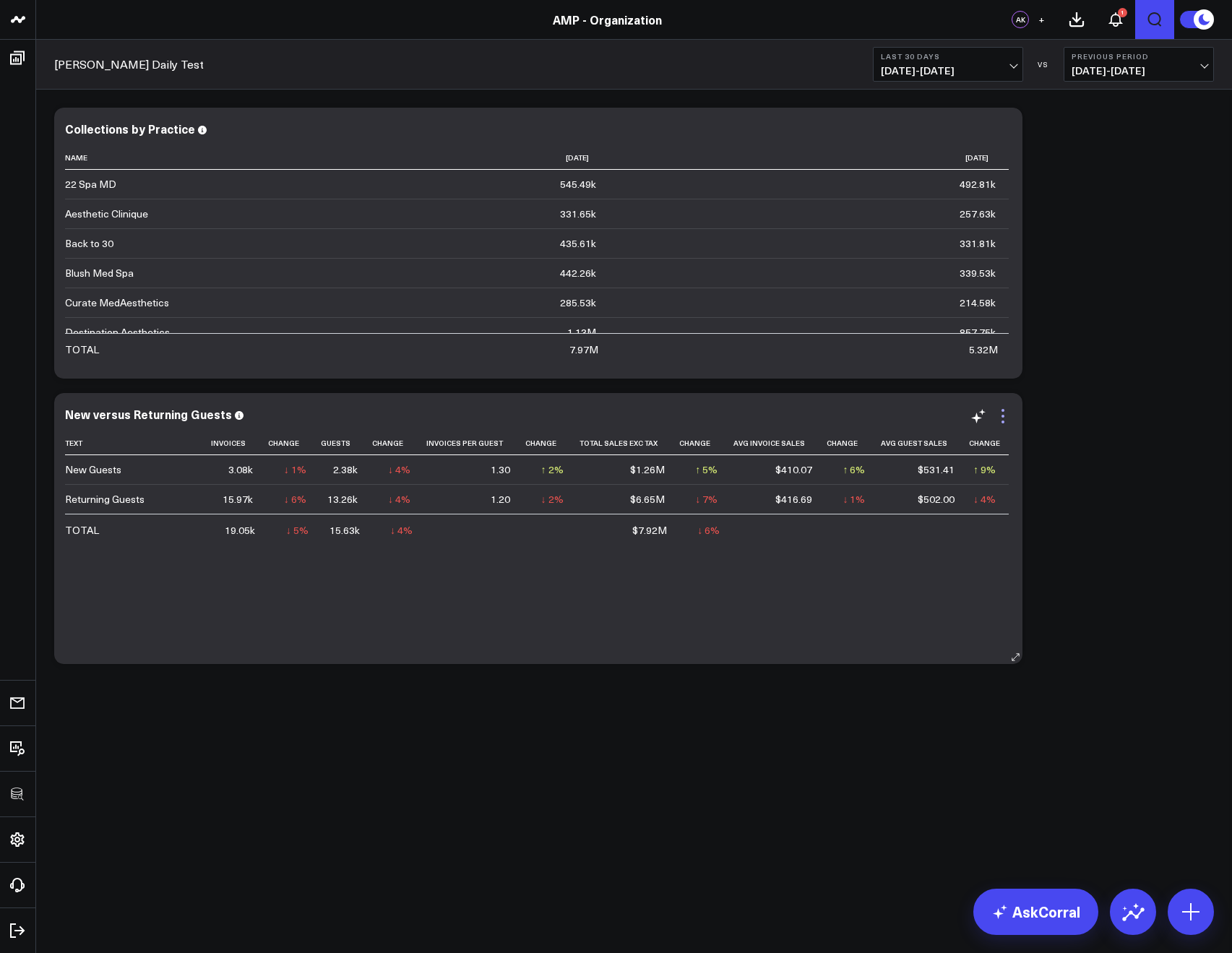
click at [998, 414] on icon at bounding box center [1003, 416] width 18 height 18
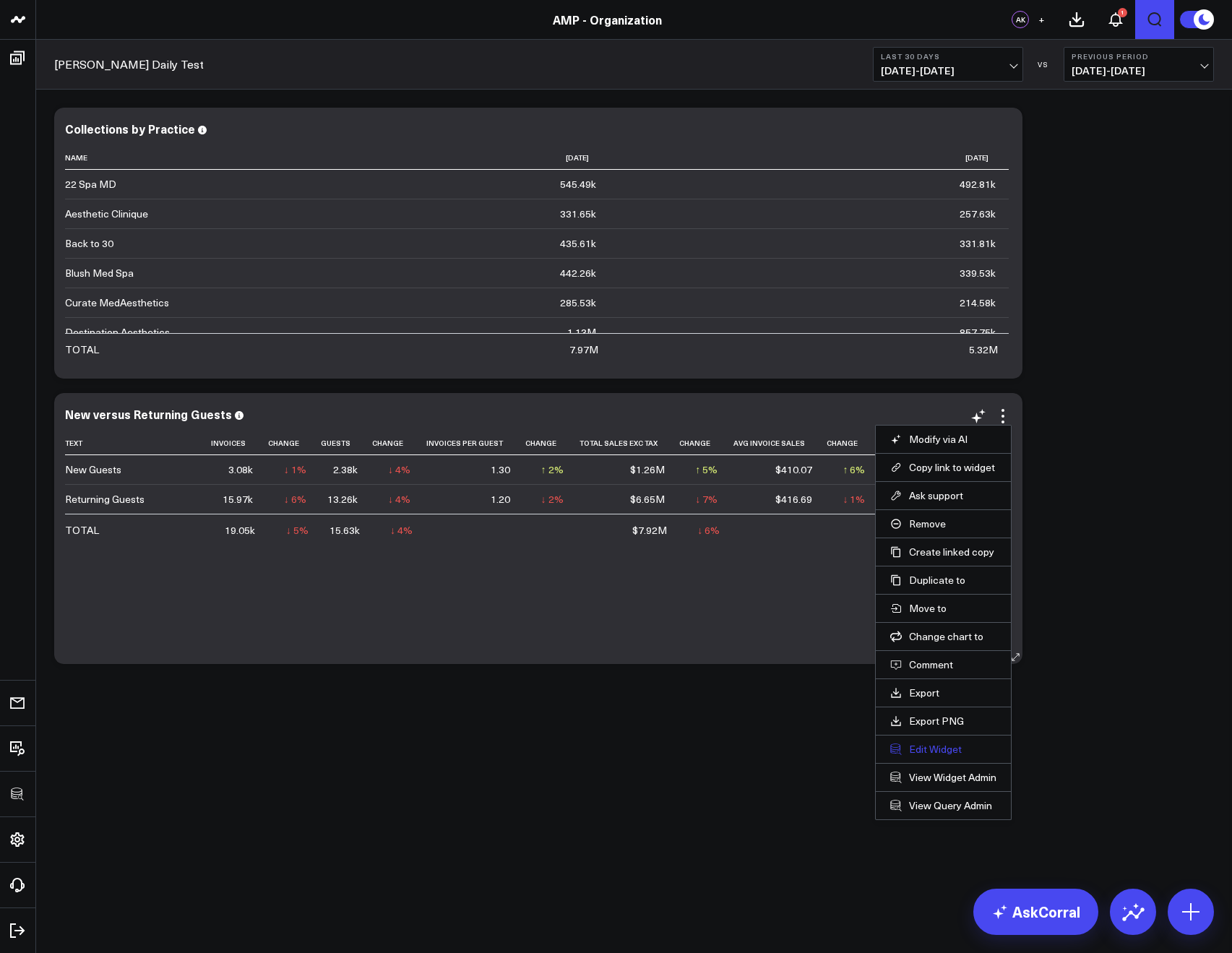
click at [912, 744] on button "Edit Widget" at bounding box center [943, 749] width 107 height 13
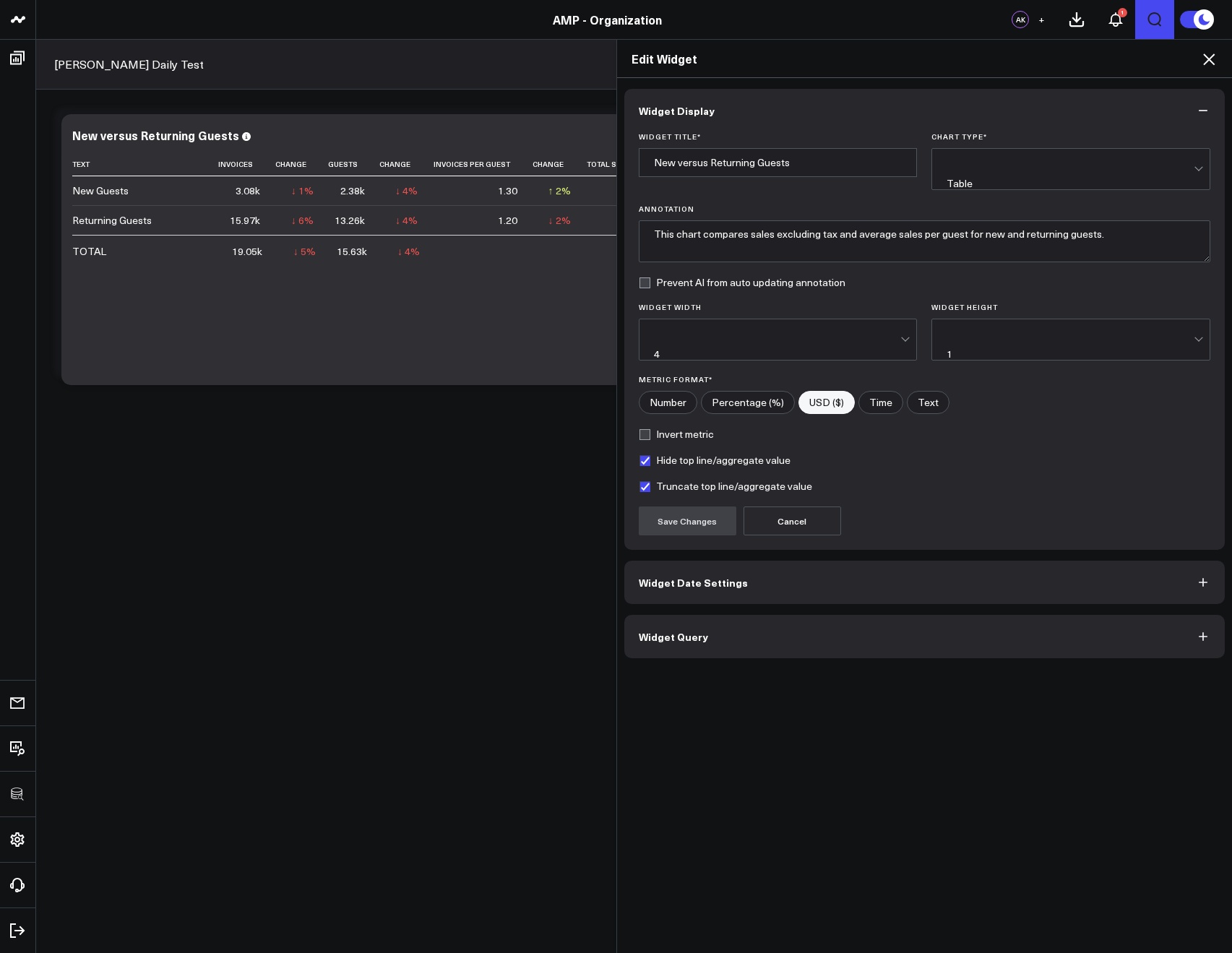
click at [669, 566] on button "Widget Date Settings" at bounding box center [924, 582] width 601 height 43
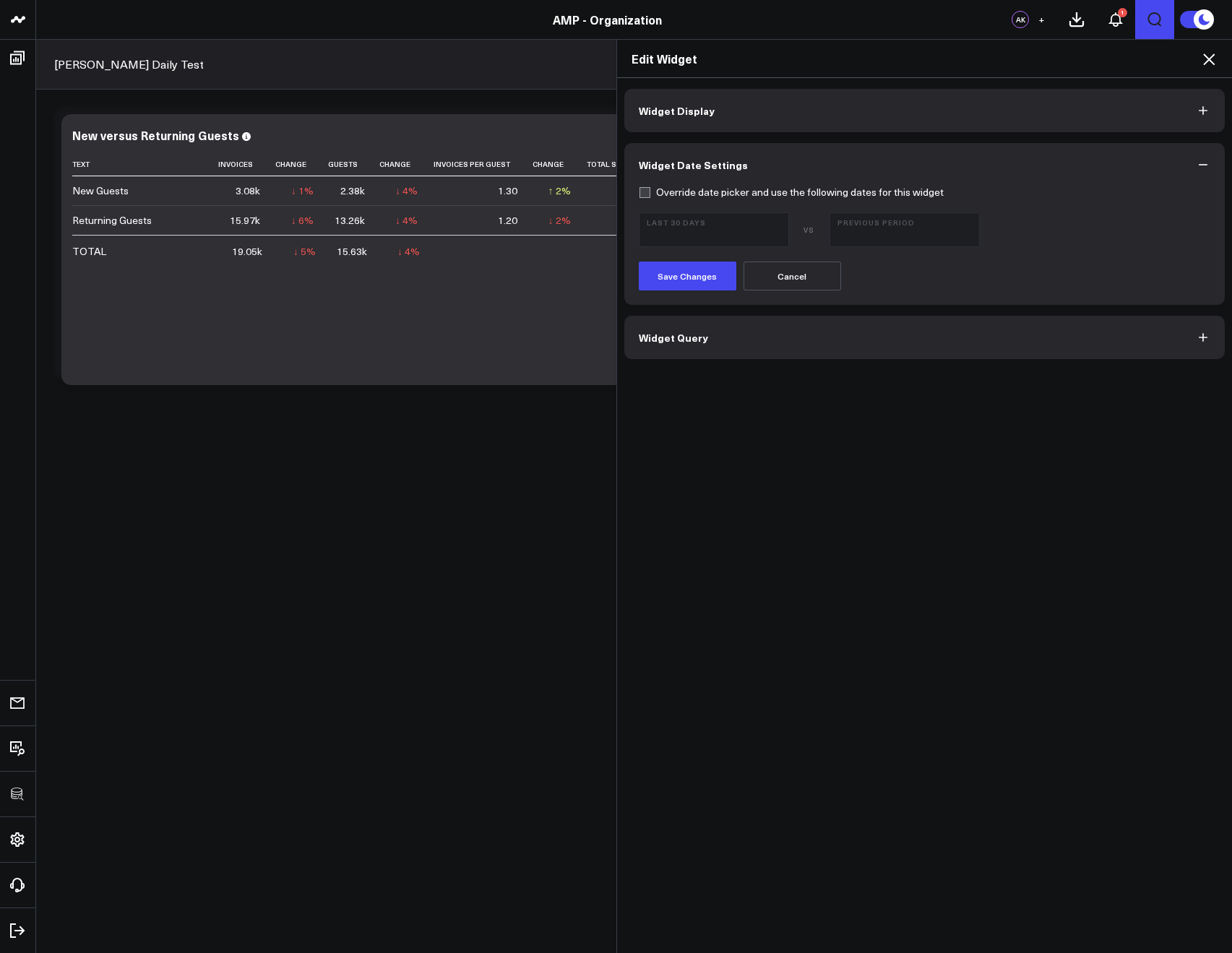
drag, startPoint x: 1050, startPoint y: 296, endPoint x: 1047, endPoint y: 306, distance: 10.4
click at [1049, 301] on div "Override date picker and use the following dates for this widget Last 30 Days V…" at bounding box center [924, 246] width 601 height 118
click at [1036, 341] on button "Widget Query" at bounding box center [924, 337] width 601 height 43
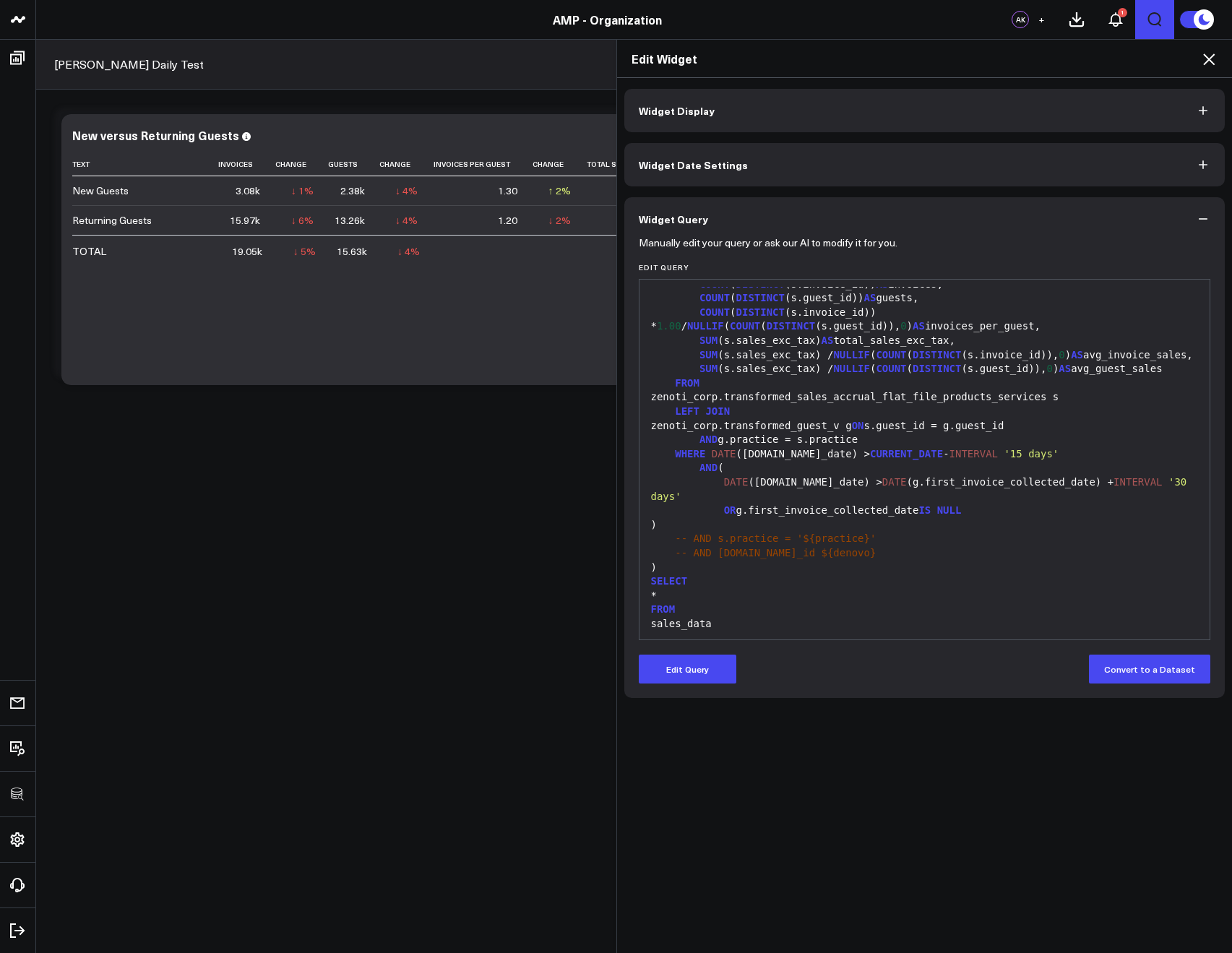
scroll to position [382, 0]
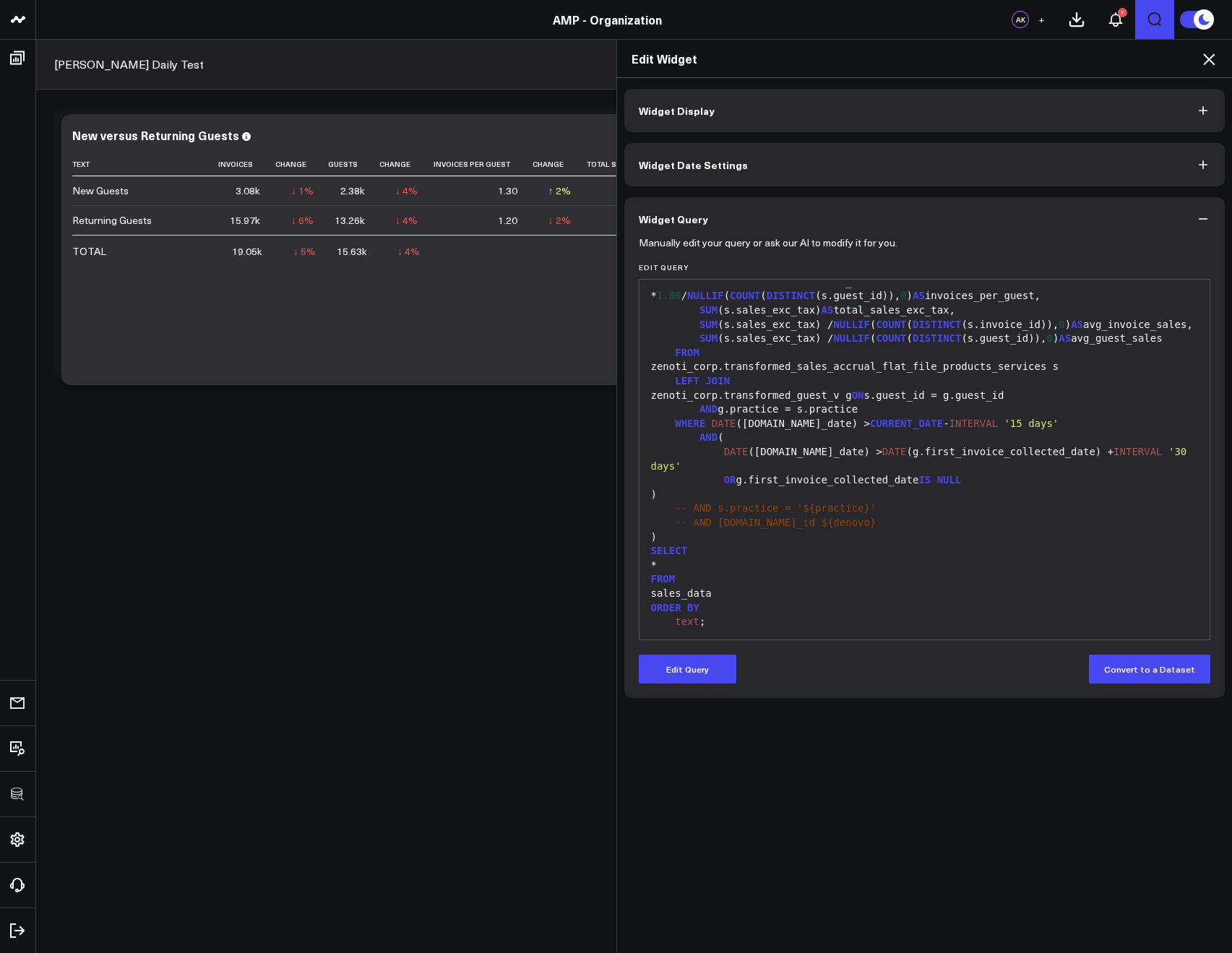
click at [1207, 68] on div "Edit Widget" at bounding box center [925, 58] width 616 height 38
click at [1207, 67] on icon at bounding box center [1209, 59] width 18 height 18
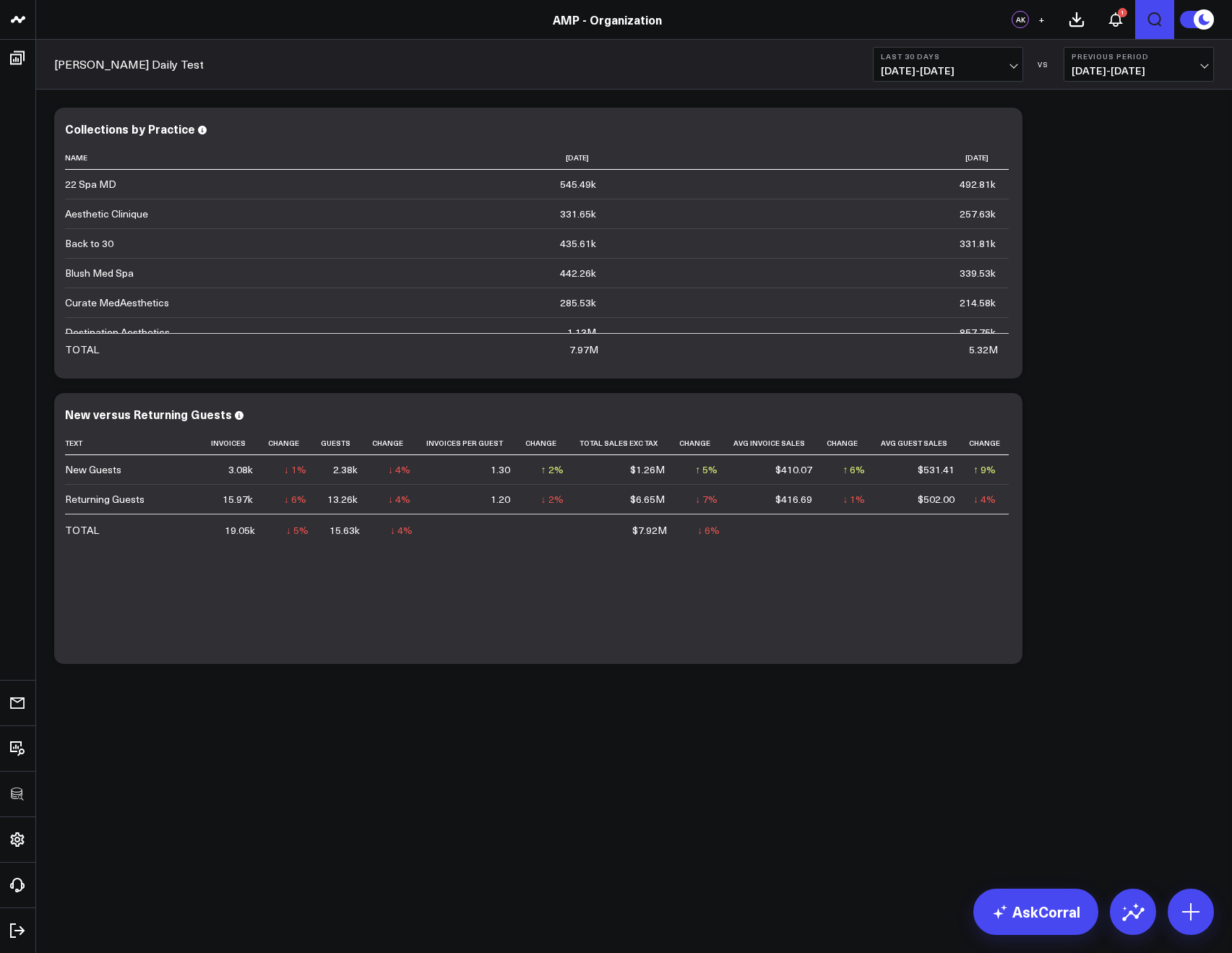
click at [941, 62] on button "Last 30 Days 07/26/25 - 08/24/25" at bounding box center [948, 64] width 150 height 35
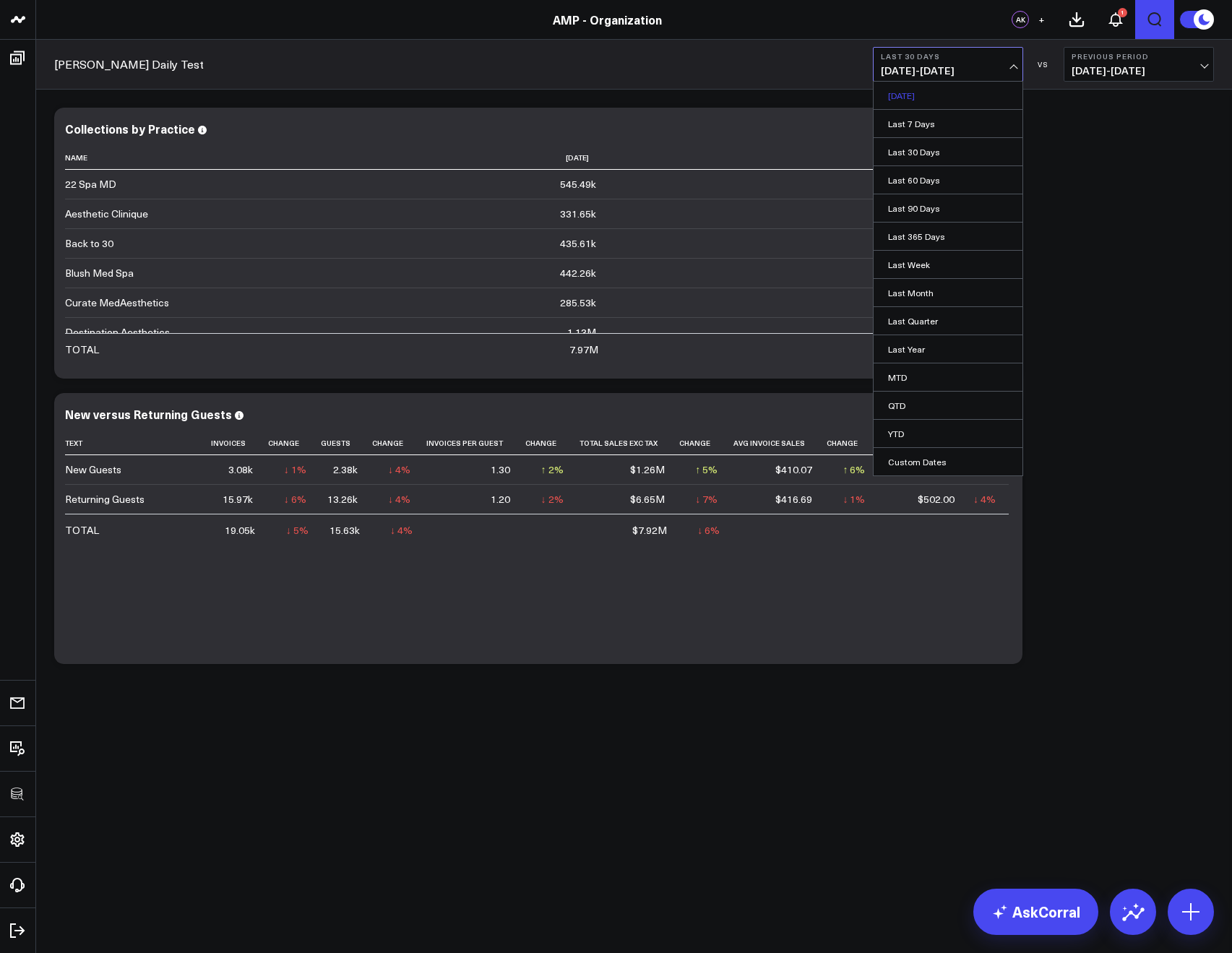
click at [920, 88] on link "Yesterday" at bounding box center [948, 96] width 149 height 28
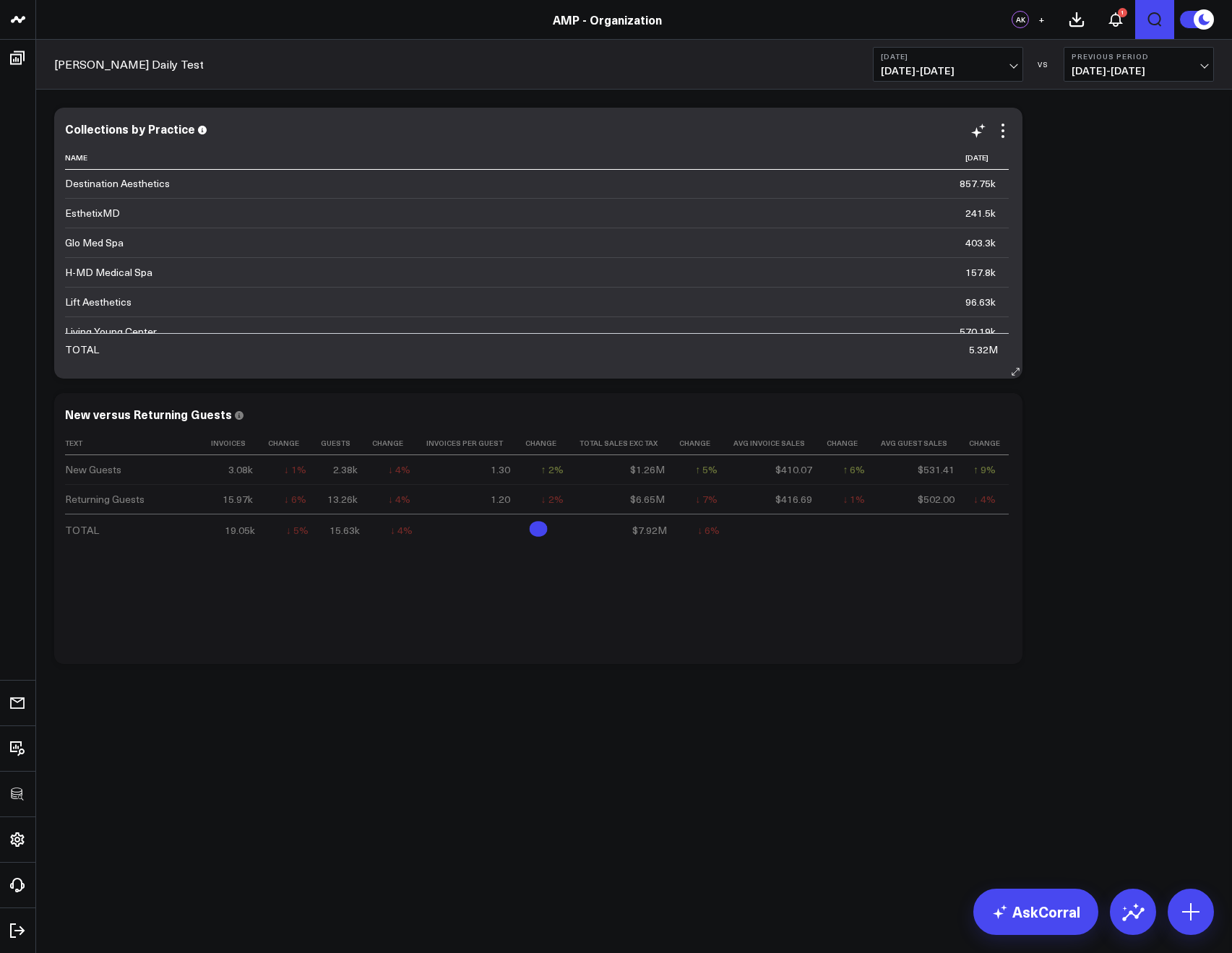
scroll to position [23, 0]
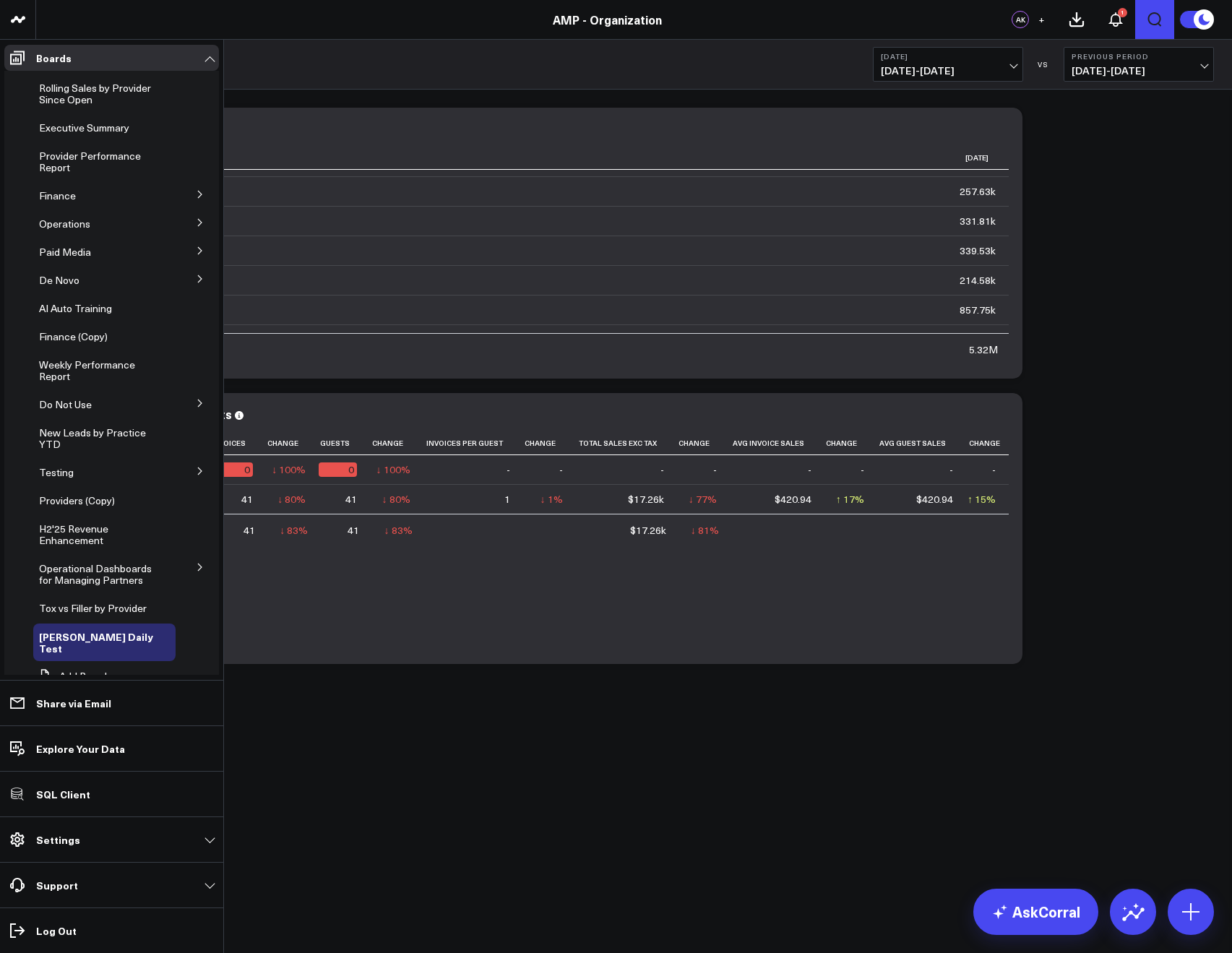
click at [198, 193] on icon at bounding box center [200, 193] width 4 height 7
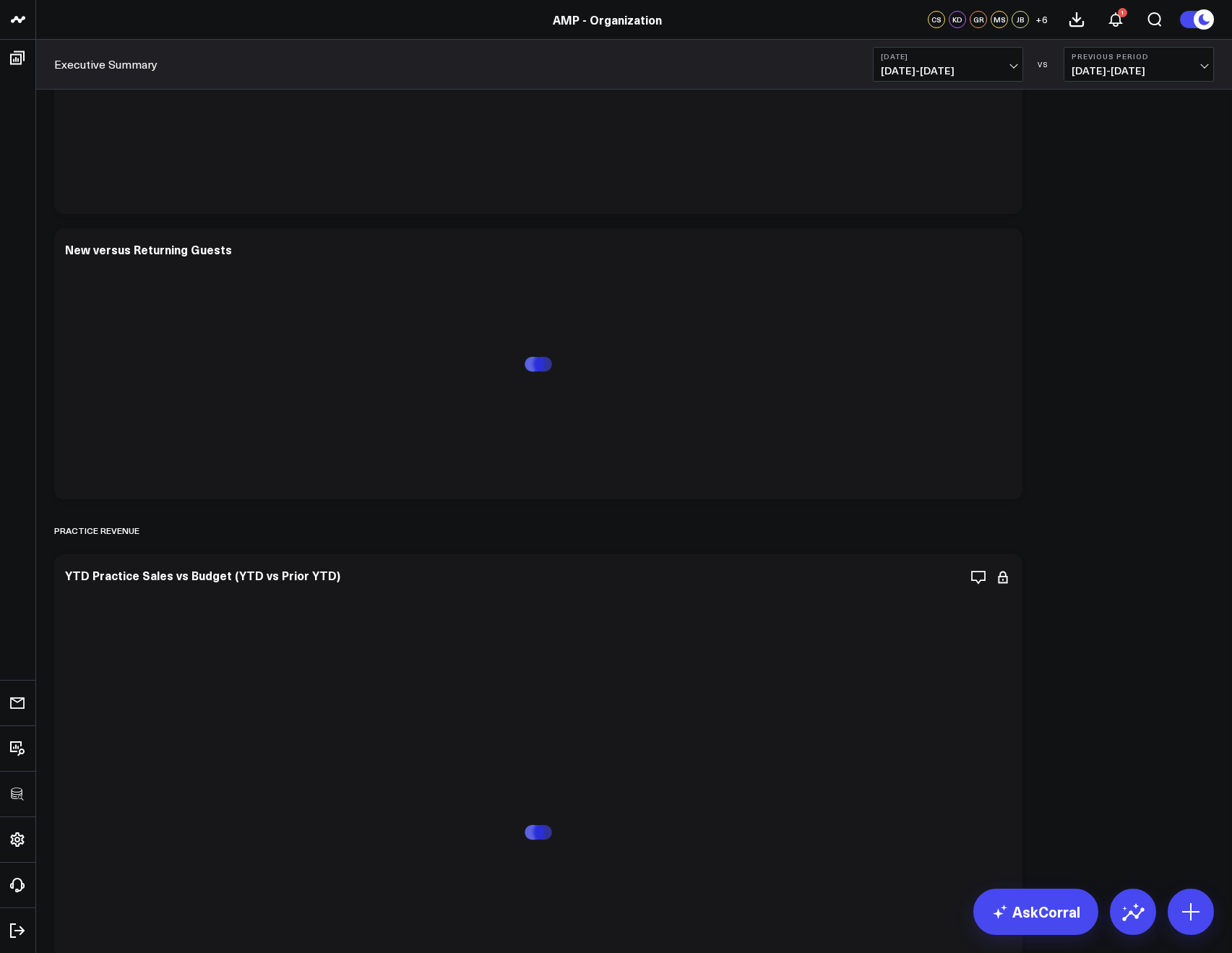
scroll to position [448, 0]
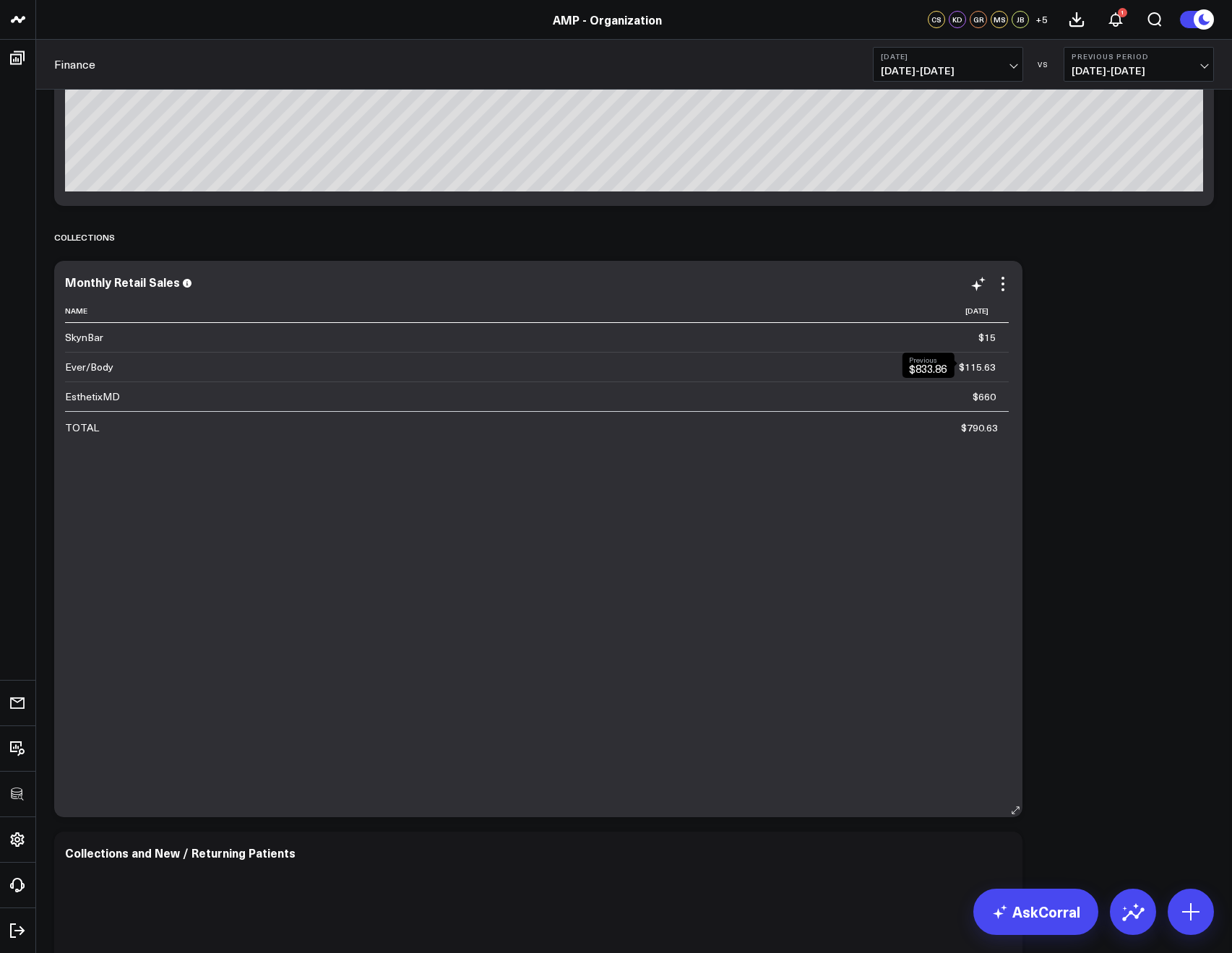
scroll to position [469, 0]
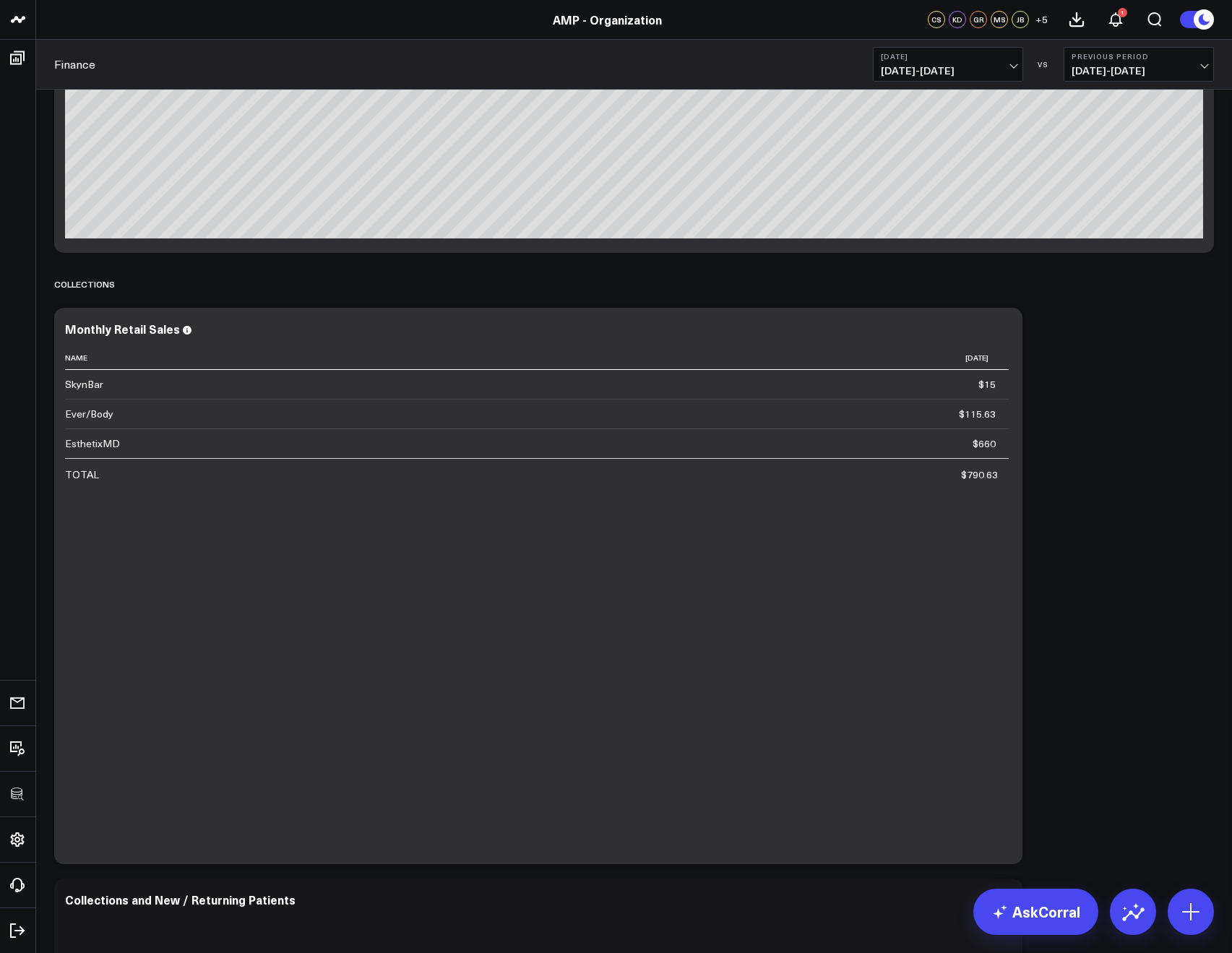
click at [940, 57] on b "[DATE]" at bounding box center [948, 56] width 134 height 9
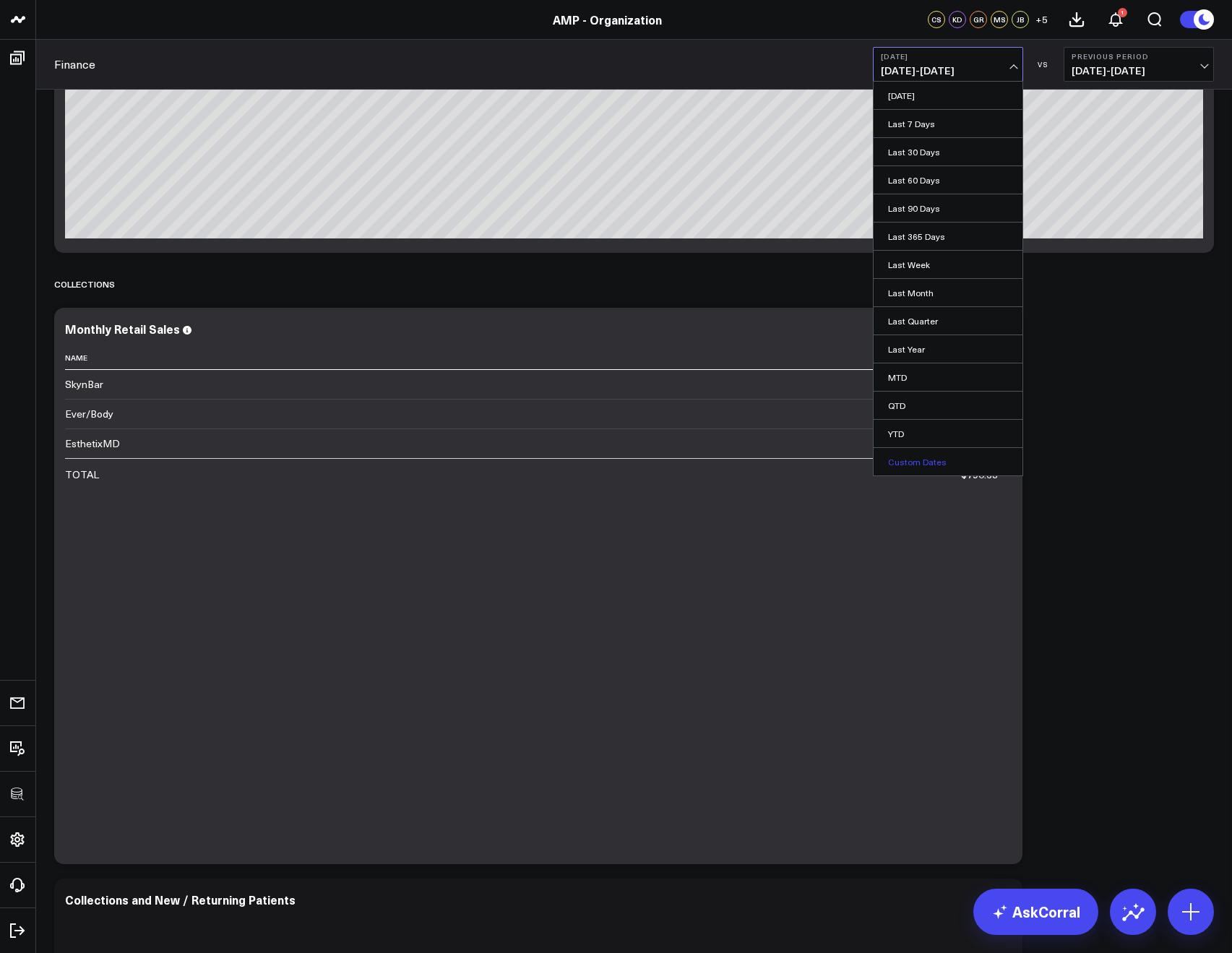
click at [919, 454] on link "Custom Dates" at bounding box center [948, 462] width 149 height 28
select select "7"
select select "2025"
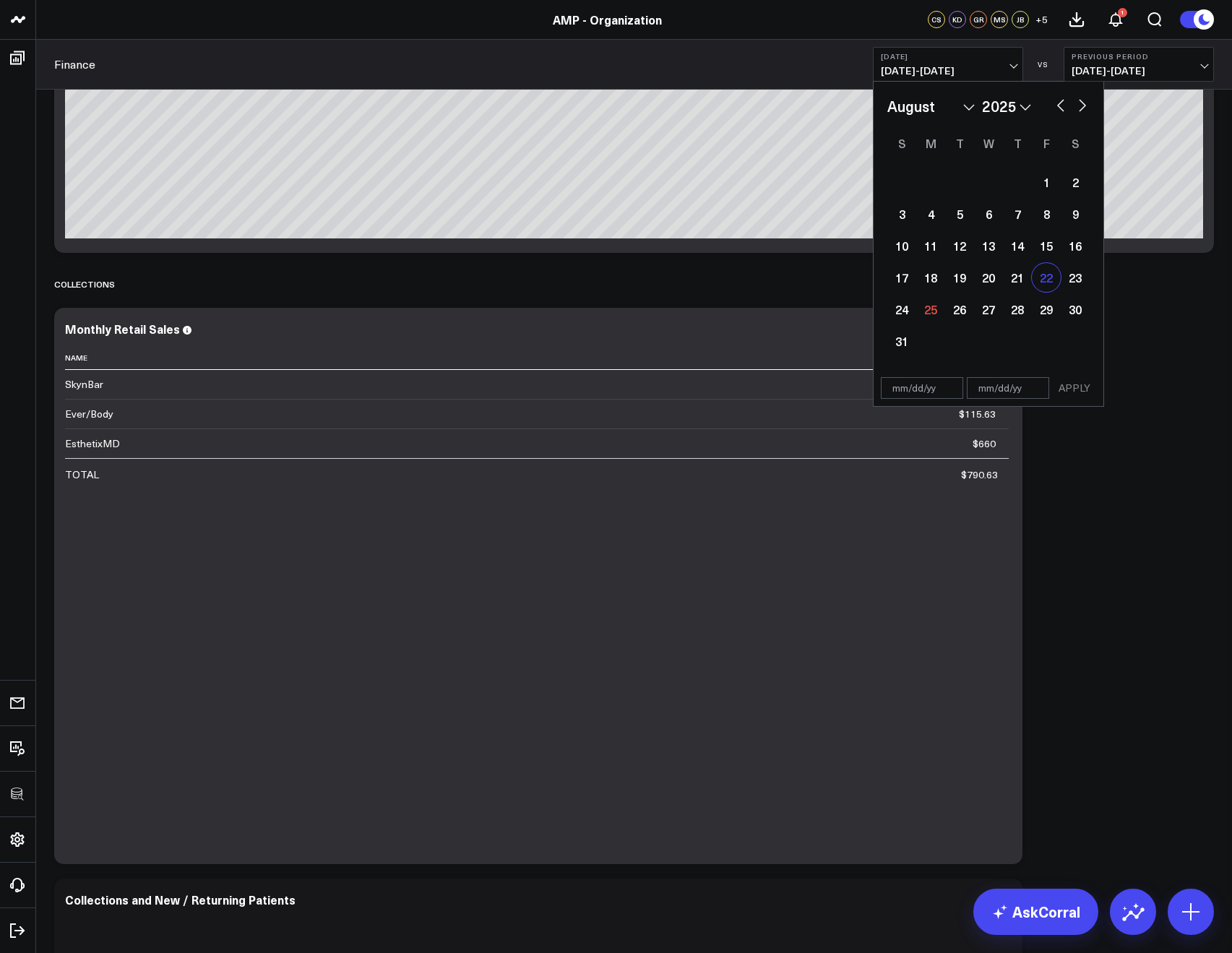
click at [1051, 282] on div "22" at bounding box center [1046, 277] width 29 height 29
type input "[DATE]"
select select "7"
select select "2025"
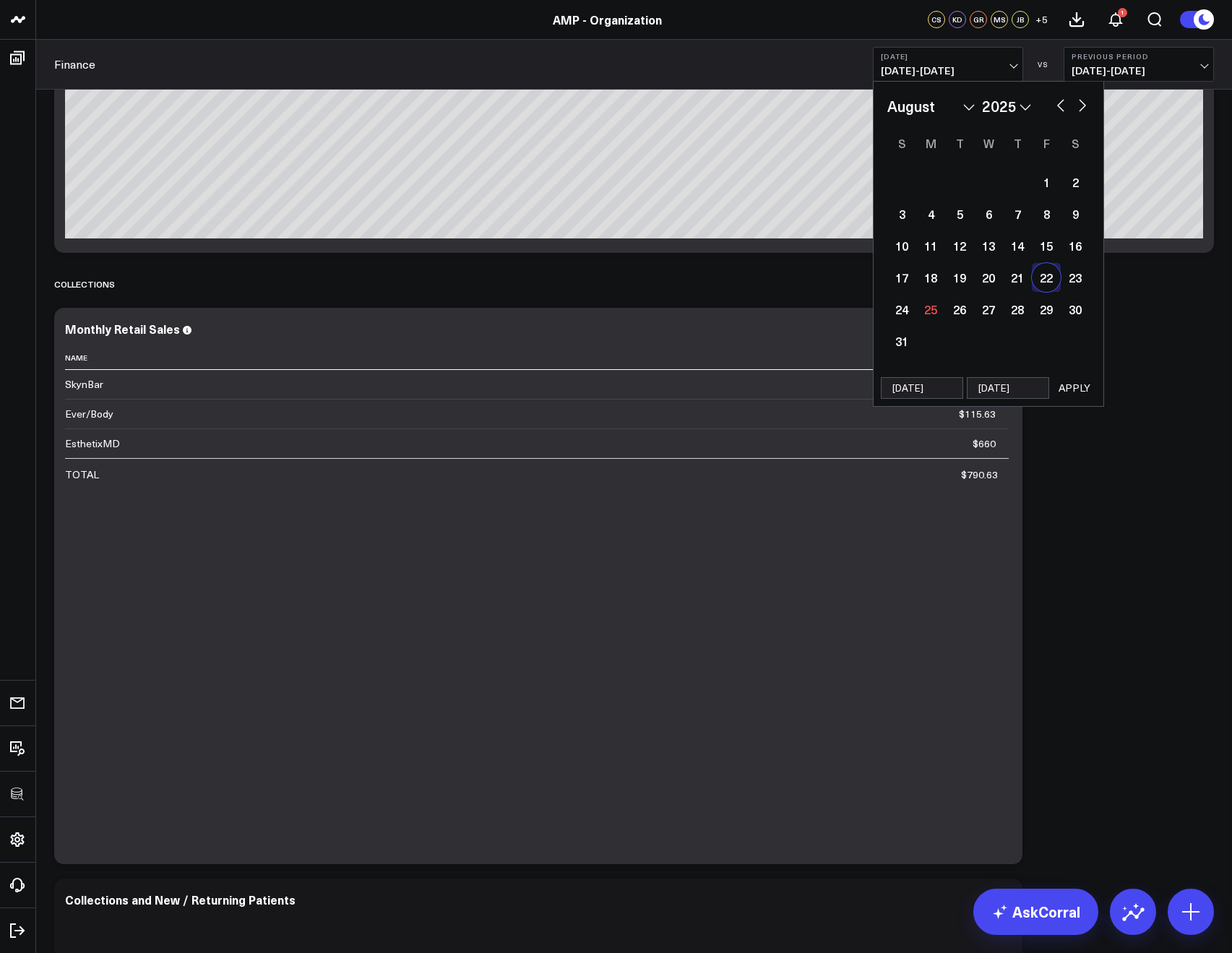
click at [1090, 393] on button "APPLY" at bounding box center [1074, 388] width 43 height 22
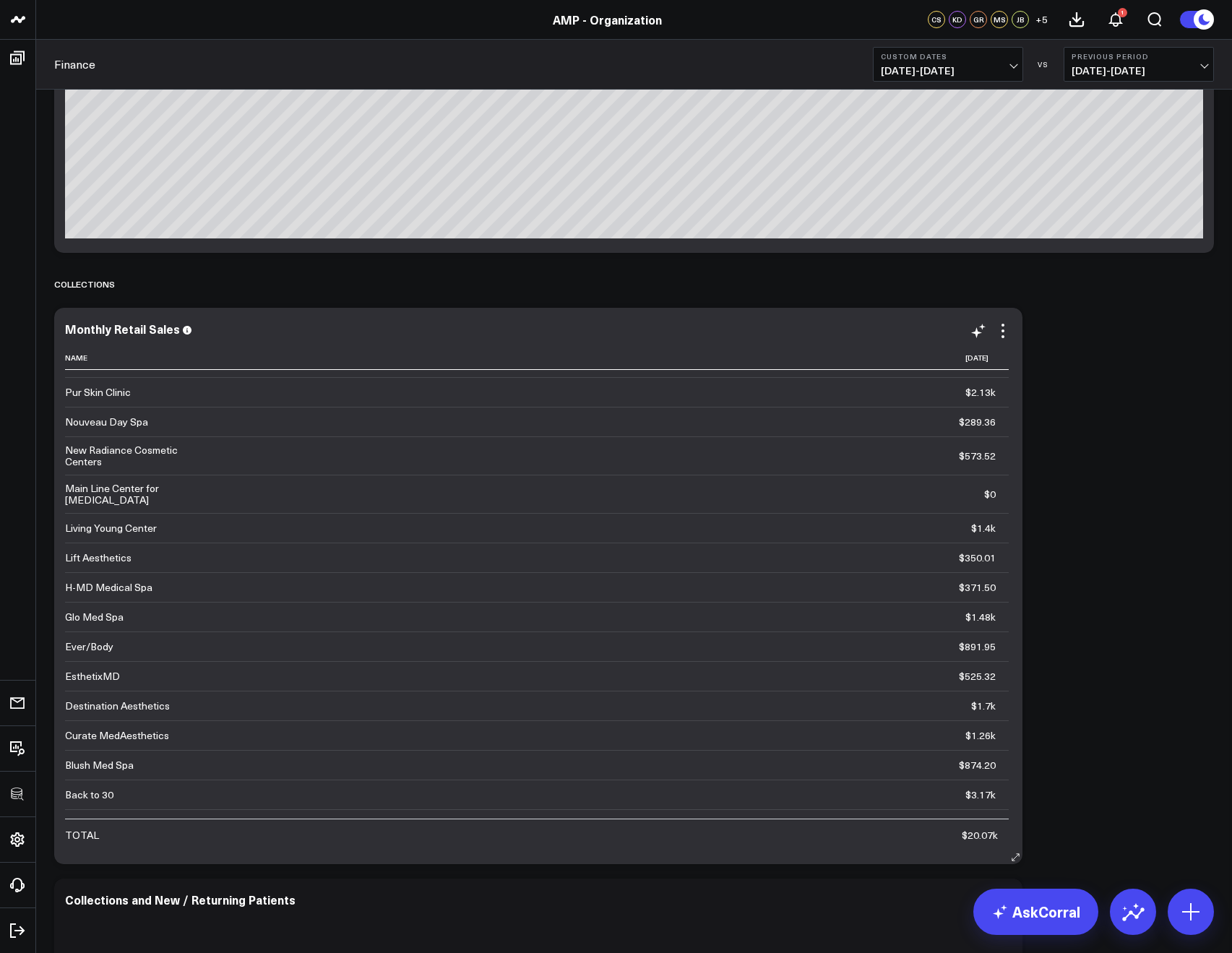
scroll to position [90, 0]
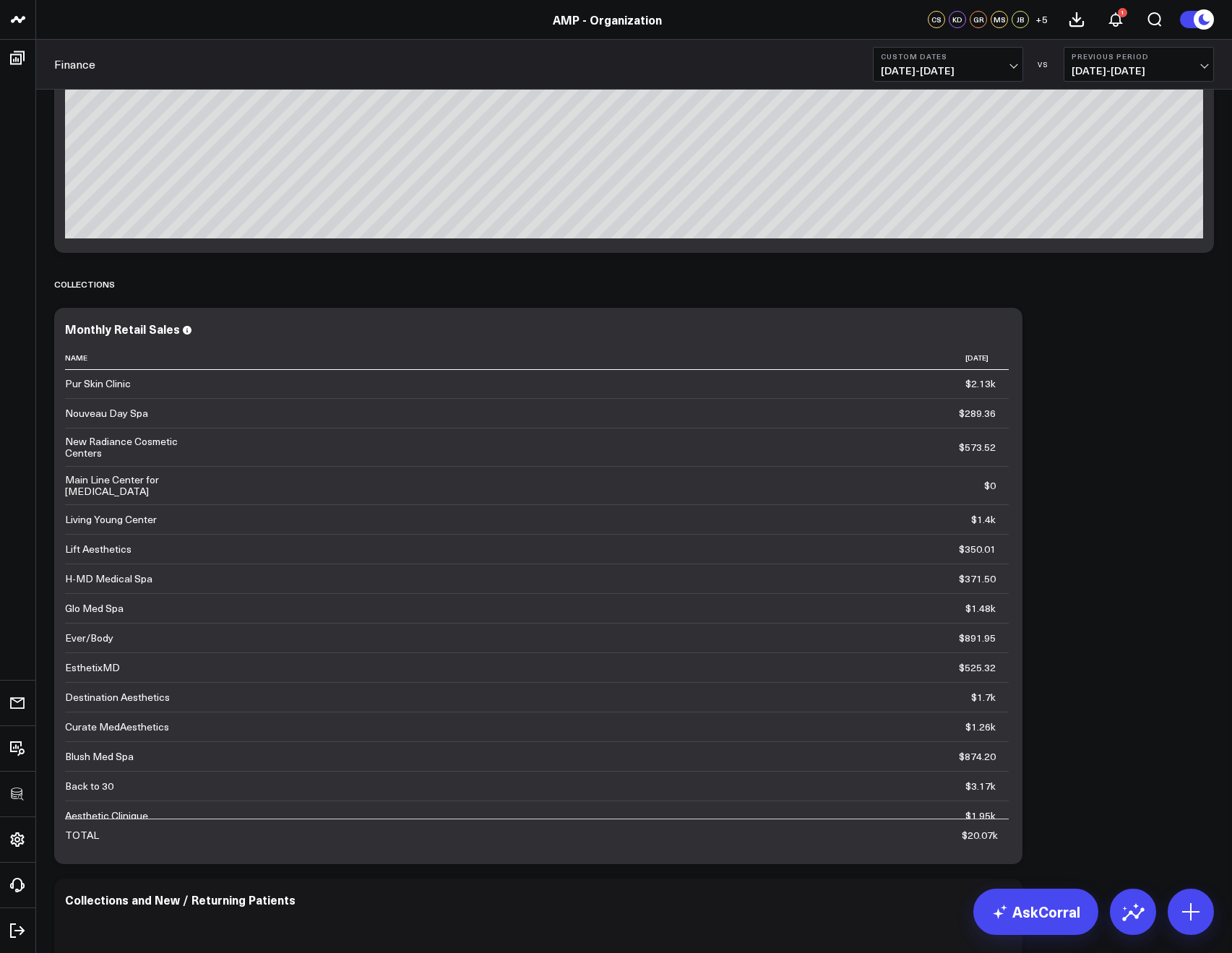
click at [892, 73] on span "08/22/25 - 08/22/25" at bounding box center [948, 71] width 134 height 12
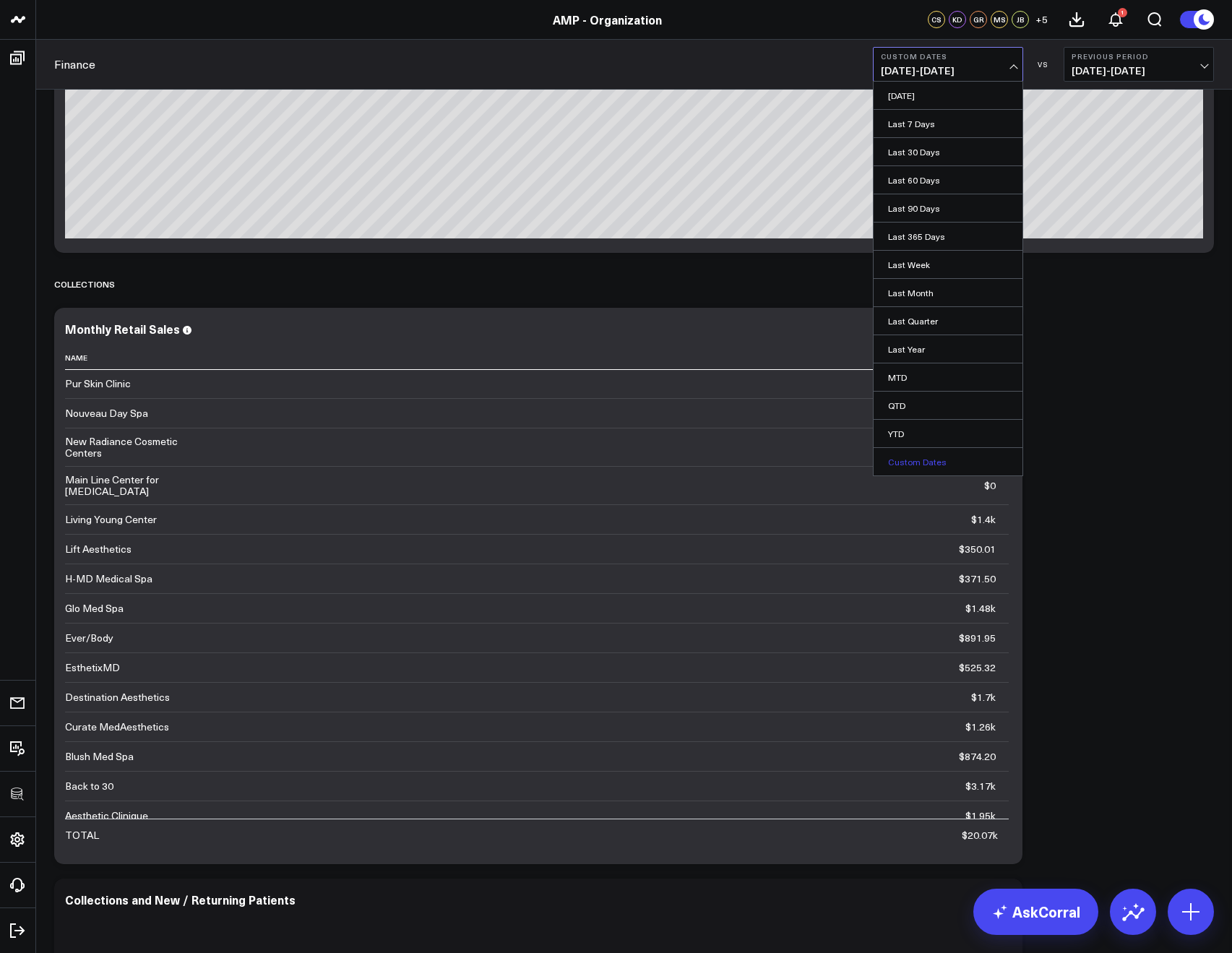
click at [901, 465] on link "Custom Dates" at bounding box center [948, 462] width 149 height 28
select select "7"
select select "2025"
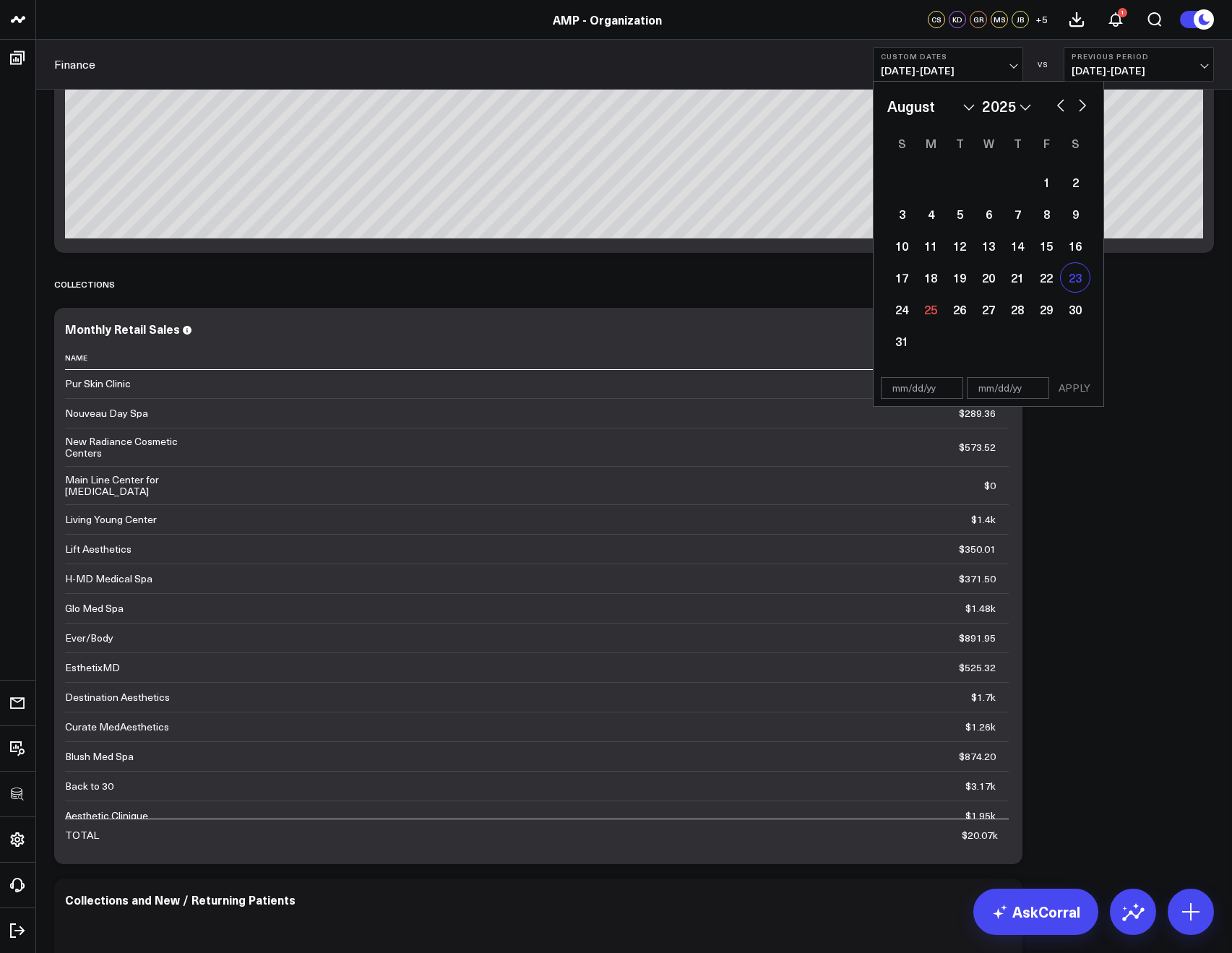
click at [1070, 279] on div "23" at bounding box center [1074, 277] width 29 height 29
type input "[DATE]"
select select "7"
select select "2025"
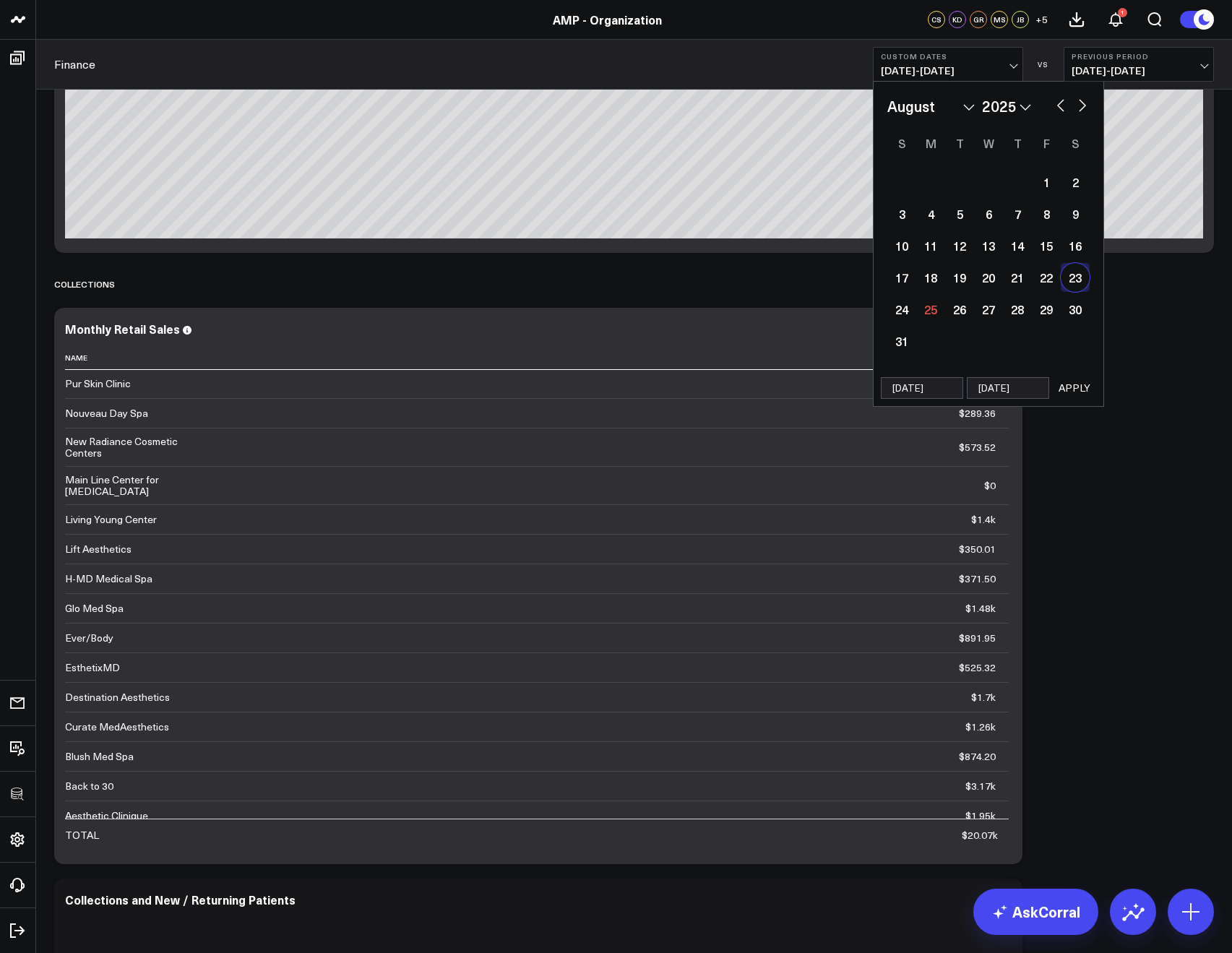
click at [1071, 393] on button "APPLY" at bounding box center [1074, 388] width 43 height 22
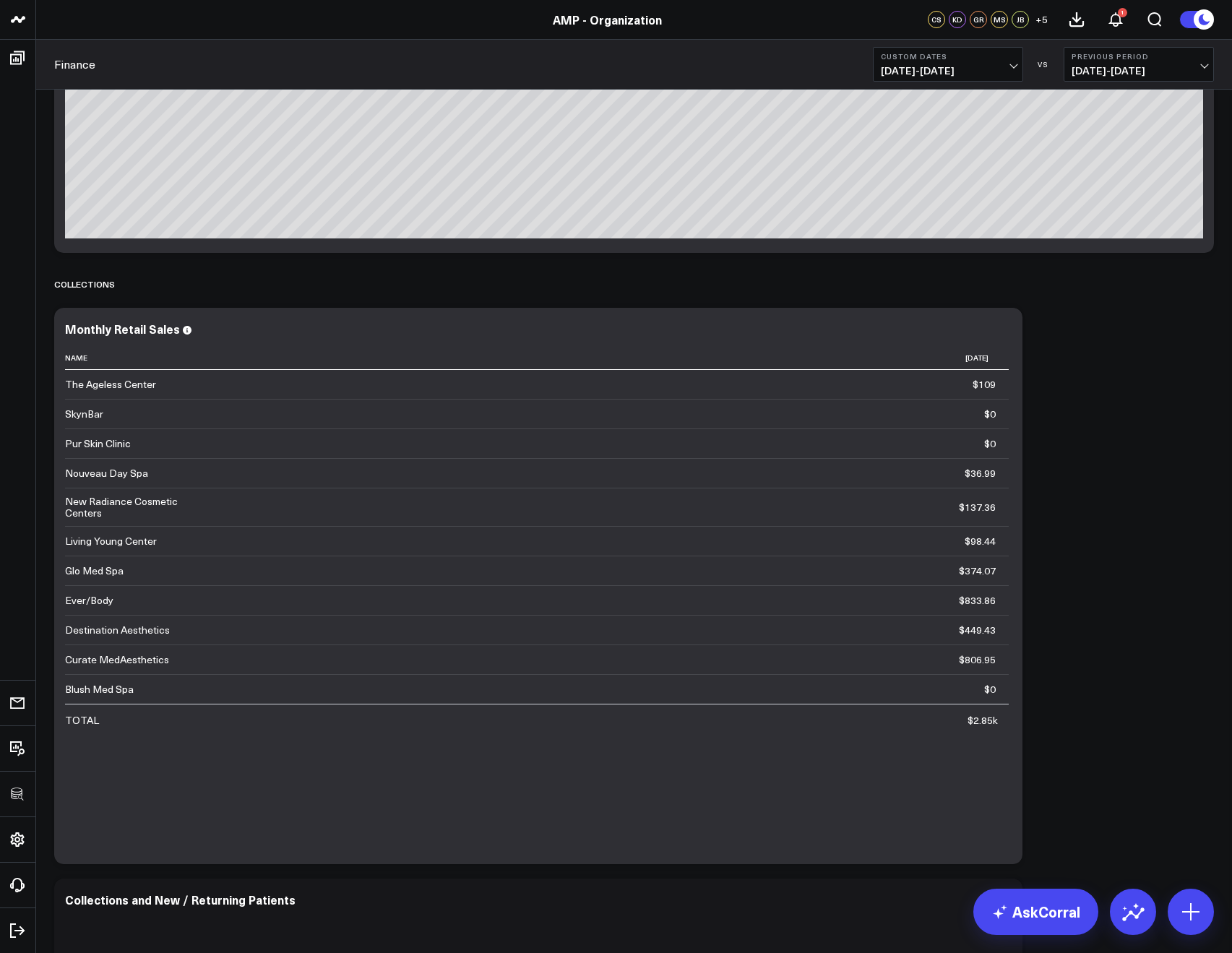
click at [915, 83] on div "Finance Custom Dates 08/23/25 - 08/23/25 VS Previous Period 08/22/25 - 08/22/25" at bounding box center [634, 64] width 1196 height 50
click at [911, 74] on span "08/23/25 - 08/23/25" at bounding box center [948, 71] width 134 height 12
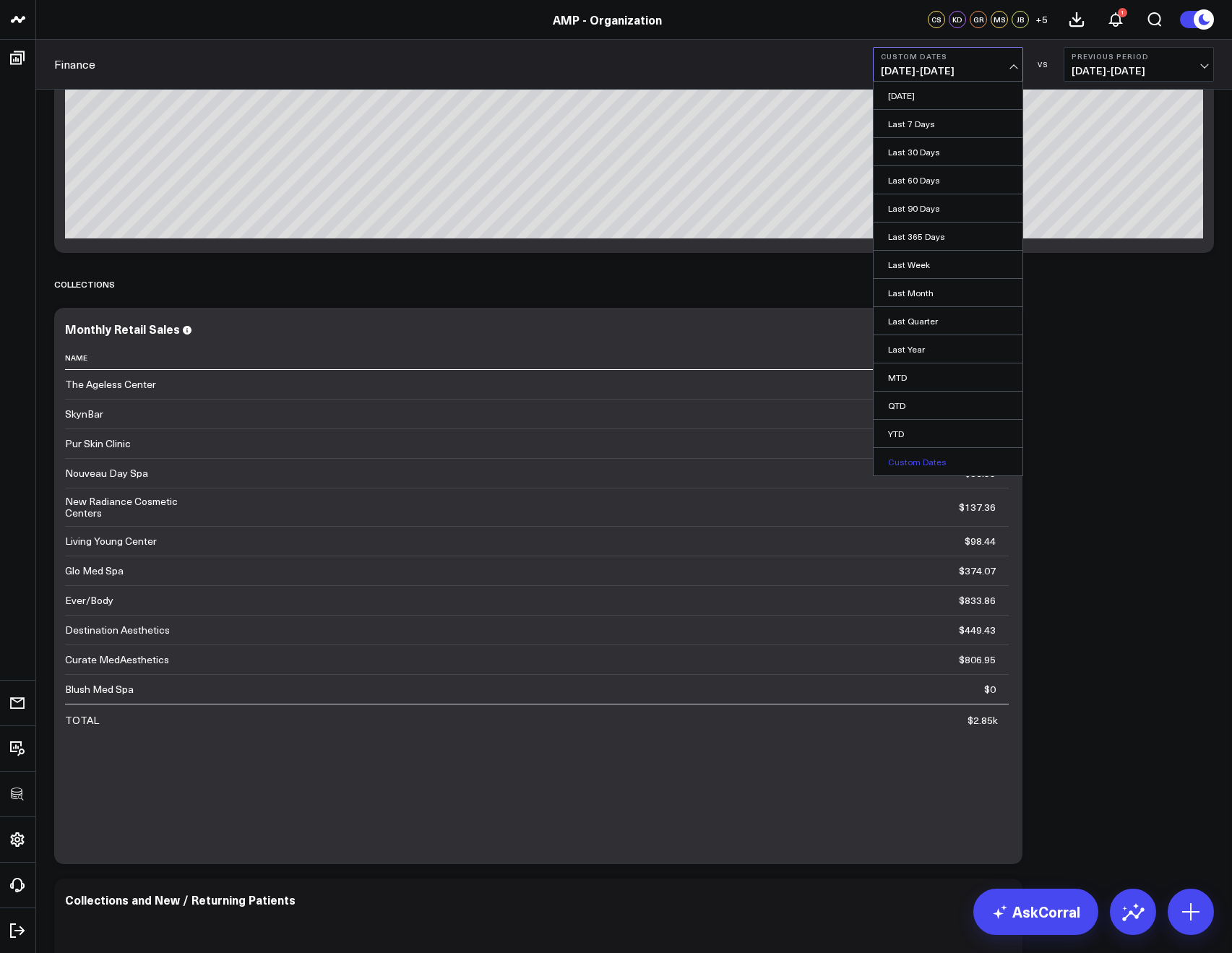
click at [928, 458] on link "Custom Dates" at bounding box center [948, 462] width 149 height 28
select select "7"
select select "2025"
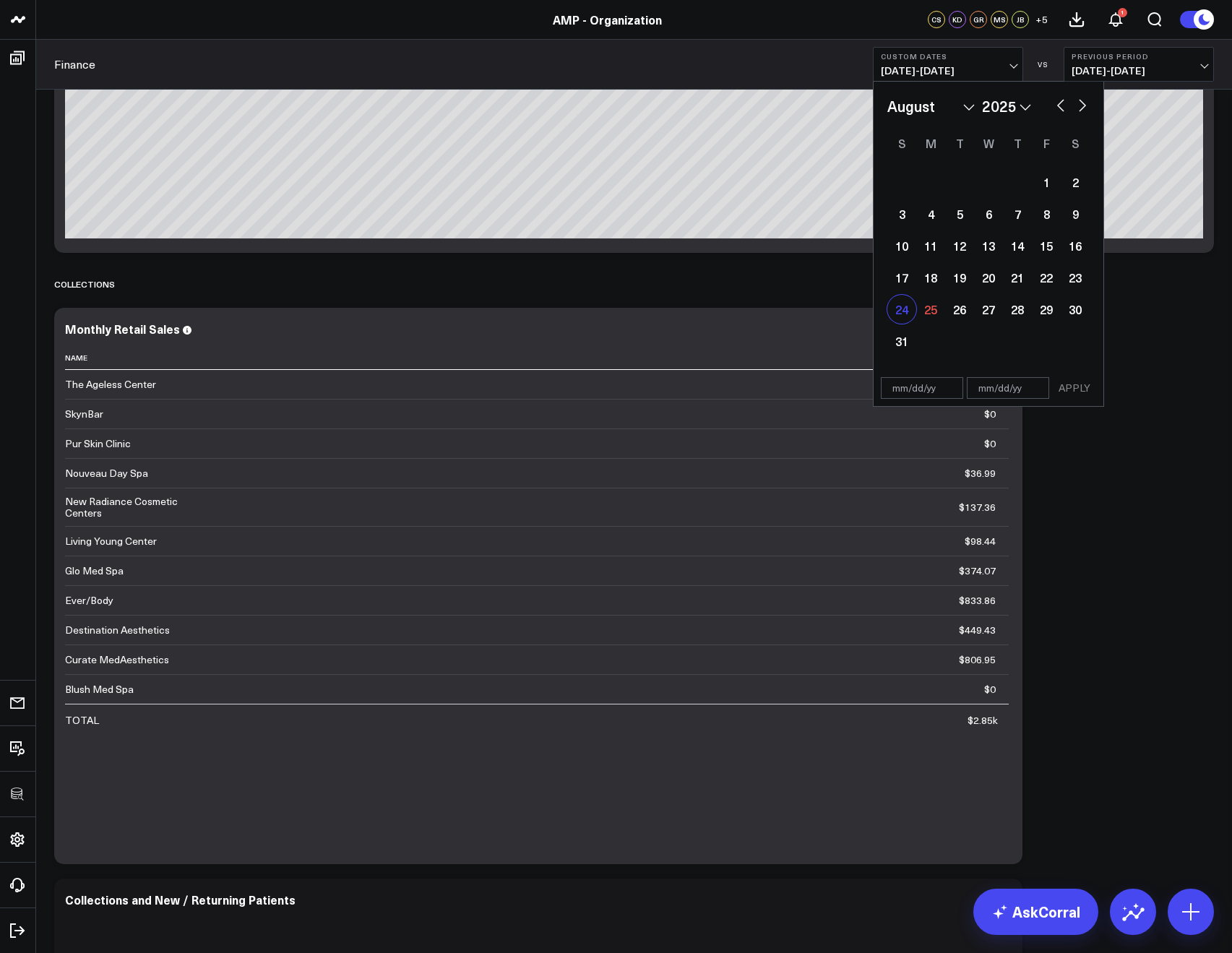
click at [906, 304] on div "24" at bounding box center [901, 309] width 29 height 29
select select "7"
select select "2025"
type input "08/24/25"
click at [906, 304] on div "24" at bounding box center [901, 309] width 29 height 29
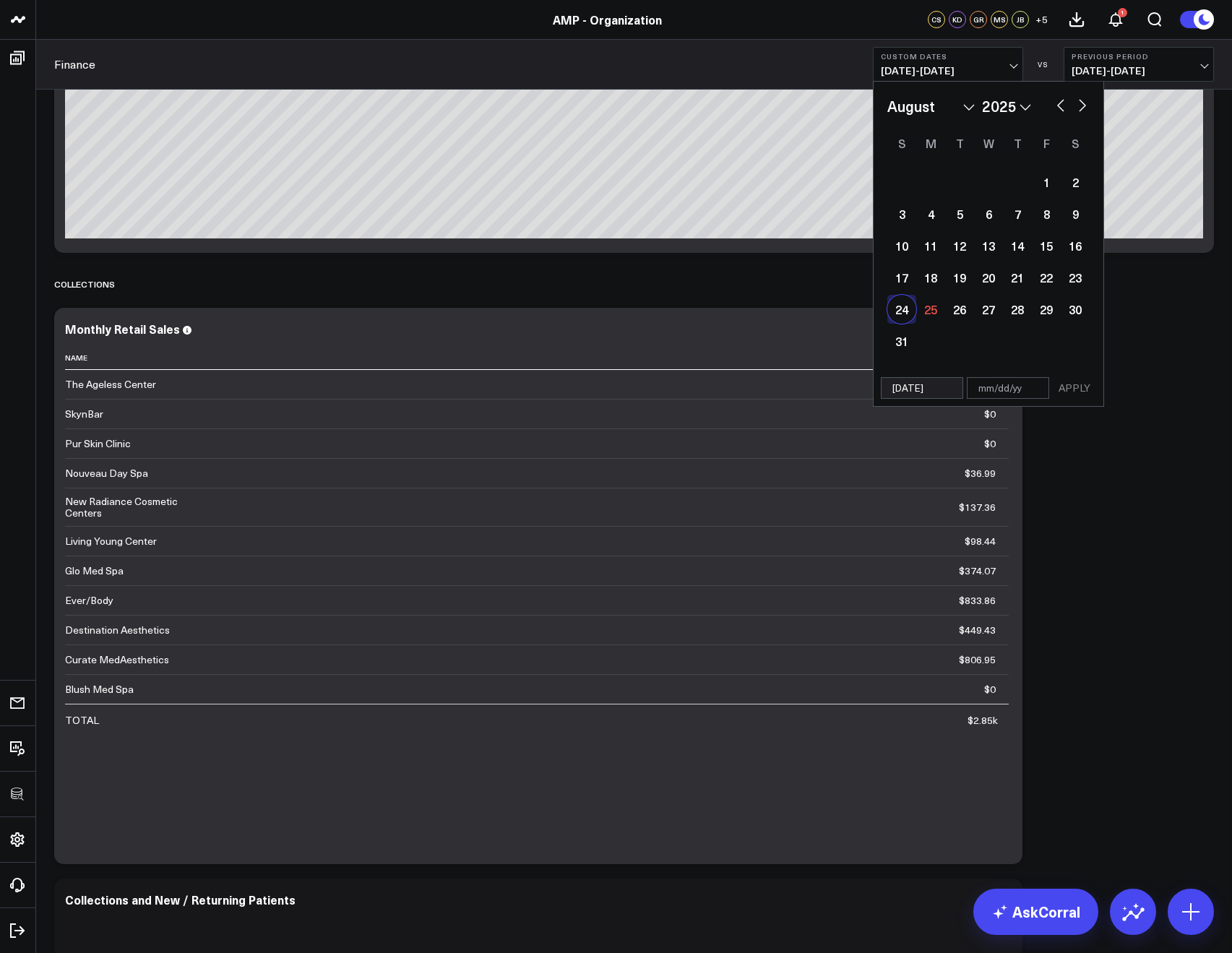
type input "08/24/25"
select select "7"
select select "2025"
click at [1071, 392] on button "APPLY" at bounding box center [1074, 388] width 43 height 22
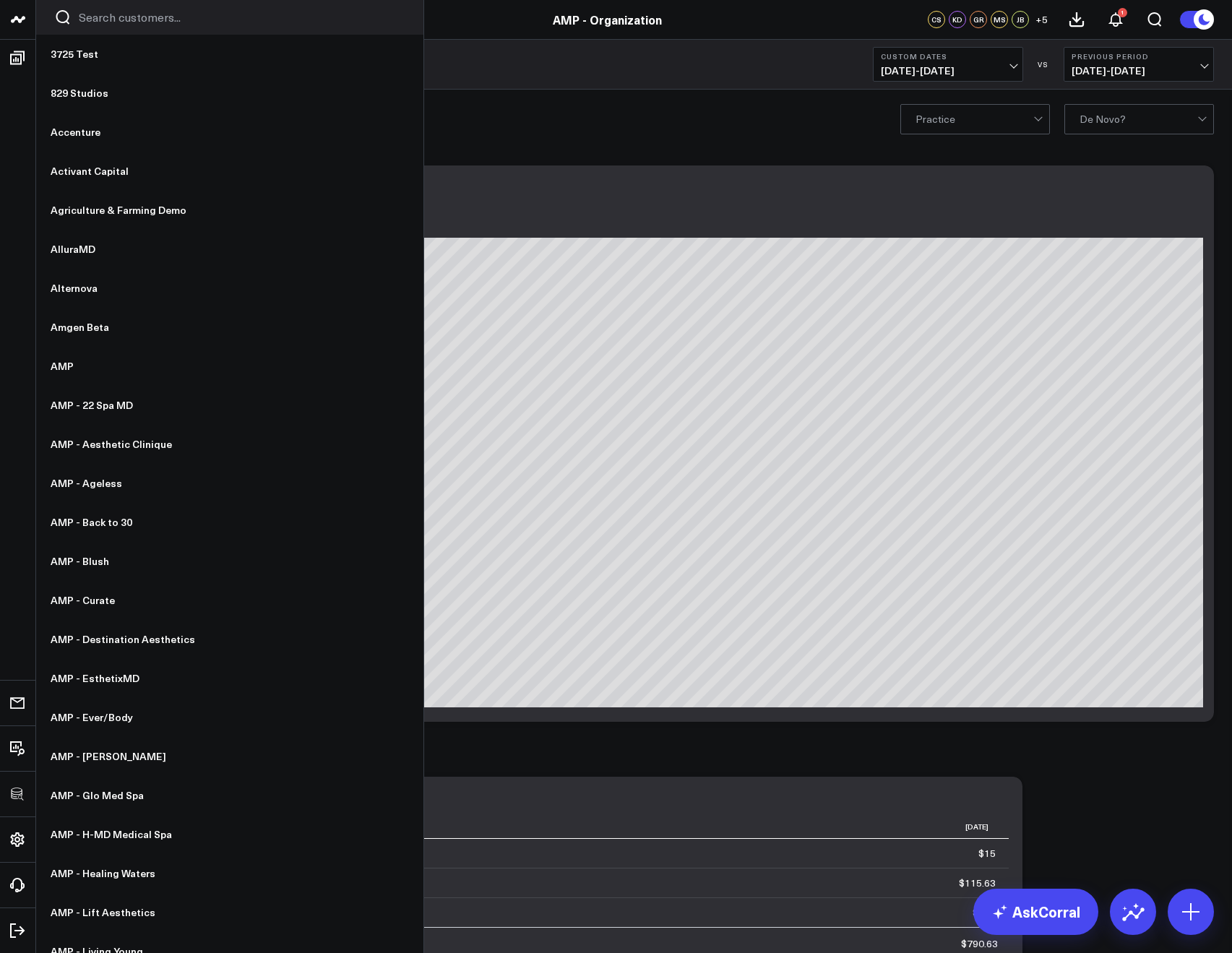
click at [82, 19] on input "Search customers input" at bounding box center [242, 18] width 326 height 16
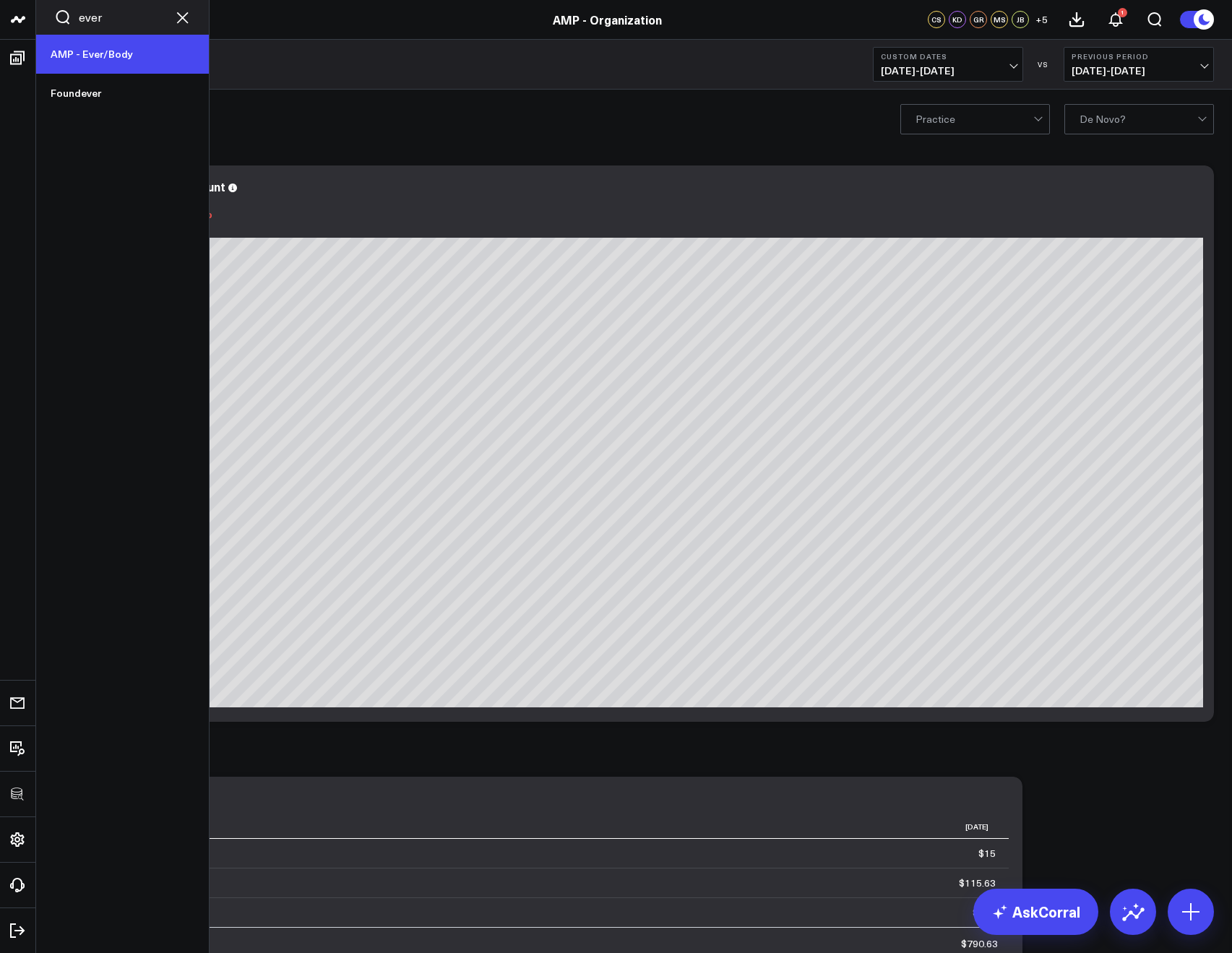
type input "ever"
click at [86, 57] on link "AMP - Ever/Body" at bounding box center [122, 54] width 173 height 39
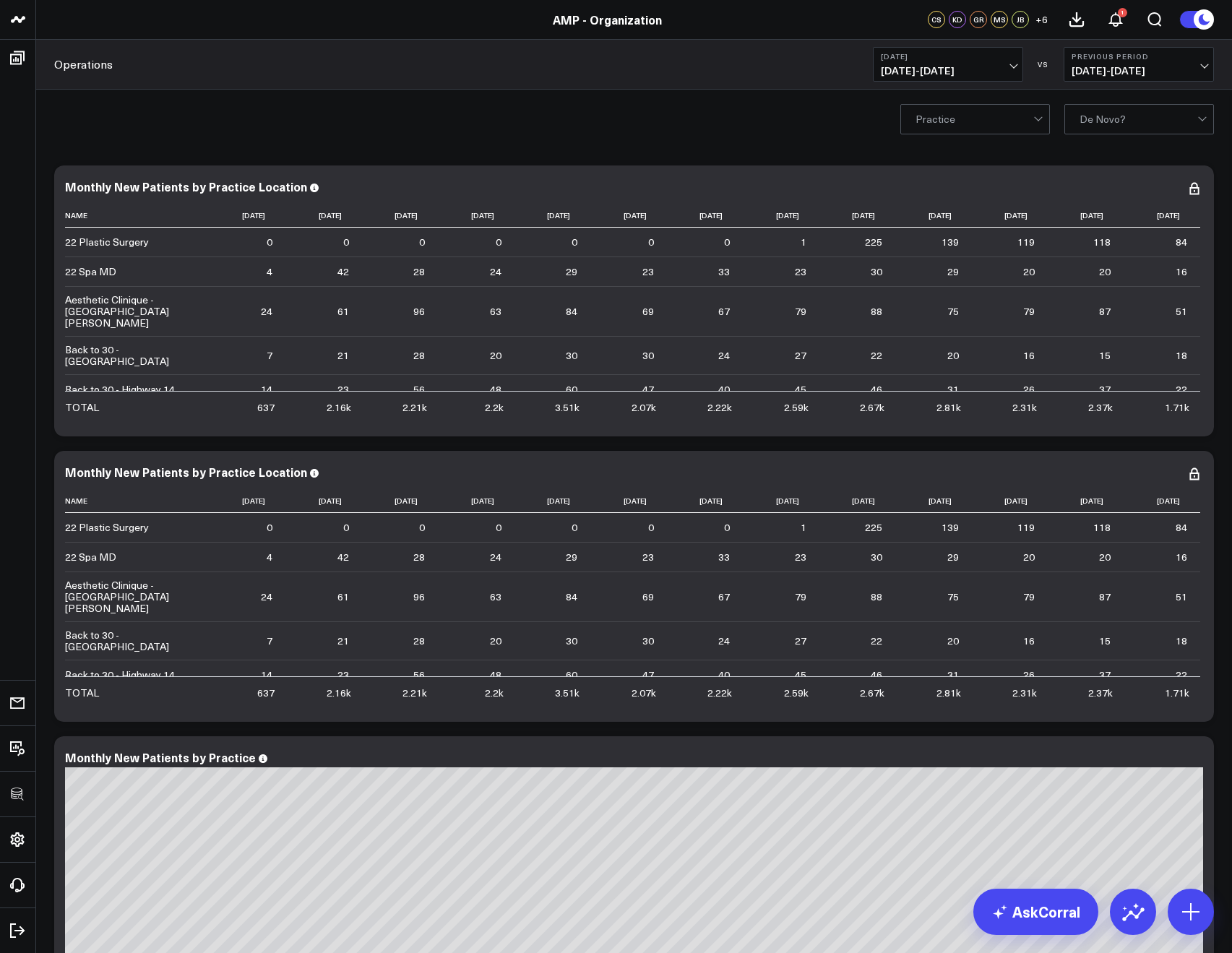
click at [903, 85] on div "Operations [DATE] [DATE] - [DATE] VS Previous Period [DATE] - [DATE]" at bounding box center [634, 64] width 1196 height 50
click at [1200, 184] on icon at bounding box center [1195, 188] width 18 height 18
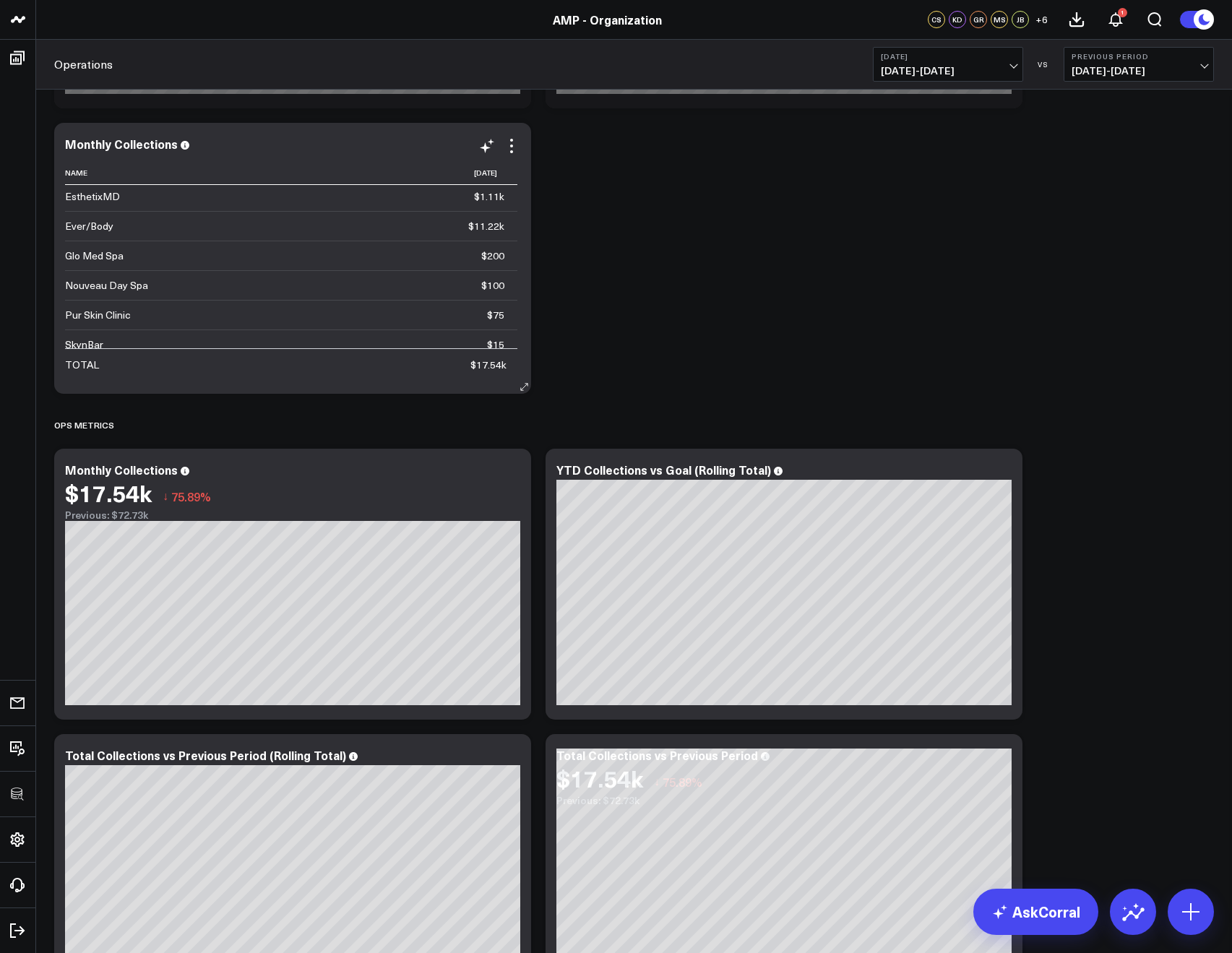
scroll to position [191, 0]
click at [893, 74] on span "[DATE] - [DATE]" at bounding box center [948, 71] width 134 height 12
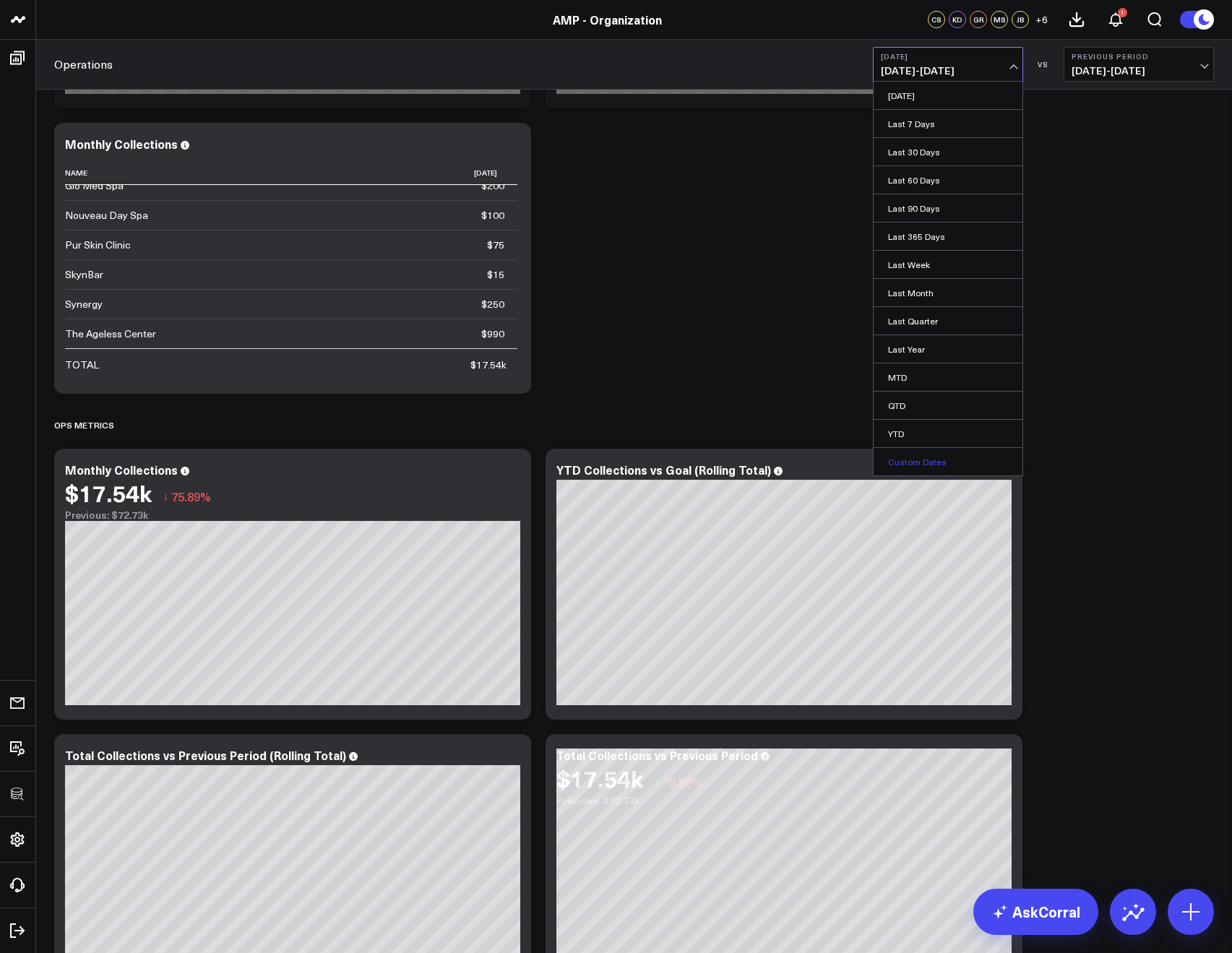
click at [925, 457] on link "Custom Dates" at bounding box center [948, 462] width 149 height 28
select select "7"
select select "2025"
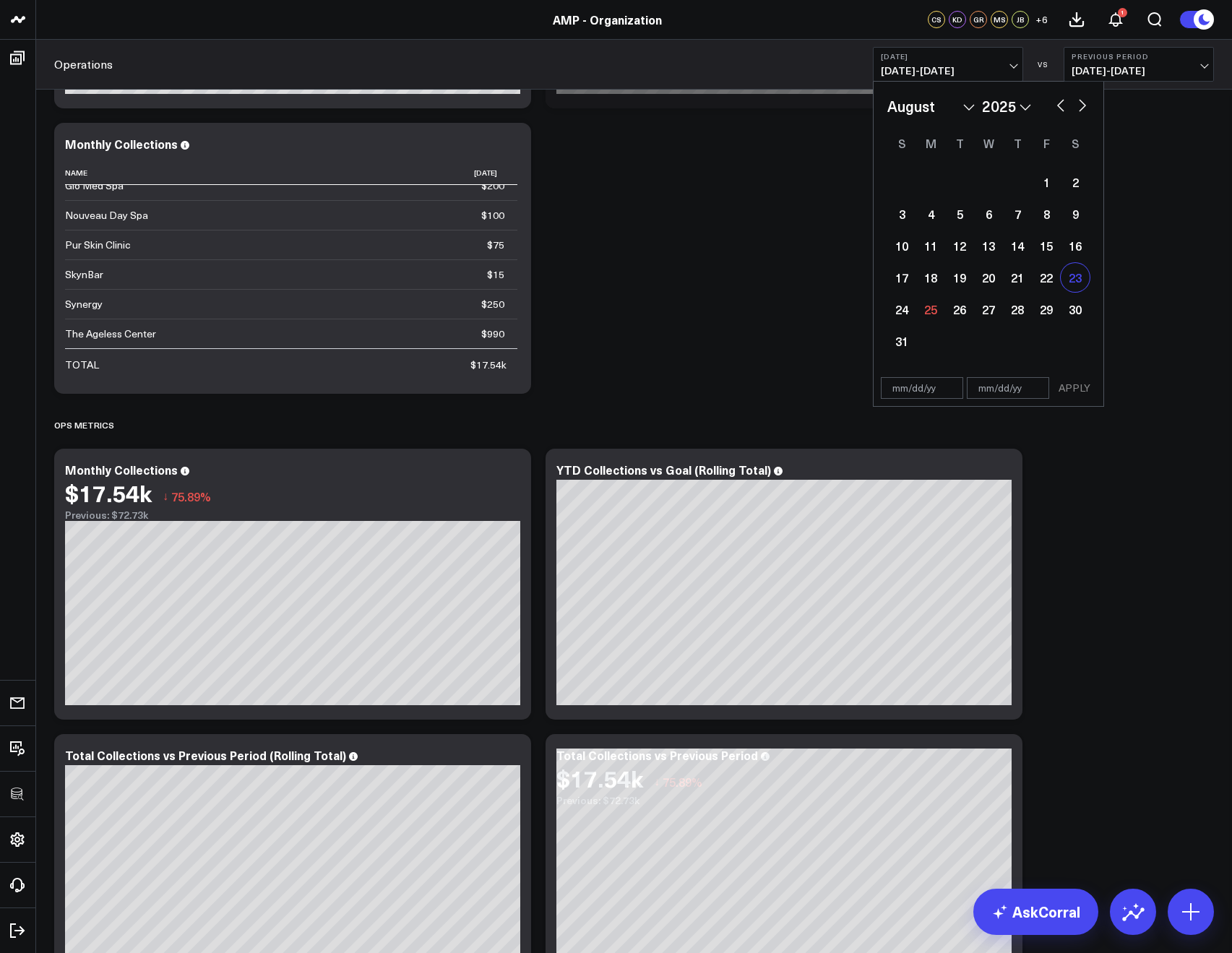
scroll to position [2068, 0]
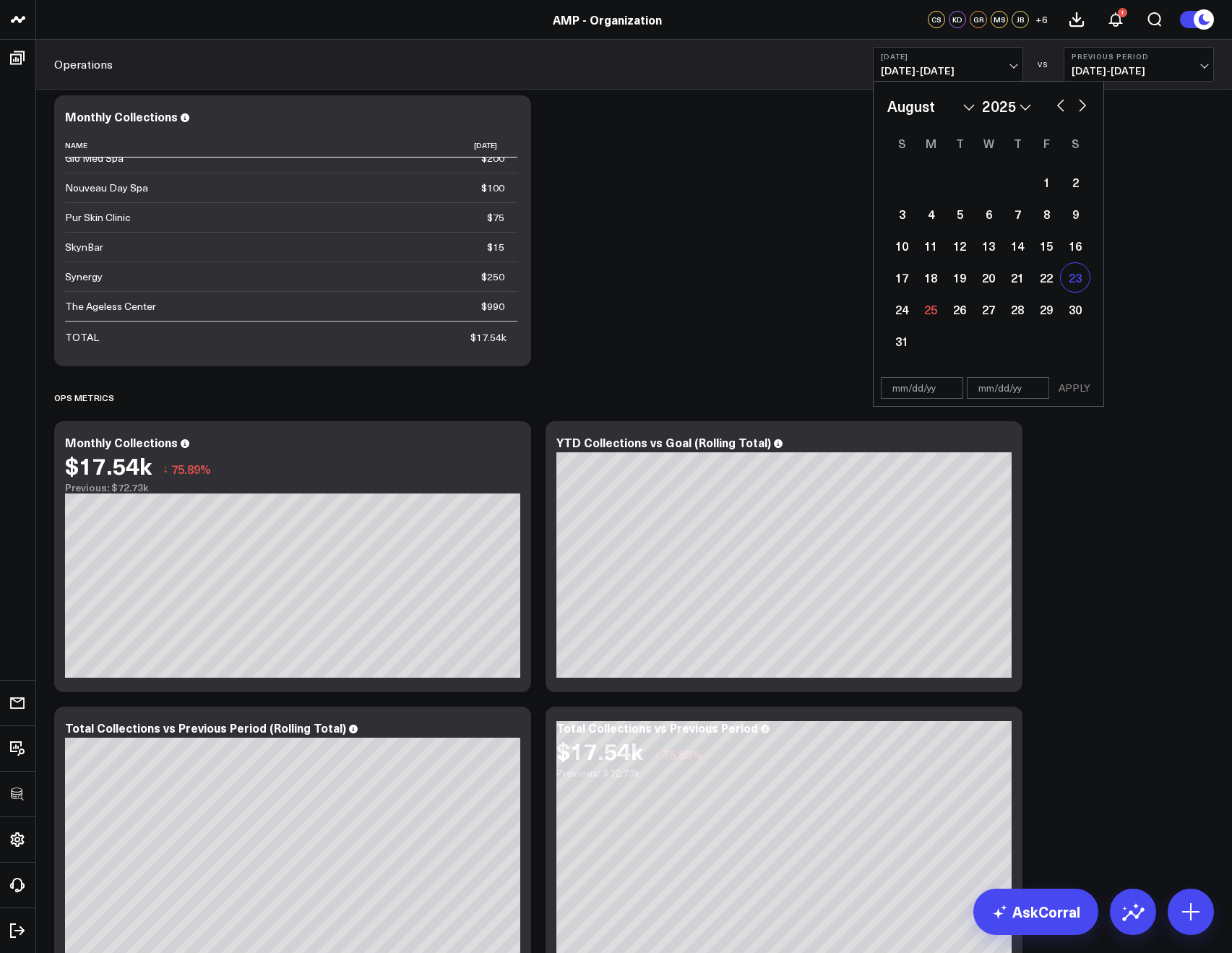
click at [1079, 274] on div "23" at bounding box center [1074, 277] width 29 height 29
type input "[DATE]"
click at [1079, 274] on div "23" at bounding box center [1074, 277] width 29 height 29
type input "[DATE]"
select select "7"
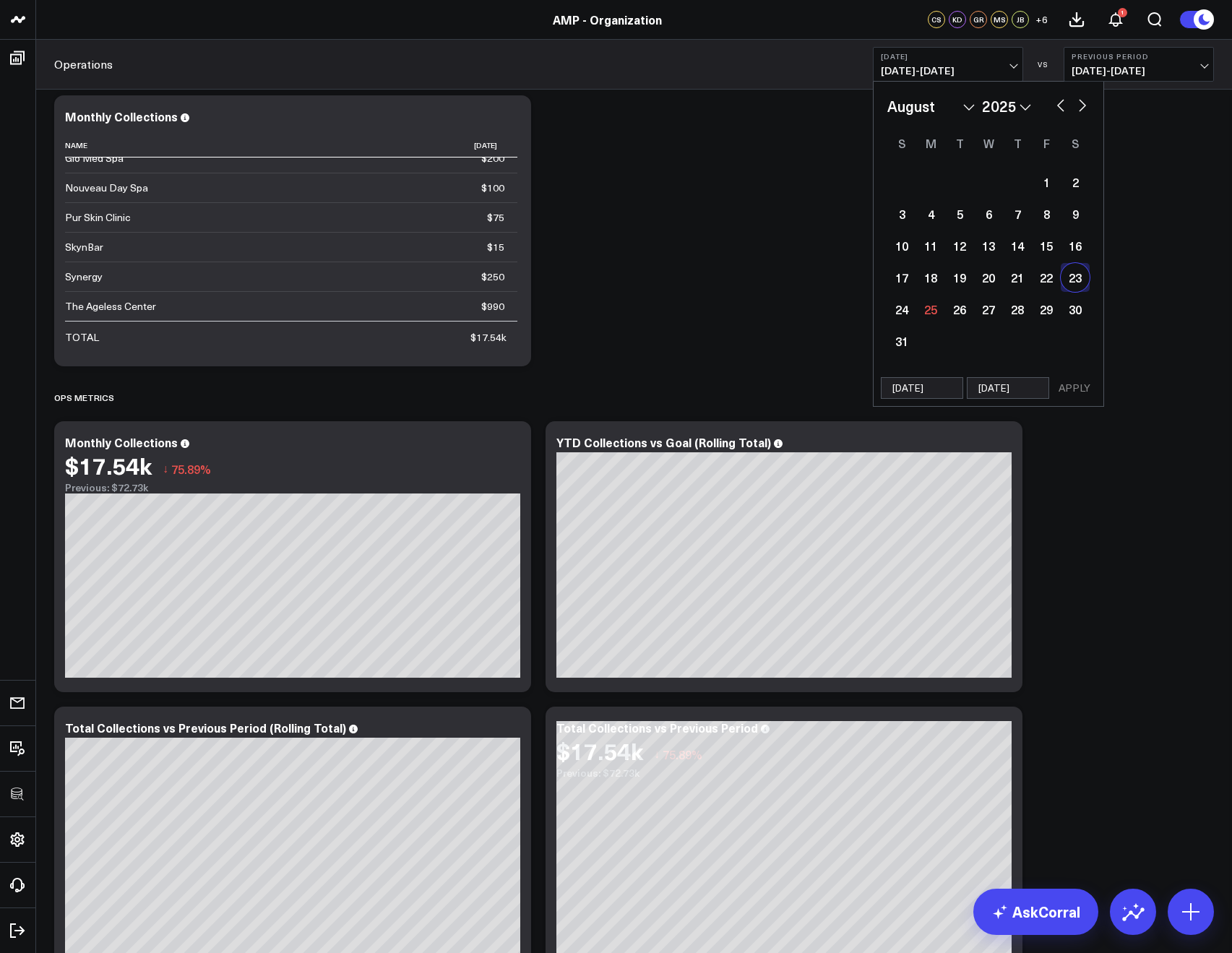
select select "2025"
click at [1059, 386] on button "APPLY" at bounding box center [1074, 388] width 43 height 22
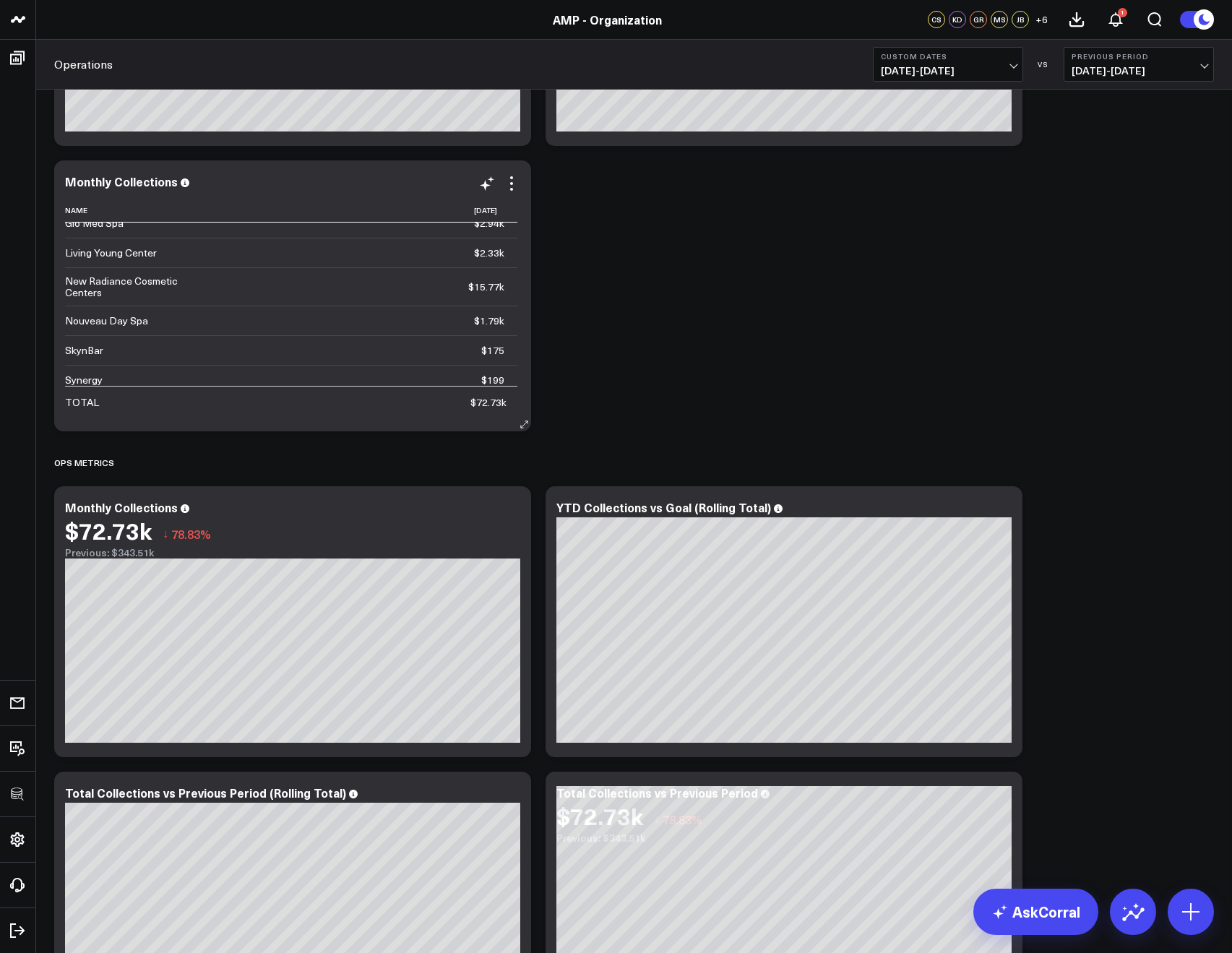
scroll to position [2093, 0]
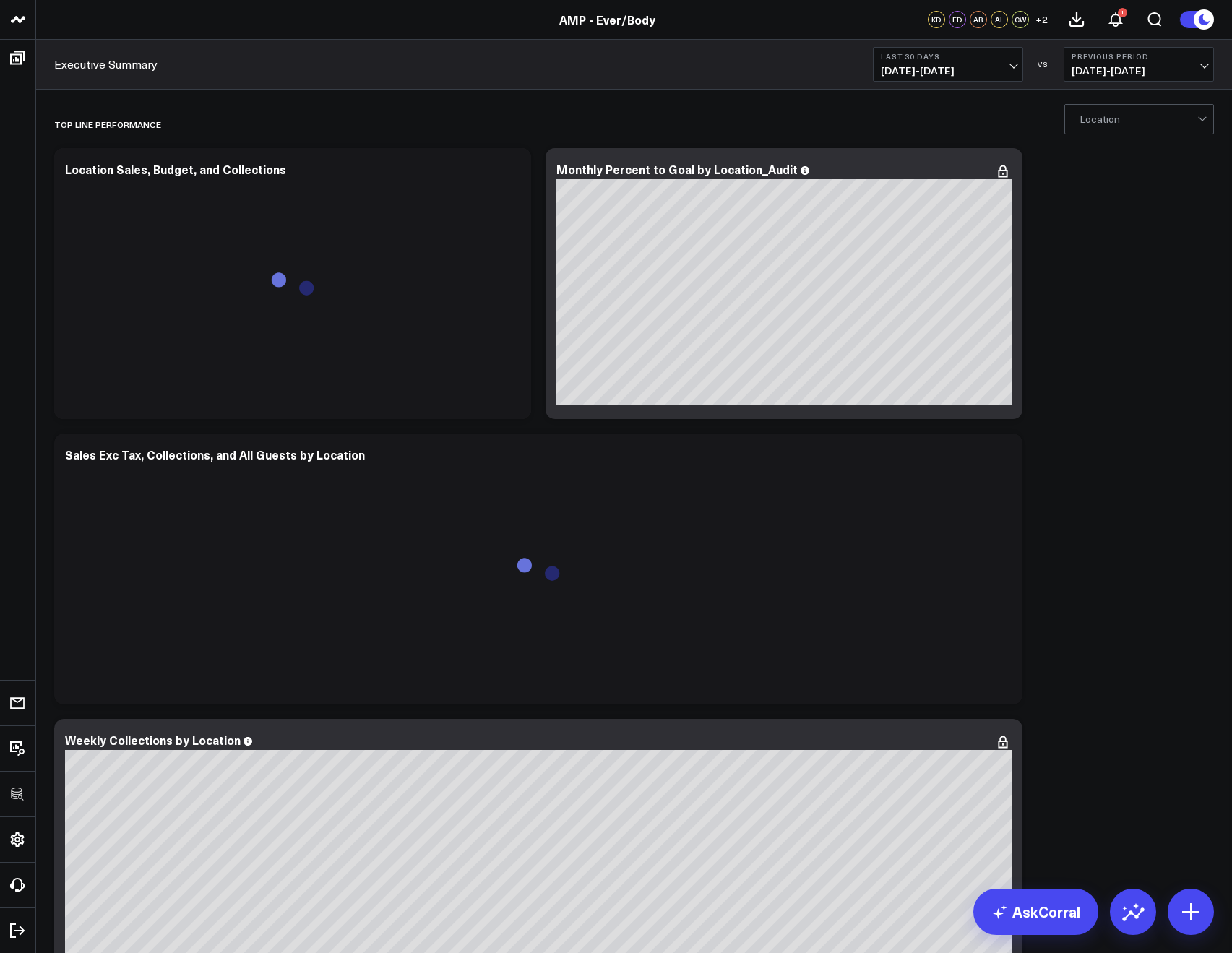
click at [913, 69] on span "[DATE] - [DATE]" at bounding box center [948, 71] width 134 height 12
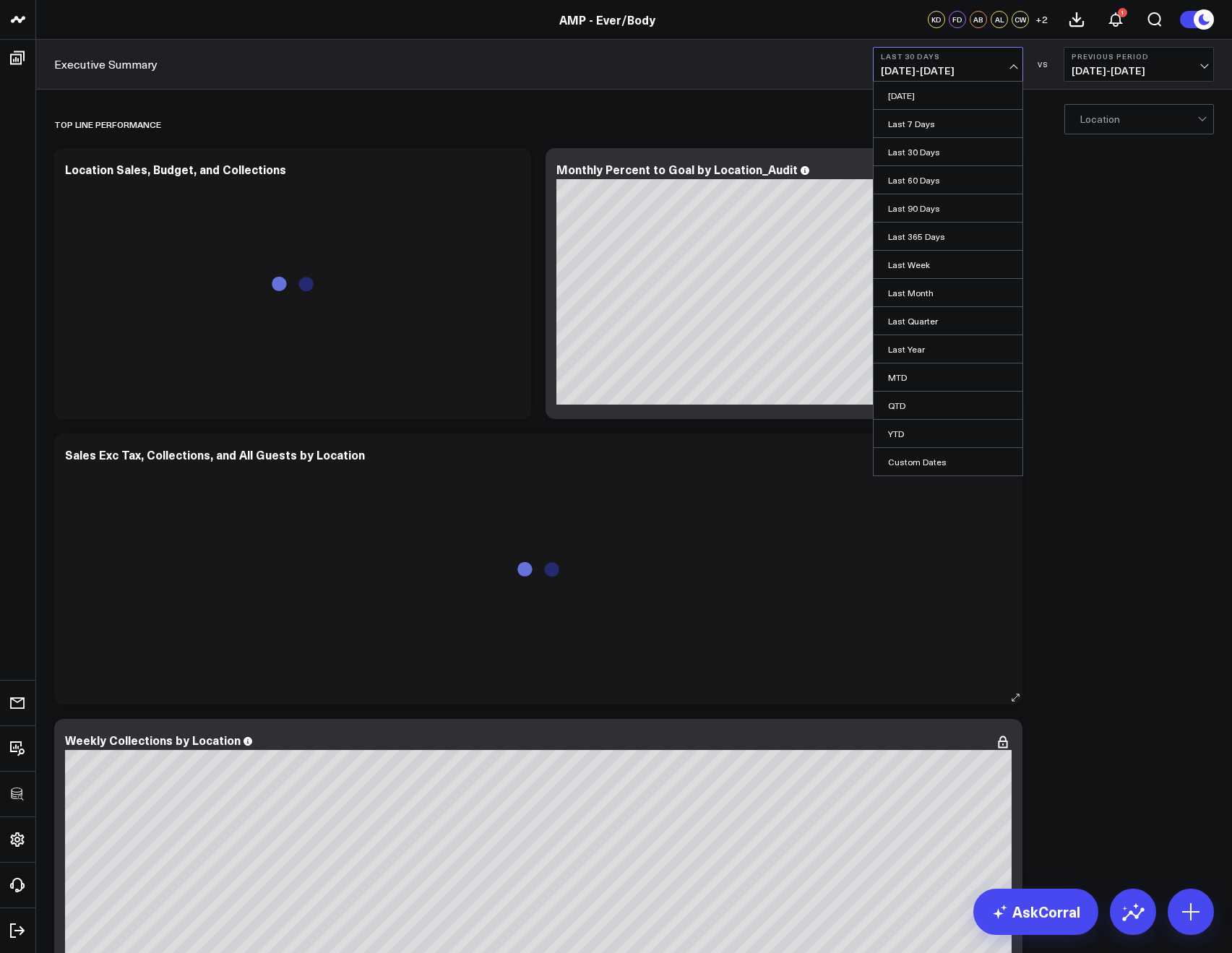
click at [916, 466] on link "Custom Dates" at bounding box center [948, 462] width 149 height 28
select select "7"
select select "2025"
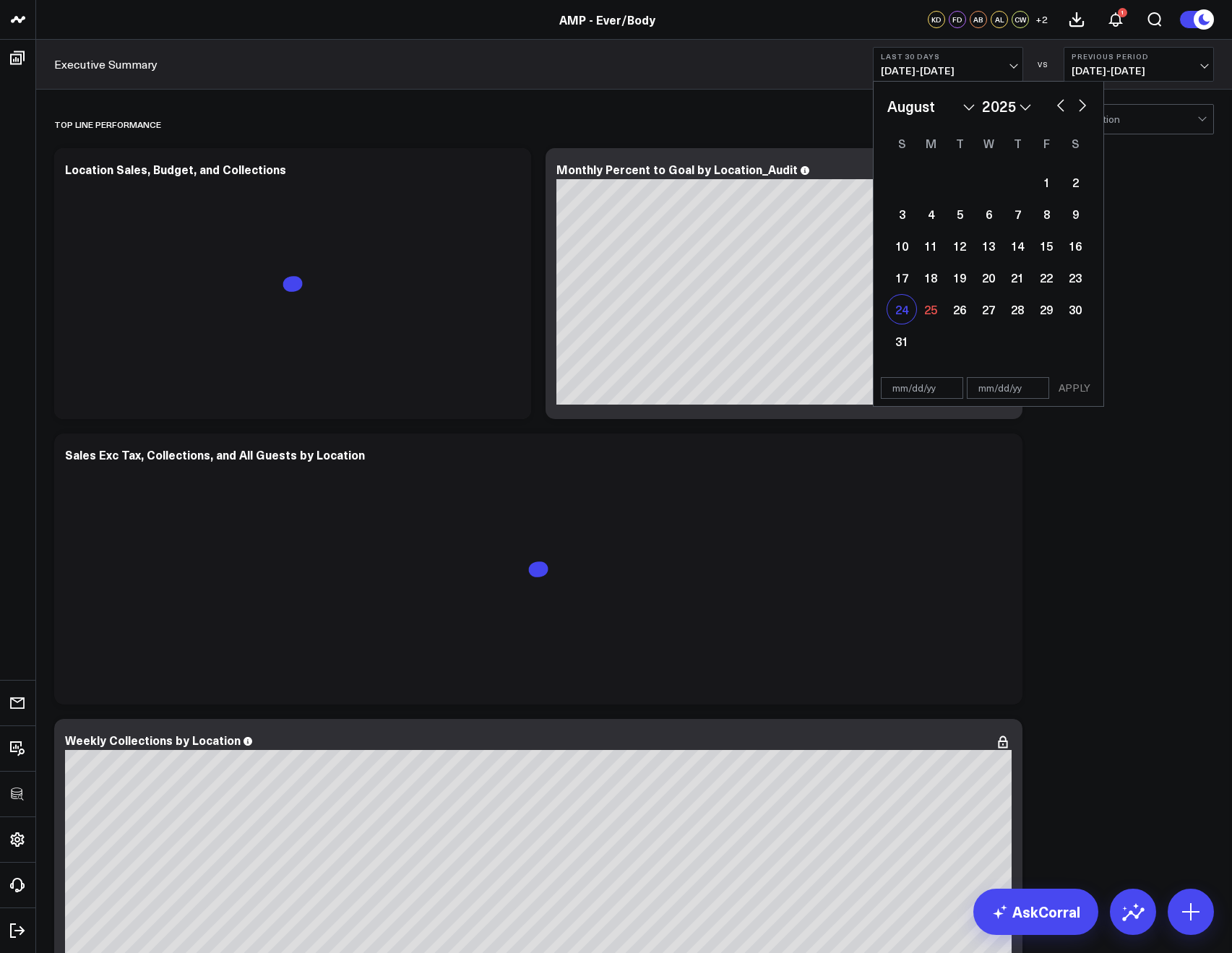
click at [899, 309] on div "24" at bounding box center [901, 309] width 29 height 29
type input "[DATE]"
select select "7"
select select "2025"
click at [893, 304] on div "24" at bounding box center [901, 309] width 29 height 29
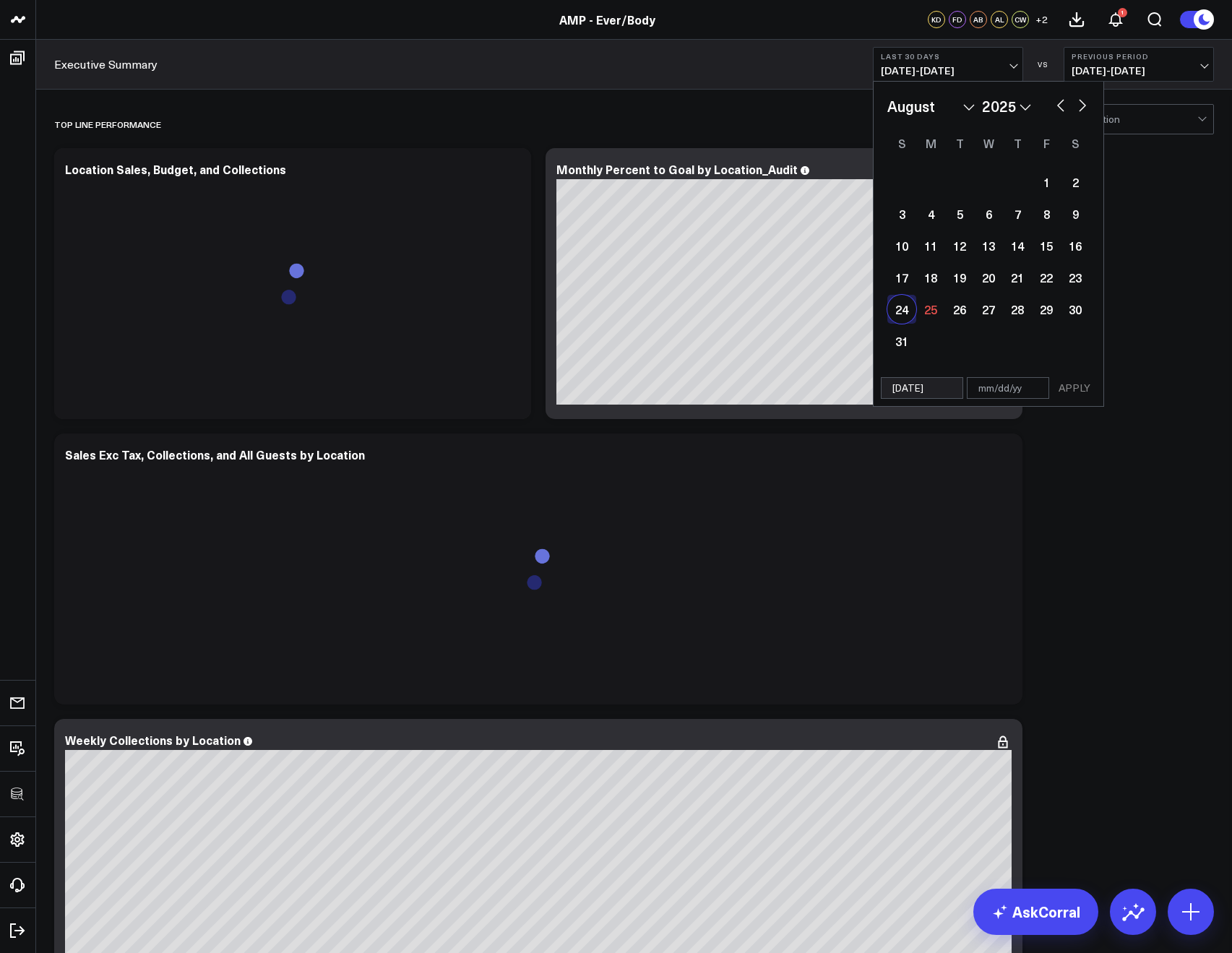
type input "[DATE]"
select select "7"
select select "2025"
click at [1070, 388] on button "APPLY" at bounding box center [1074, 388] width 43 height 22
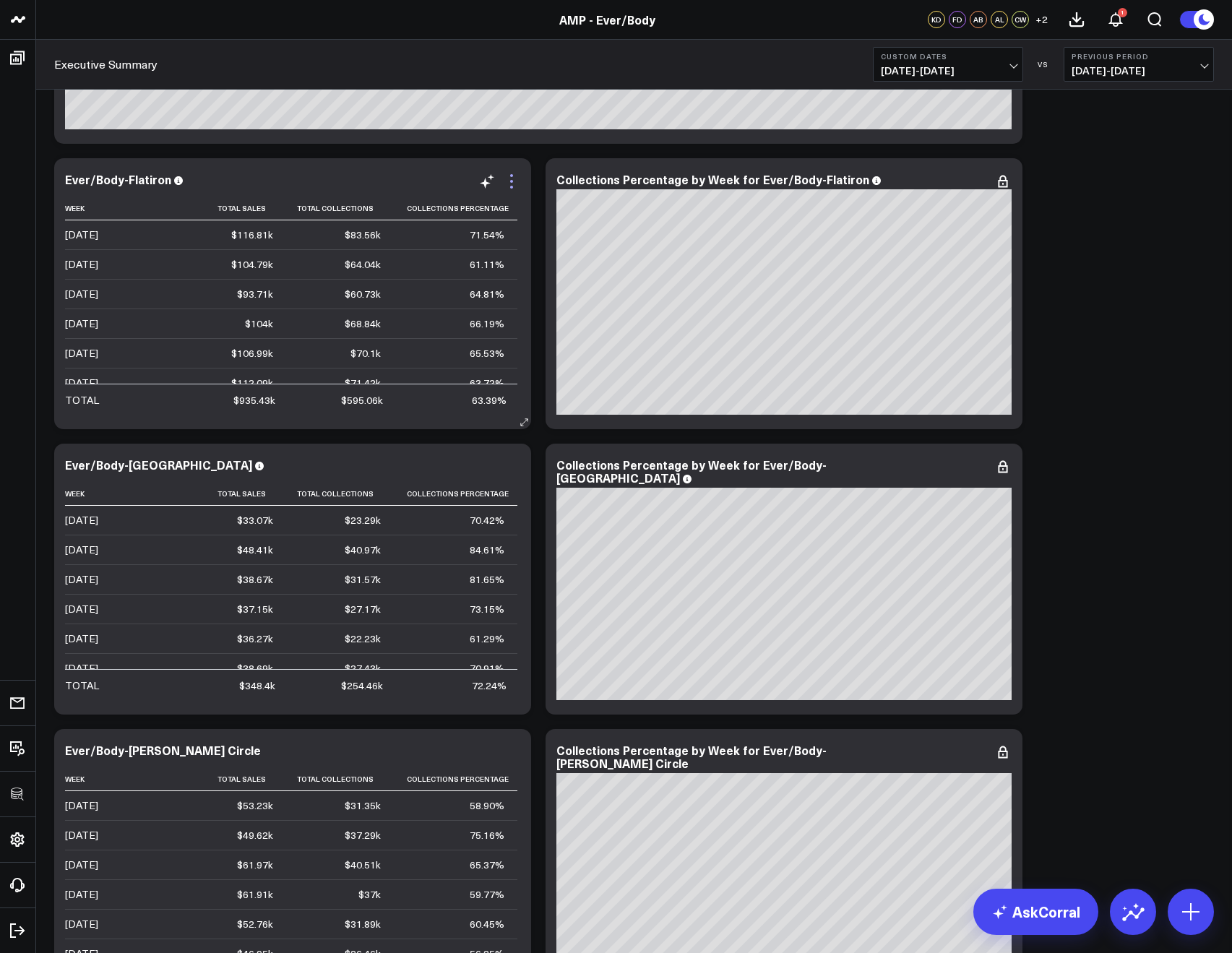
click at [514, 176] on icon at bounding box center [512, 182] width 18 height 18
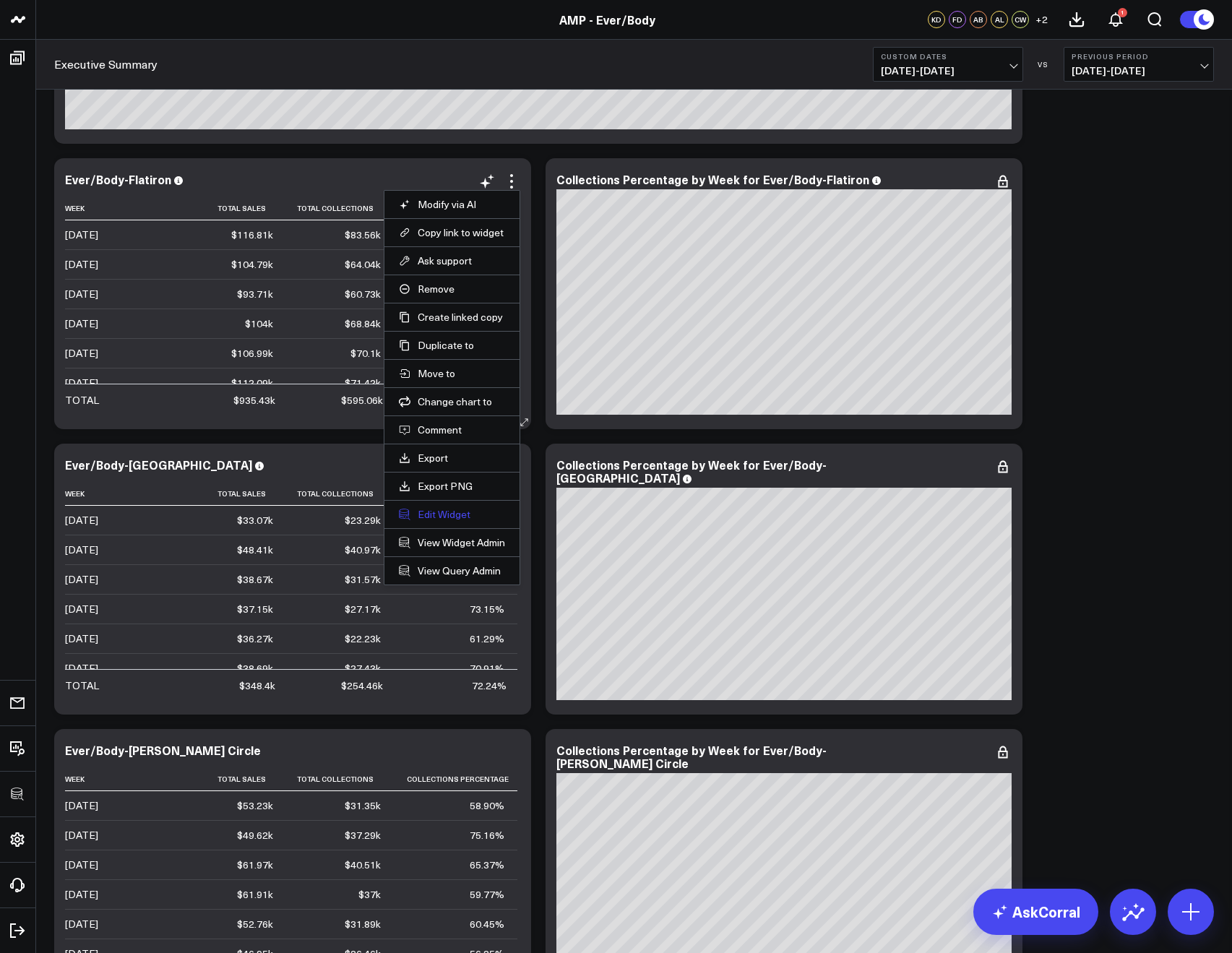
click at [420, 509] on button "Edit Widget" at bounding box center [452, 514] width 107 height 13
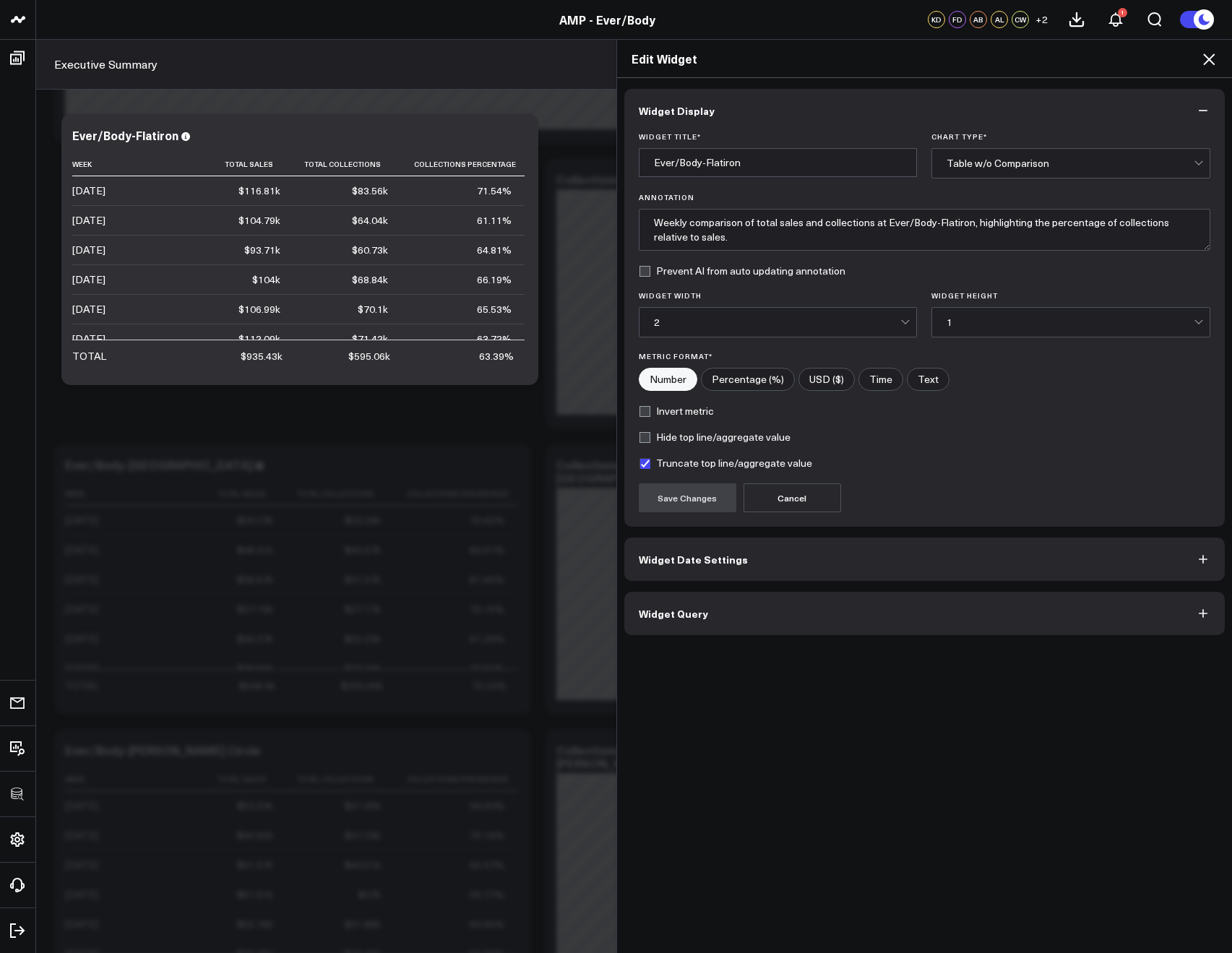
click at [650, 601] on button "Widget Query" at bounding box center [924, 614] width 601 height 43
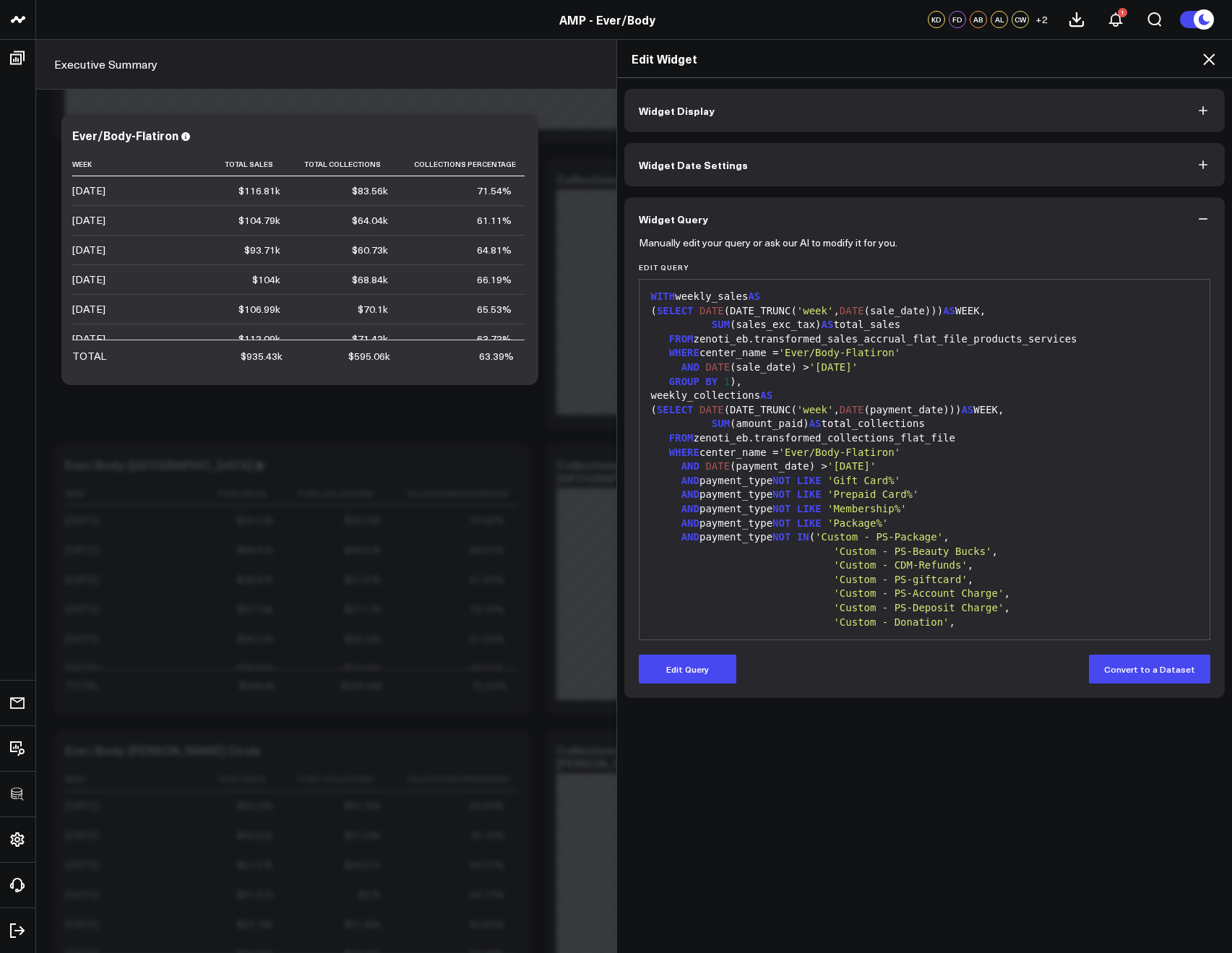
click at [1205, 66] on icon at bounding box center [1209, 59] width 18 height 18
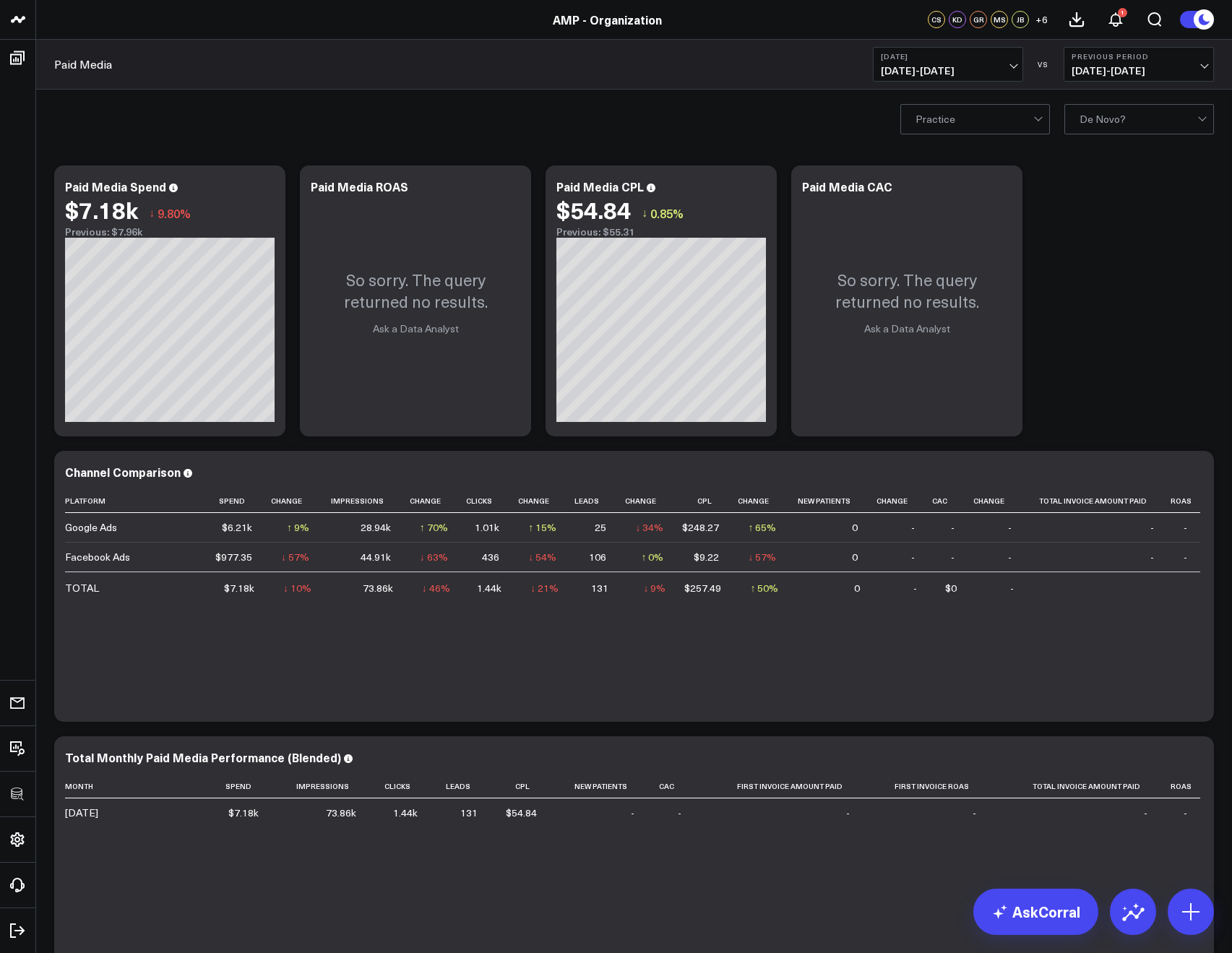
click at [928, 59] on b "[DATE]" at bounding box center [948, 56] width 134 height 9
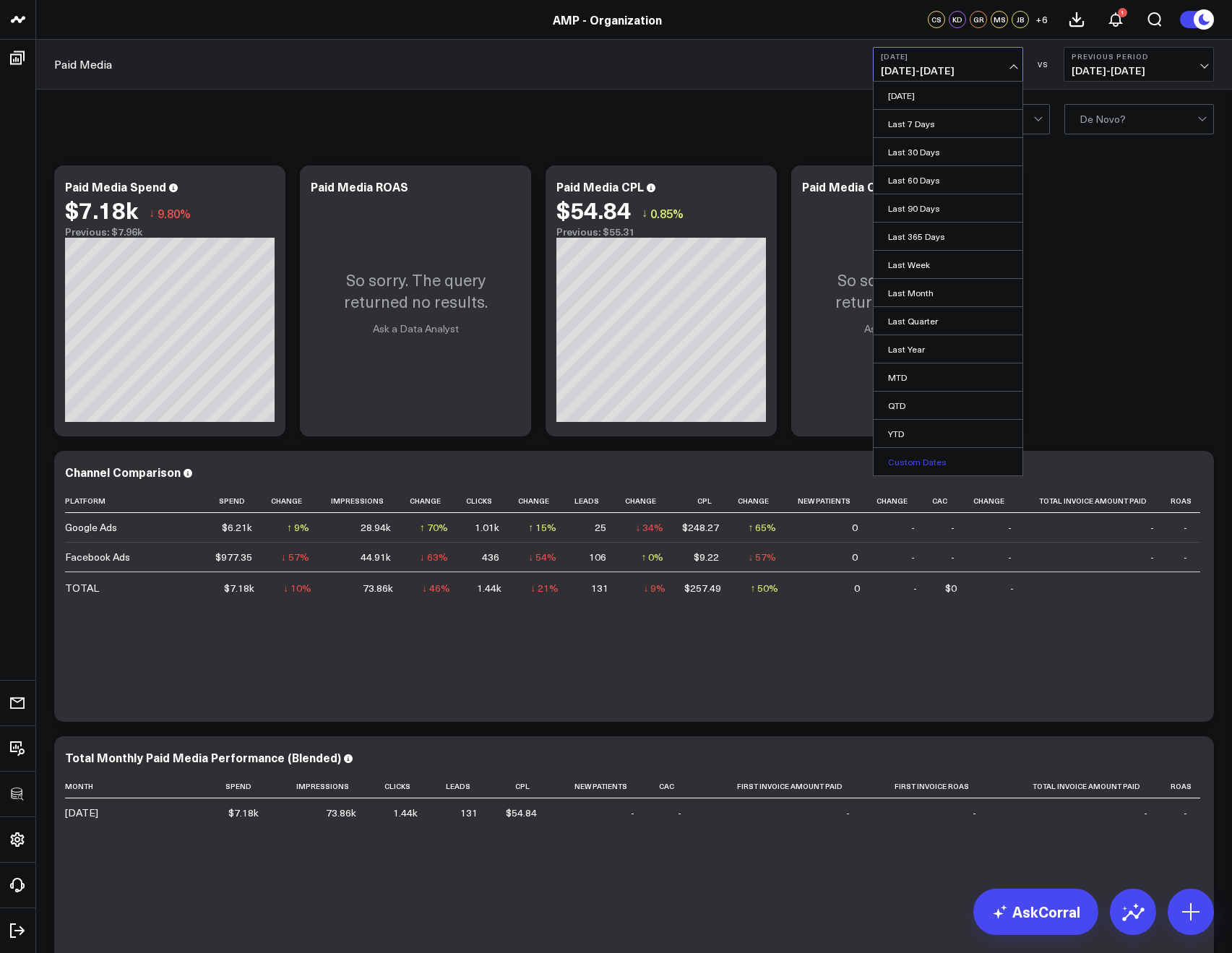
click at [924, 468] on link "Custom Dates" at bounding box center [948, 462] width 149 height 28
select select "7"
select select "2025"
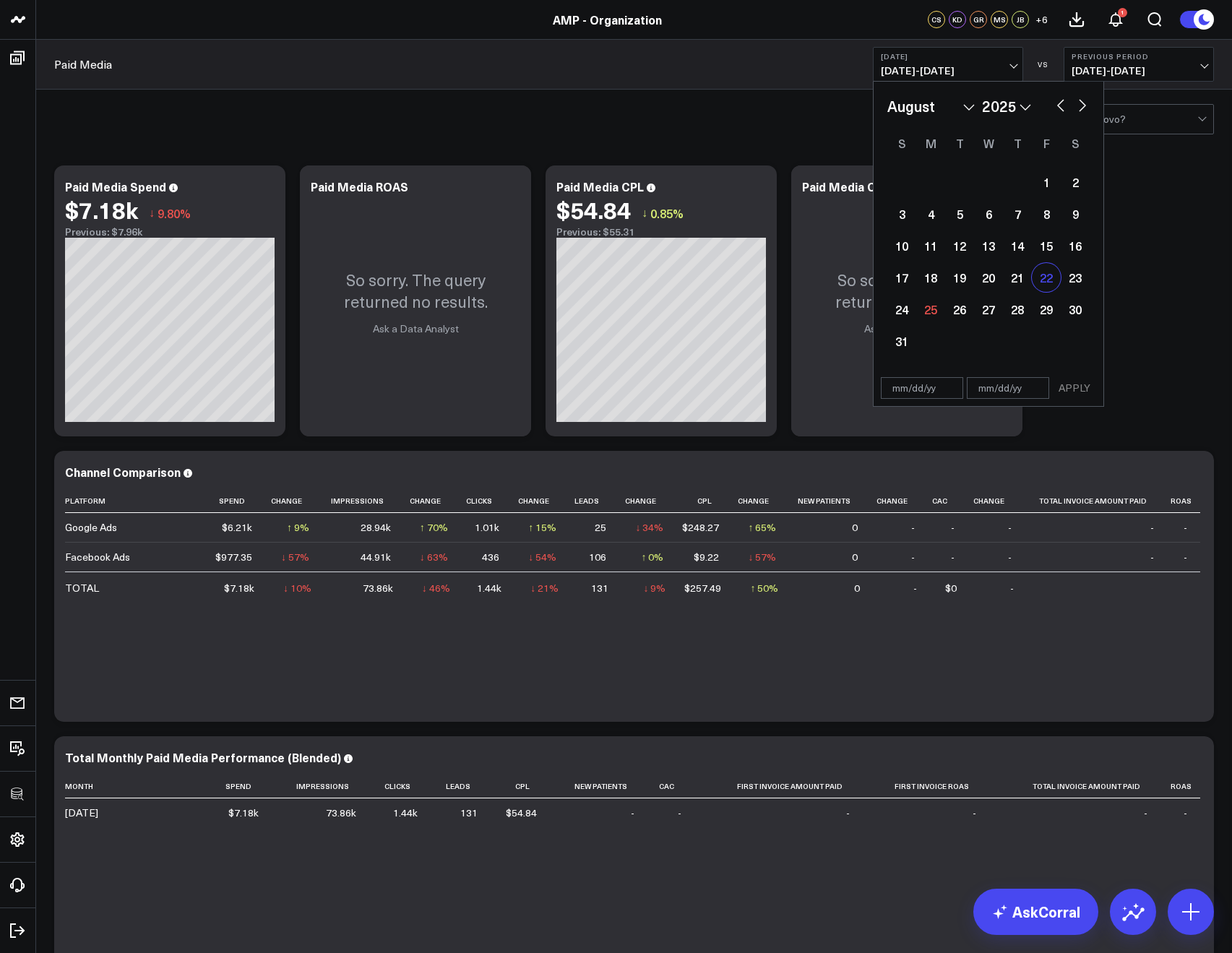
click at [1044, 284] on div "22" at bounding box center [1046, 277] width 29 height 29
type input "[DATE]"
select select "7"
select select "2025"
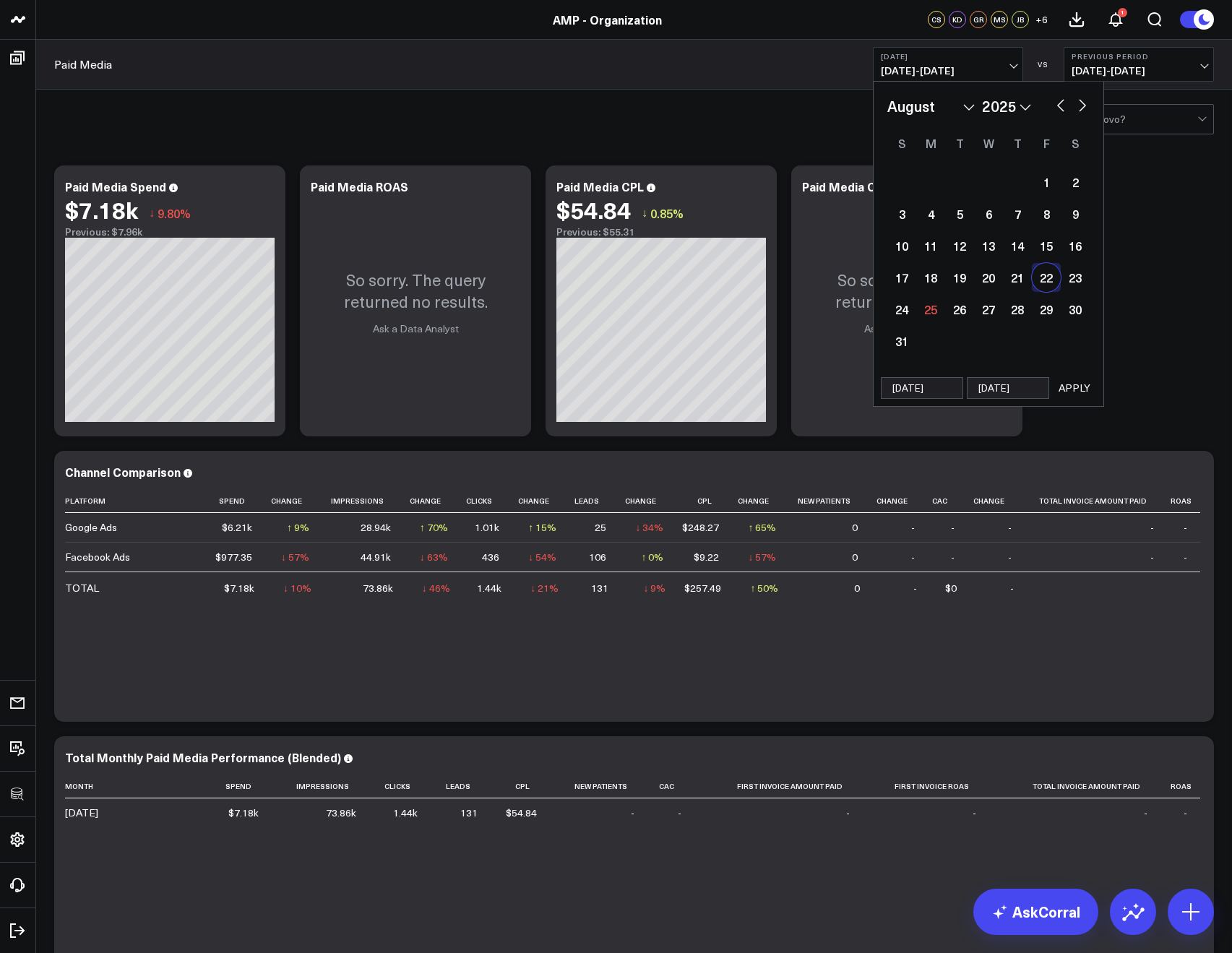
click at [1076, 394] on button "APPLY" at bounding box center [1074, 388] width 43 height 22
